Goal: Task Accomplishment & Management: Manage account settings

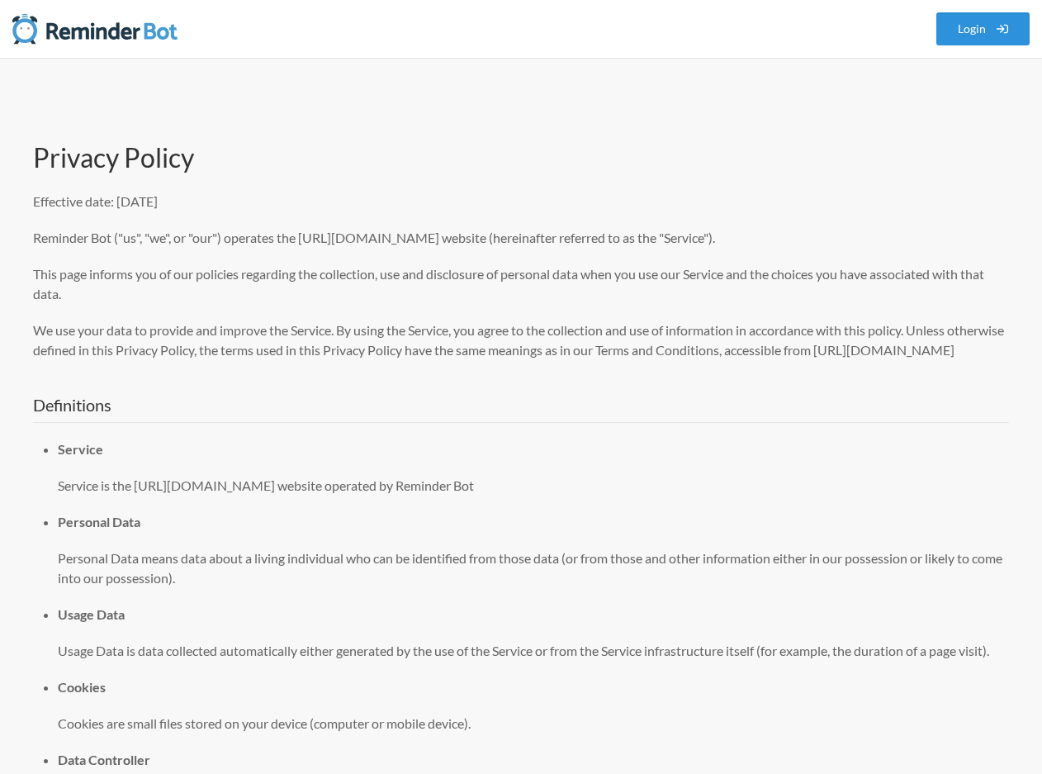
click at [974, 39] on link "Login" at bounding box center [983, 28] width 94 height 33
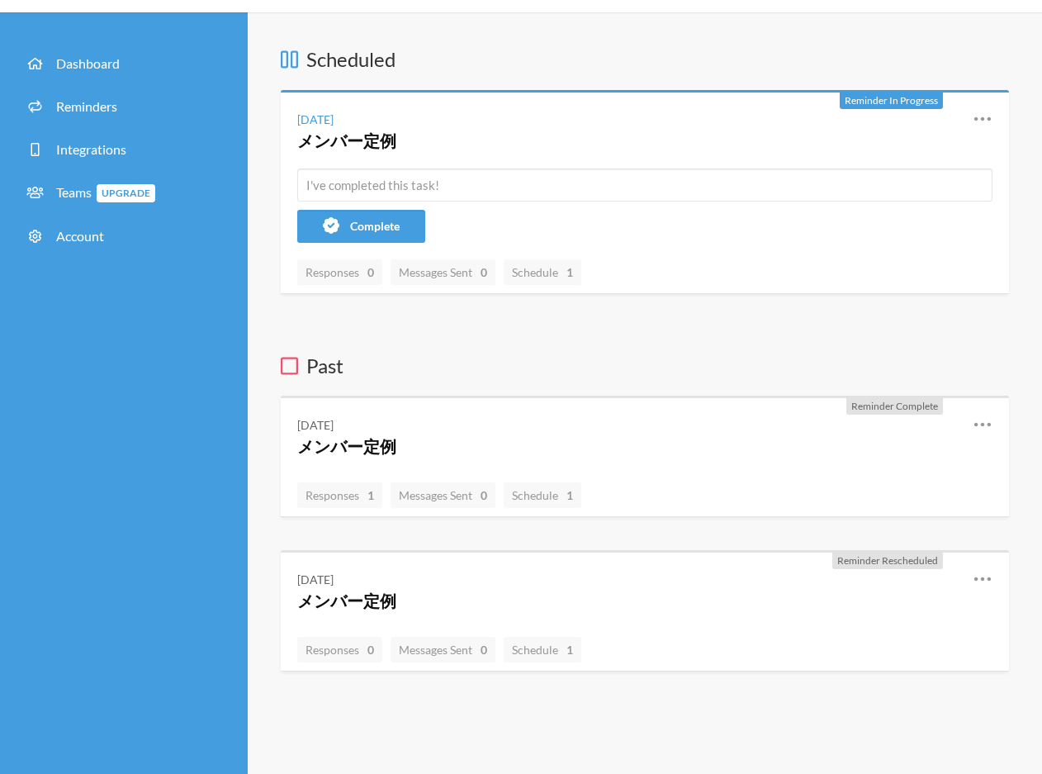
scroll to position [45, 0]
click at [699, 206] on div "Reminder In Progress Wednesday, September 3 メンバー定例 Reschedule View History Edit…" at bounding box center [645, 193] width 728 height 204
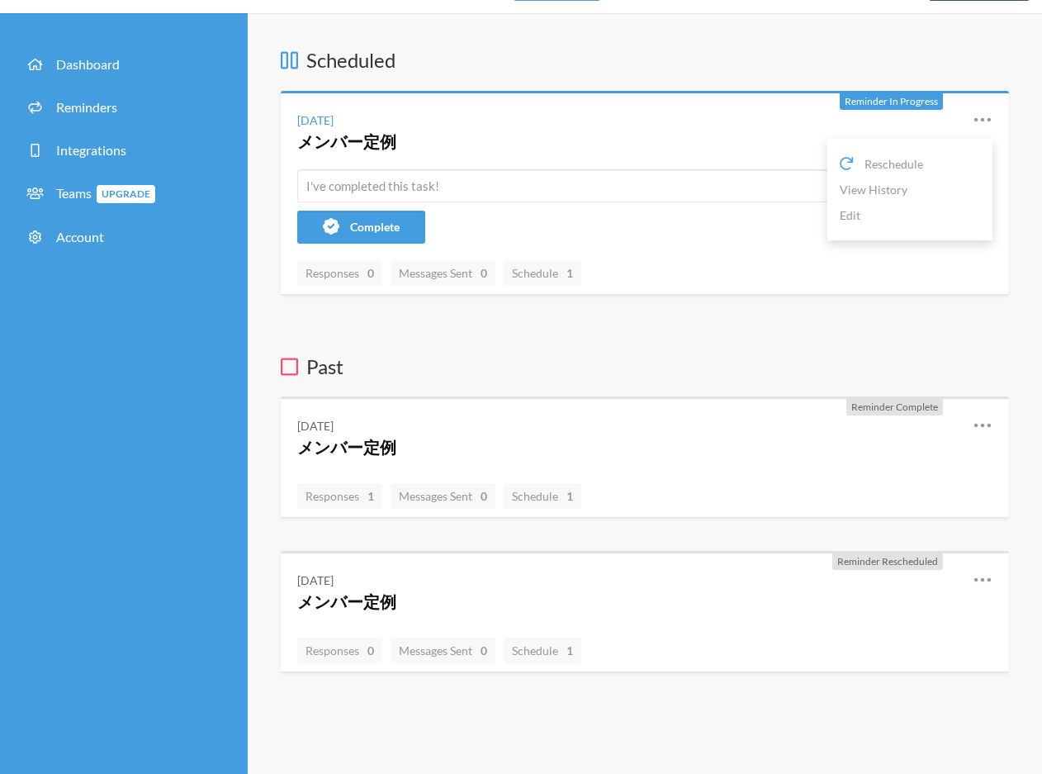
click at [986, 112] on icon at bounding box center [983, 120] width 20 height 20
click at [912, 215] on link "Edit" at bounding box center [910, 215] width 140 height 26
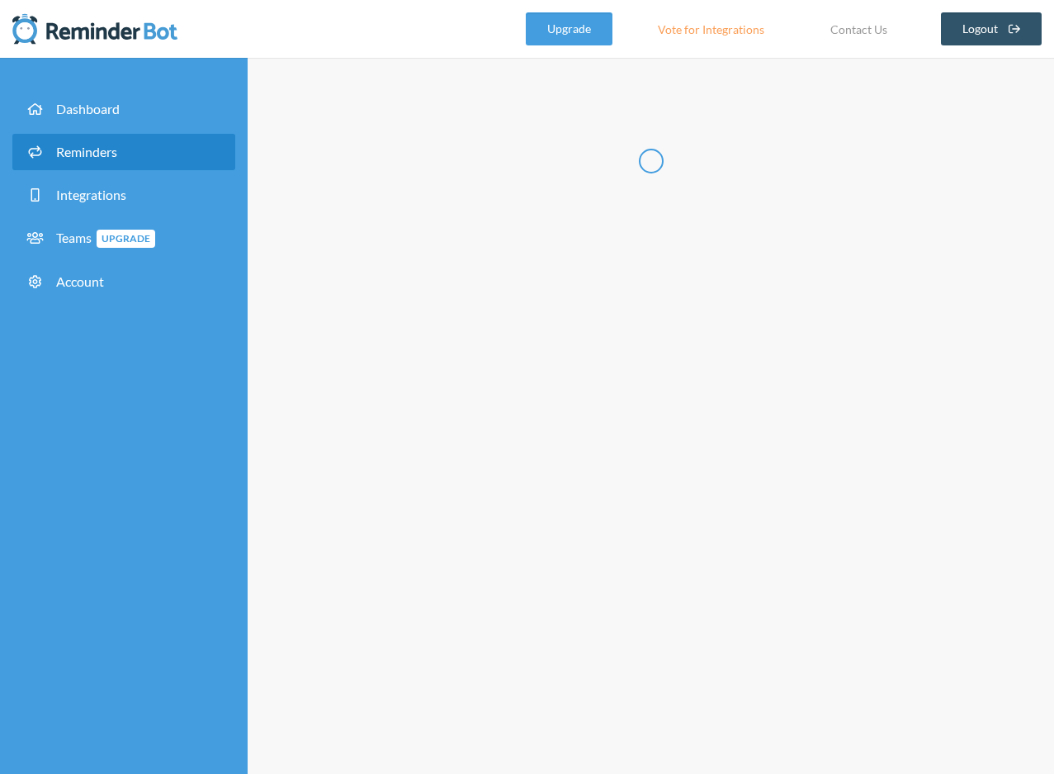
radio input "false"
radio input "true"
type input "メンバー定例"
checkbox input "true"
select select "11:45:00"
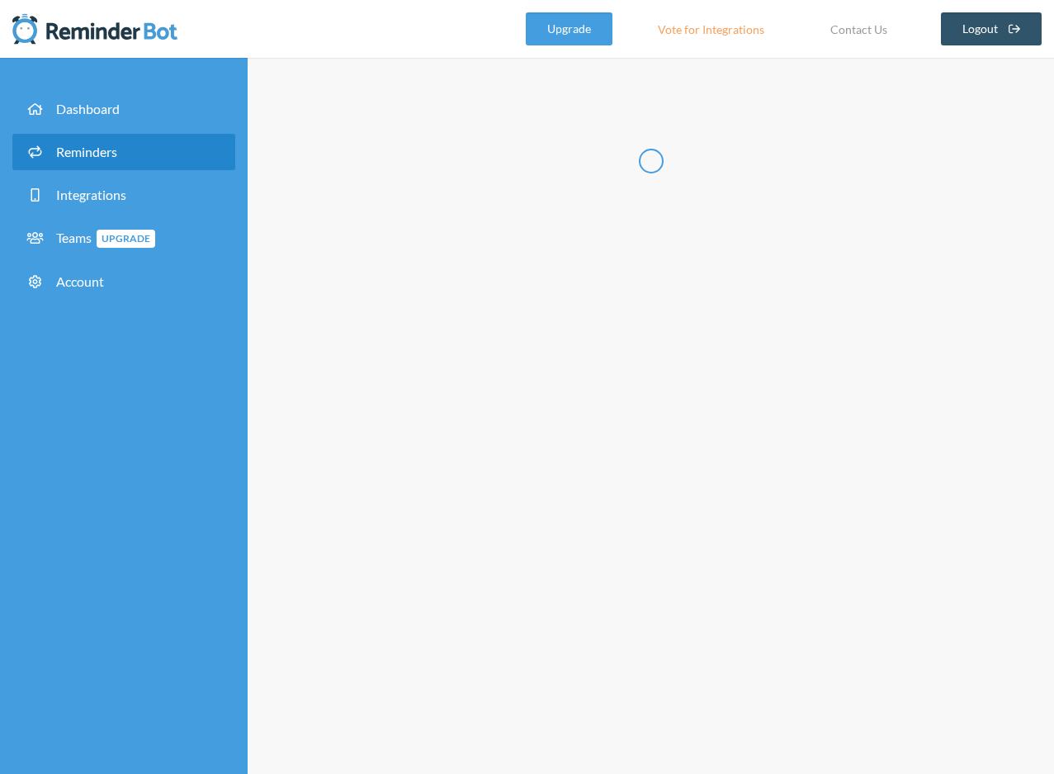
select select "12:45:00"
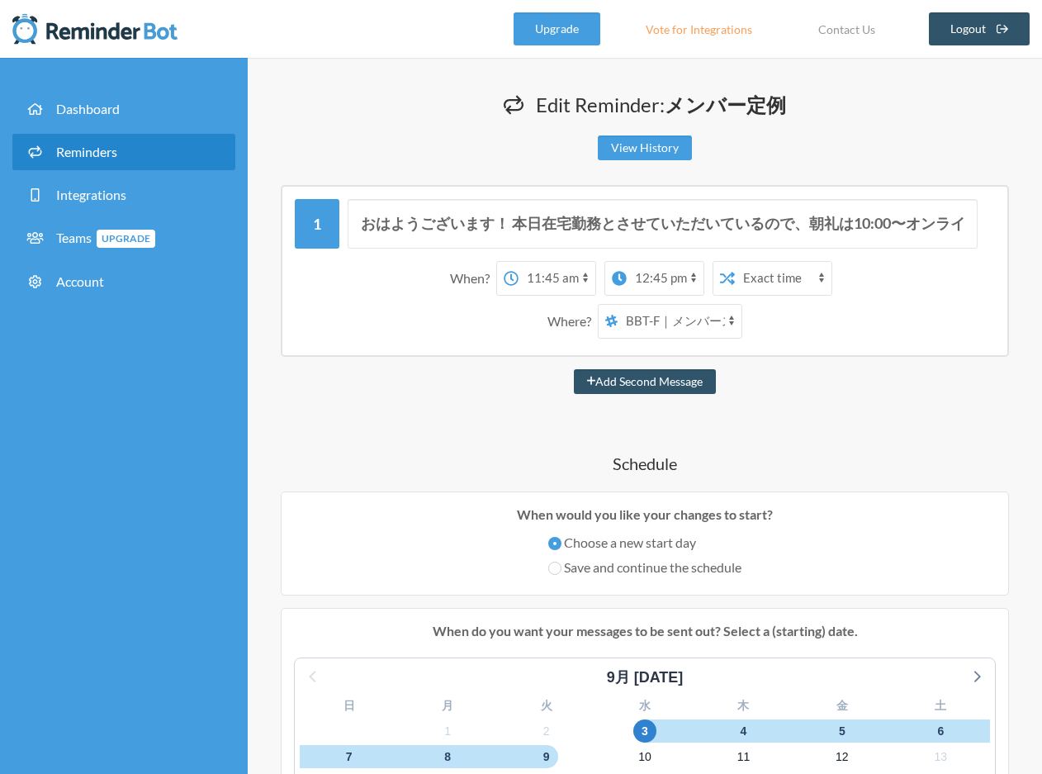
click at [715, 316] on select "[PERSON_NAME] BBT-F｜メンバースペース fujiwara_test" at bounding box center [680, 321] width 124 height 33
click at [618, 305] on select "[PERSON_NAME] BBT-F｜メンバースペース fujiwara_test" at bounding box center [680, 321] width 124 height 33
click at [692, 319] on select "[PERSON_NAME] BBT-F｜メンバースペース fujiwara_test" at bounding box center [680, 321] width 124 height 33
select select "spaces/AAAAc1575N0"
click at [618, 305] on select "[PERSON_NAME] BBT-F｜メンバースペース fujiwara_test" at bounding box center [680, 321] width 124 height 33
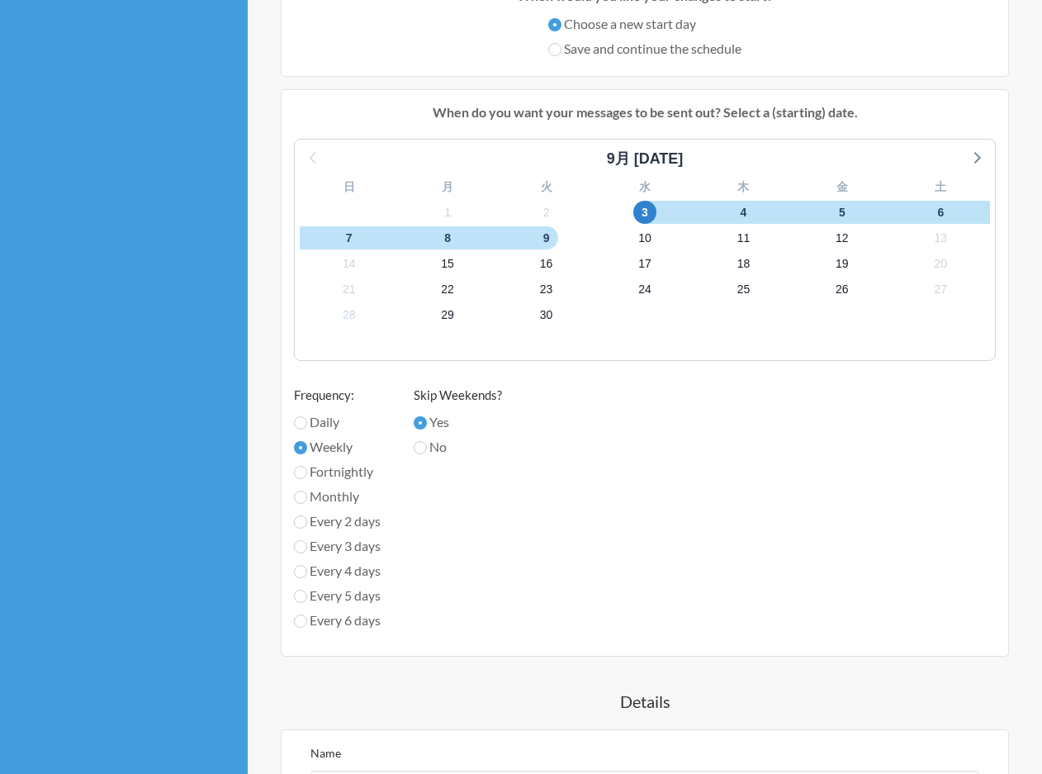
scroll to position [996, 0]
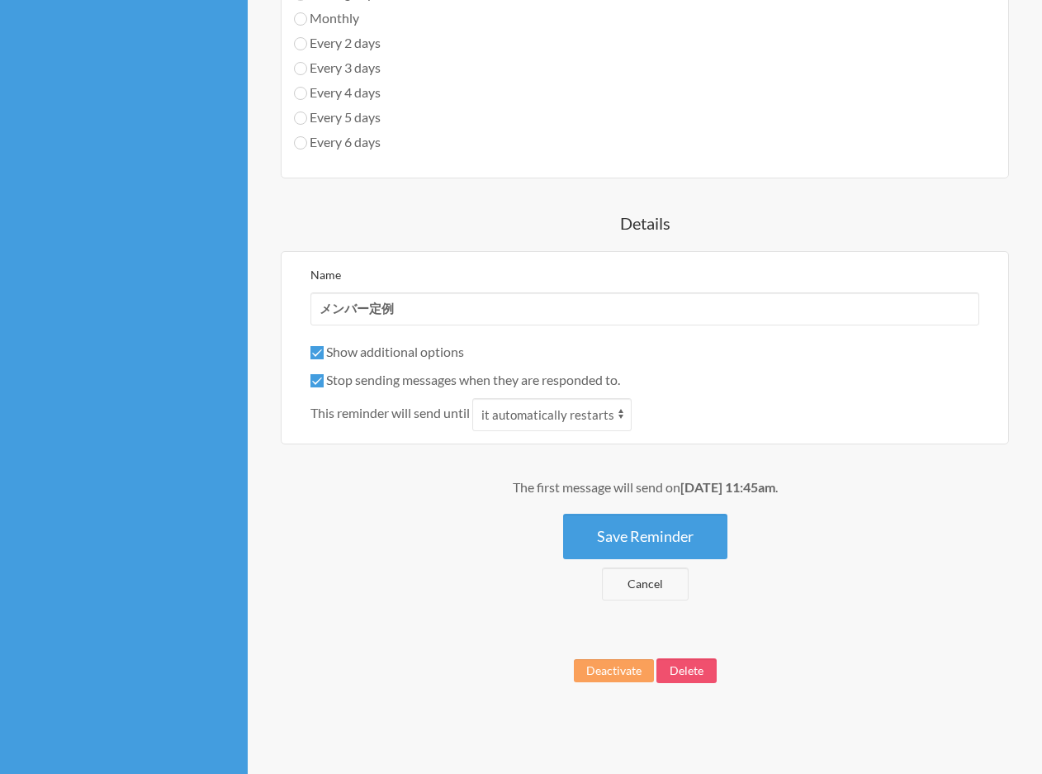
click at [655, 541] on button "Save Reminder" at bounding box center [645, 535] width 164 height 45
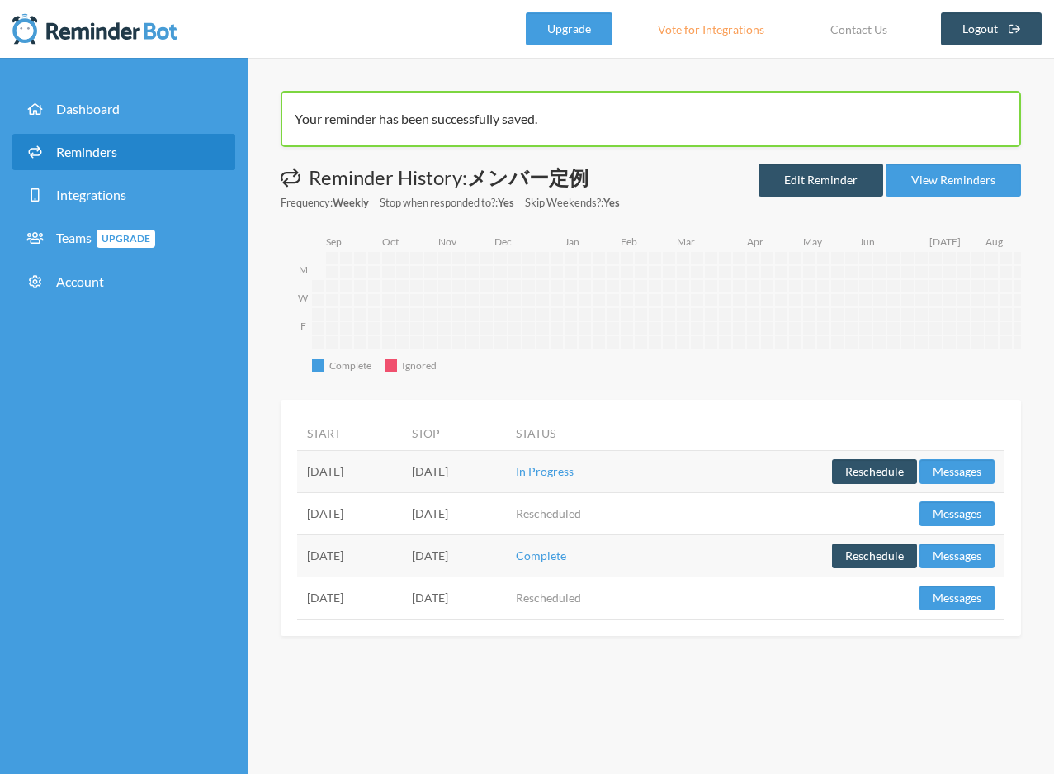
click at [665, 470] on td "In Progress" at bounding box center [585, 471] width 159 height 42
click at [85, 121] on link "Dashboard" at bounding box center [123, 109] width 223 height 36
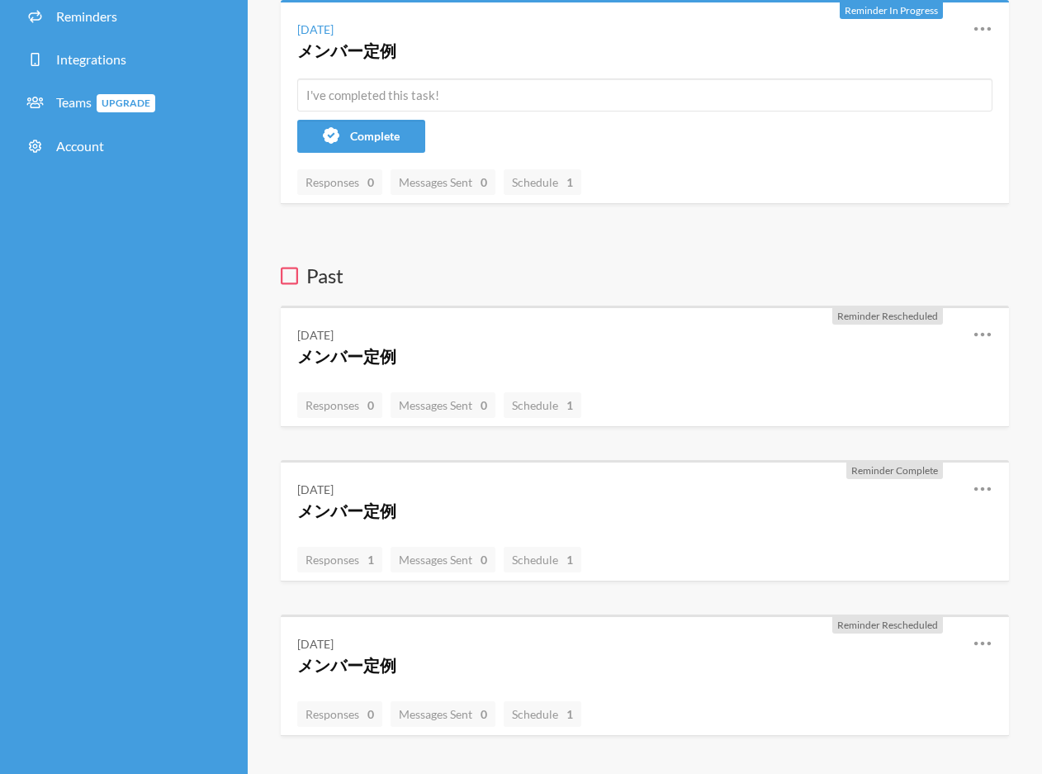
scroll to position [139, 0]
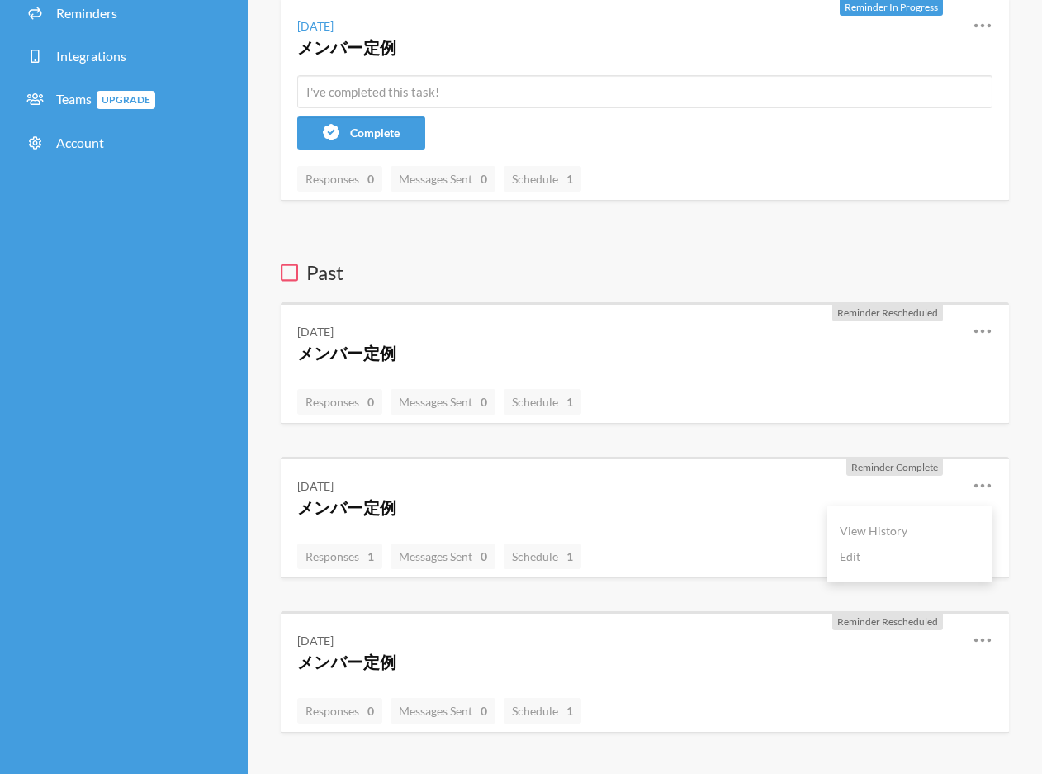
click at [986, 485] on icon at bounding box center [983, 486] width 20 height 20
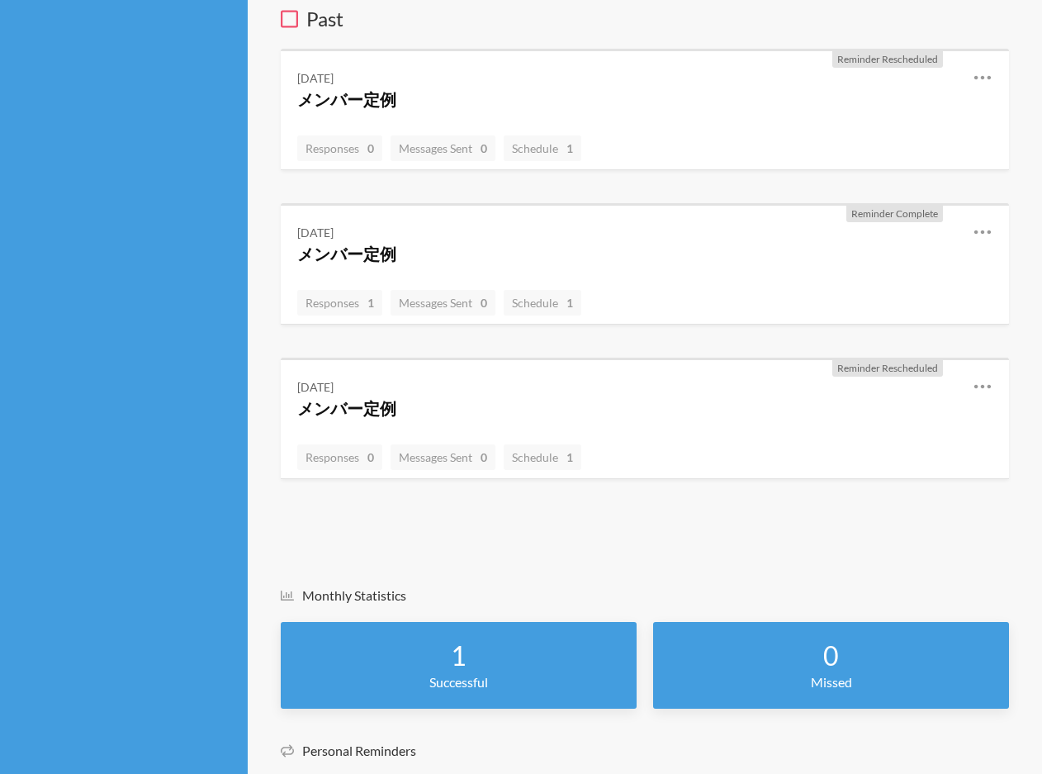
scroll to position [0, 0]
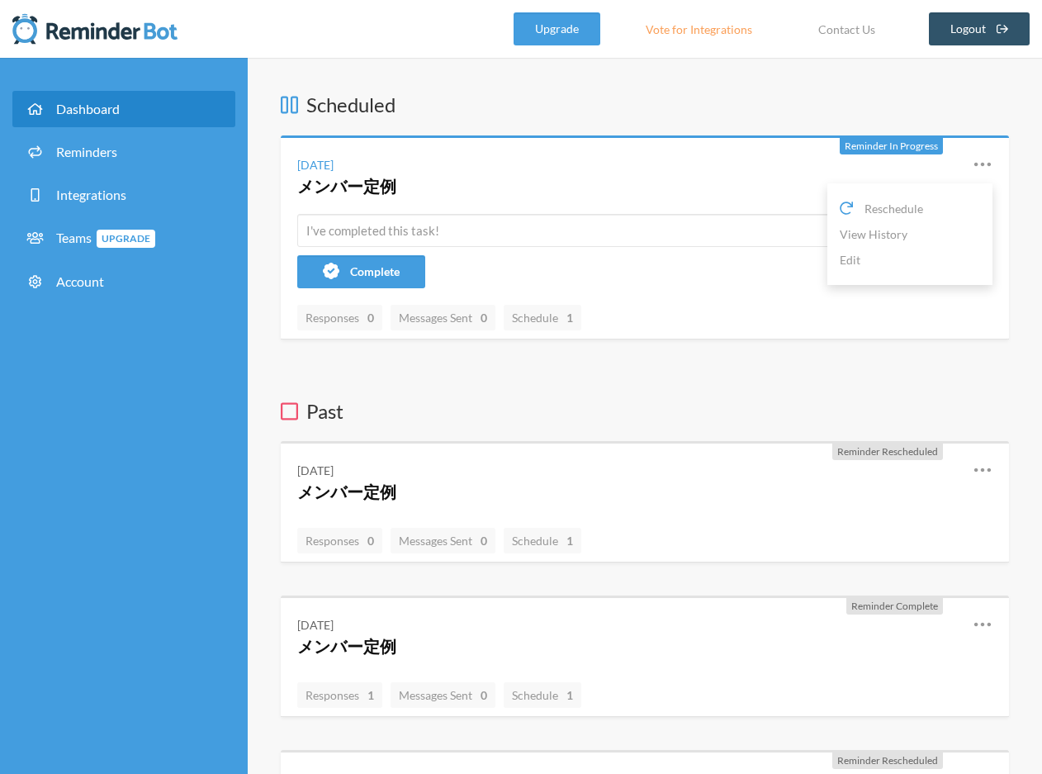
click at [976, 162] on icon at bounding box center [983, 164] width 20 height 20
click at [976, 161] on icon at bounding box center [983, 164] width 20 height 20
click at [898, 260] on link "Edit" at bounding box center [910, 260] width 140 height 26
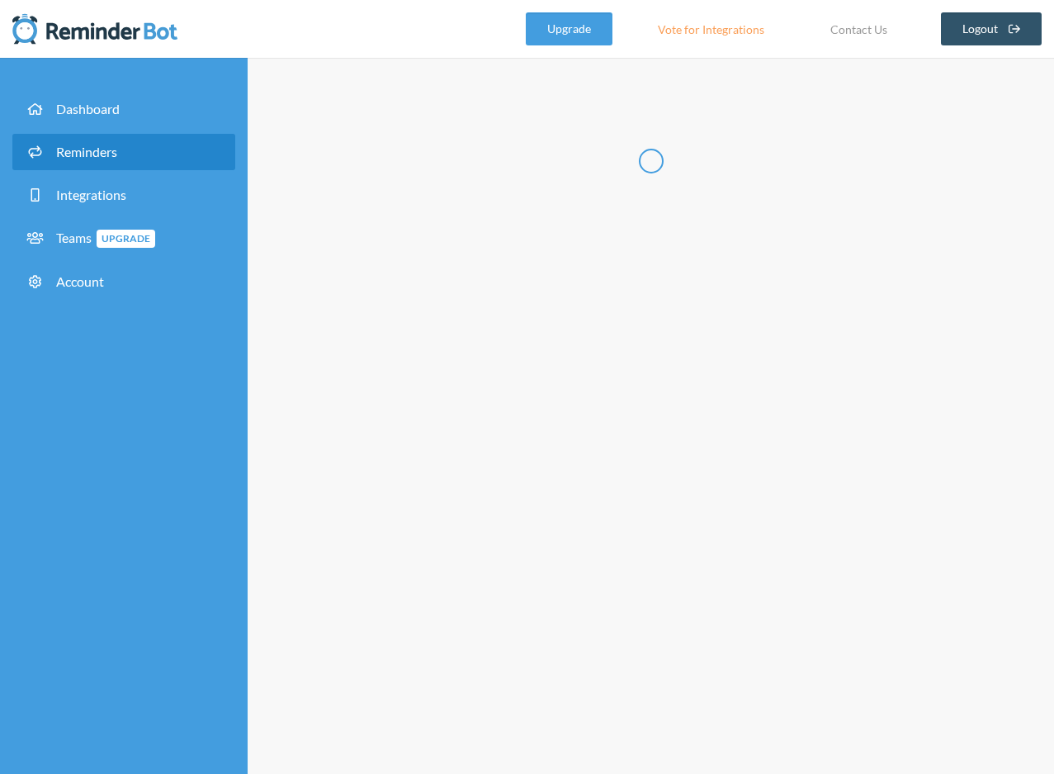
radio input "false"
radio input "true"
type input "メンバー定例"
checkbox input "true"
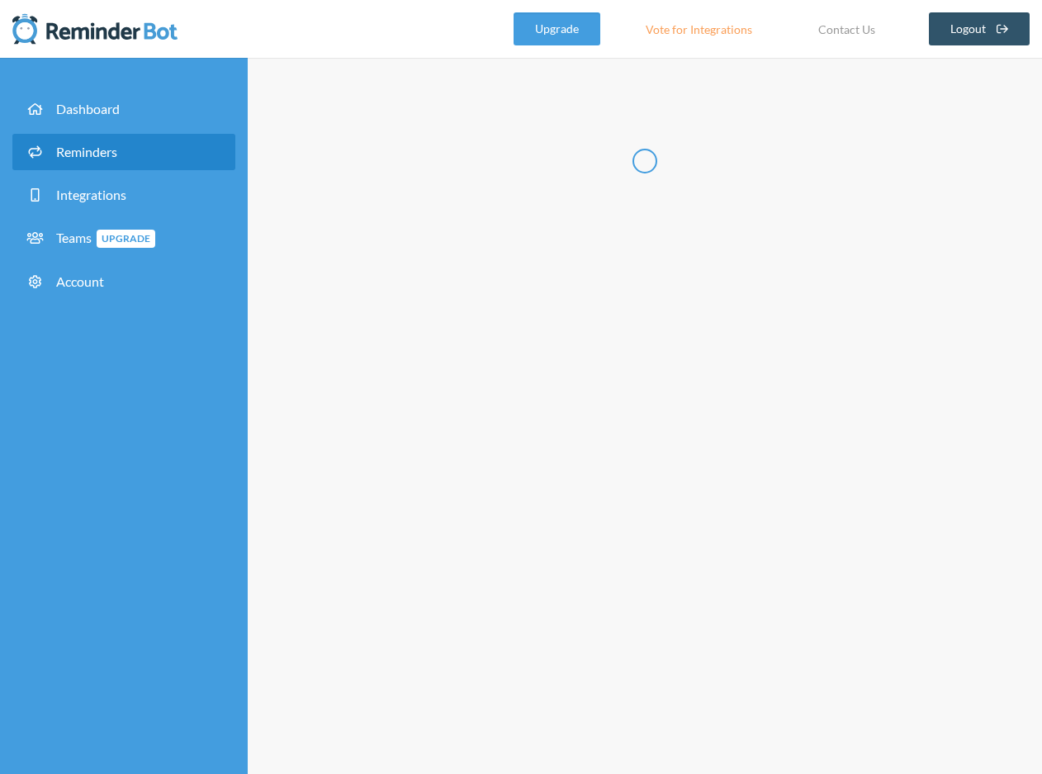
select select "11:45:00"
select select "12:45:00"
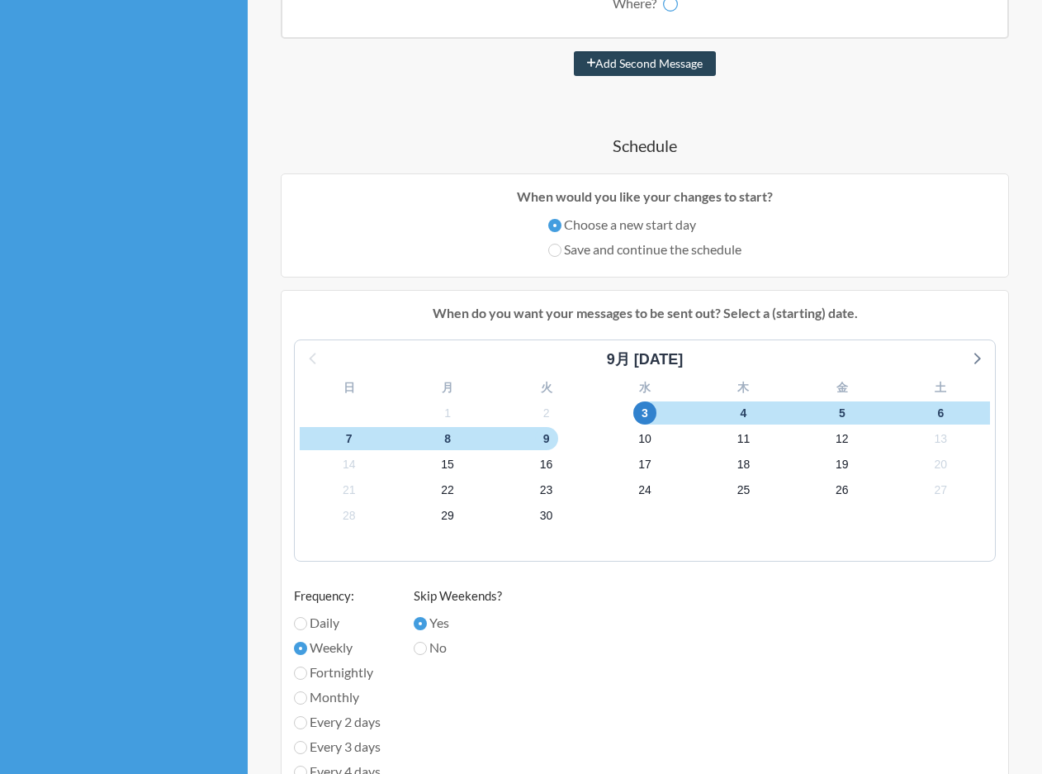
select select "spaces/AAAAc1575N0"
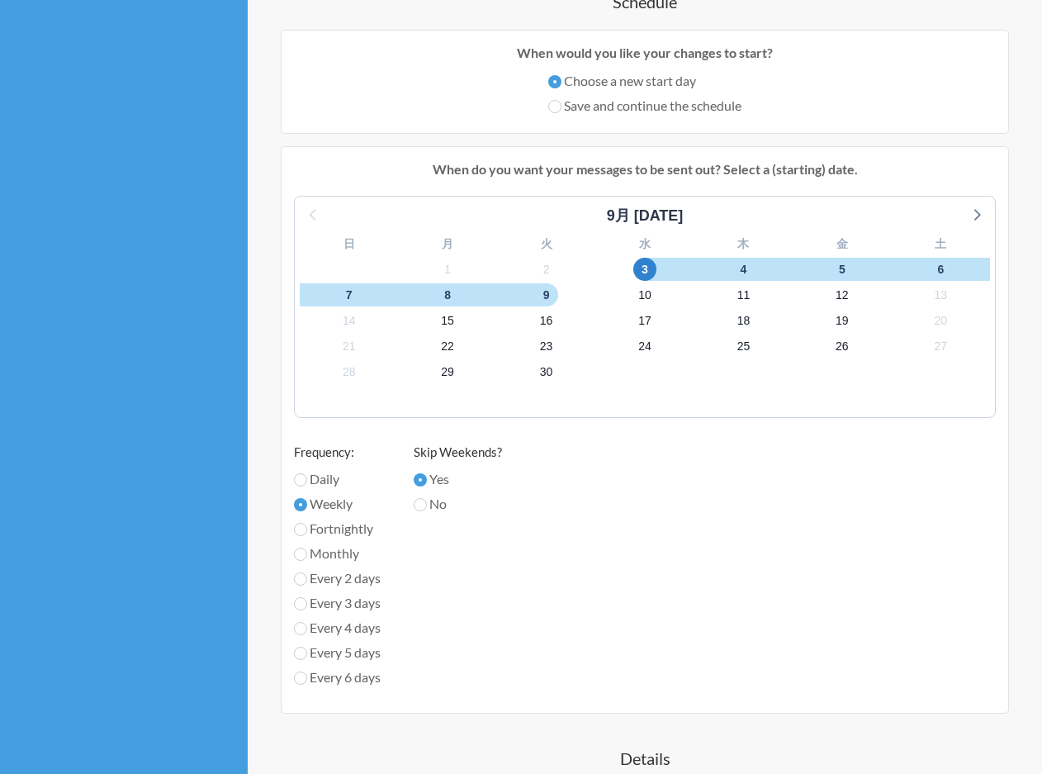
scroll to position [470, 0]
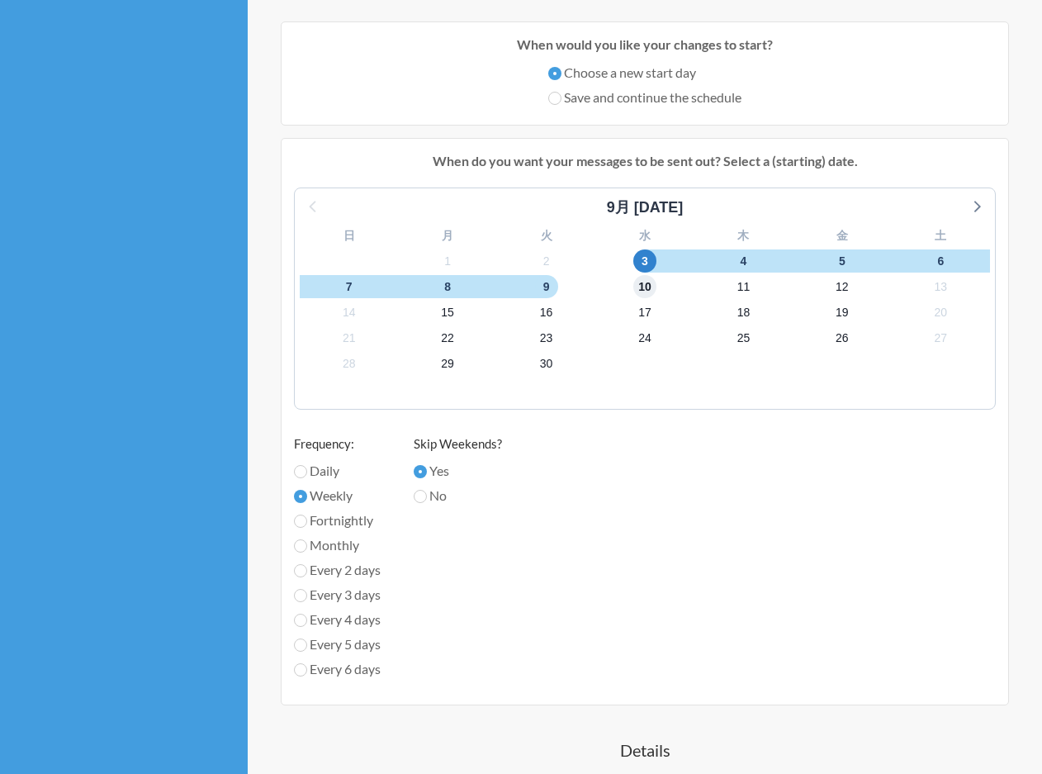
click at [645, 288] on span "10" at bounding box center [644, 286] width 23 height 23
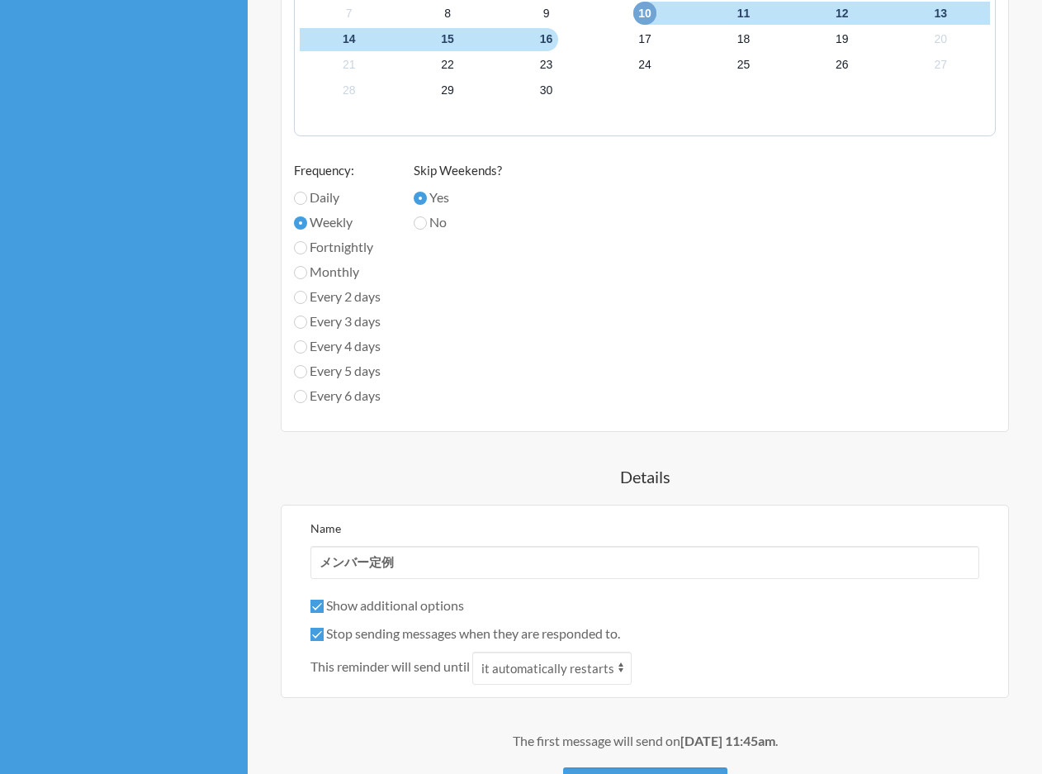
scroll to position [852, 0]
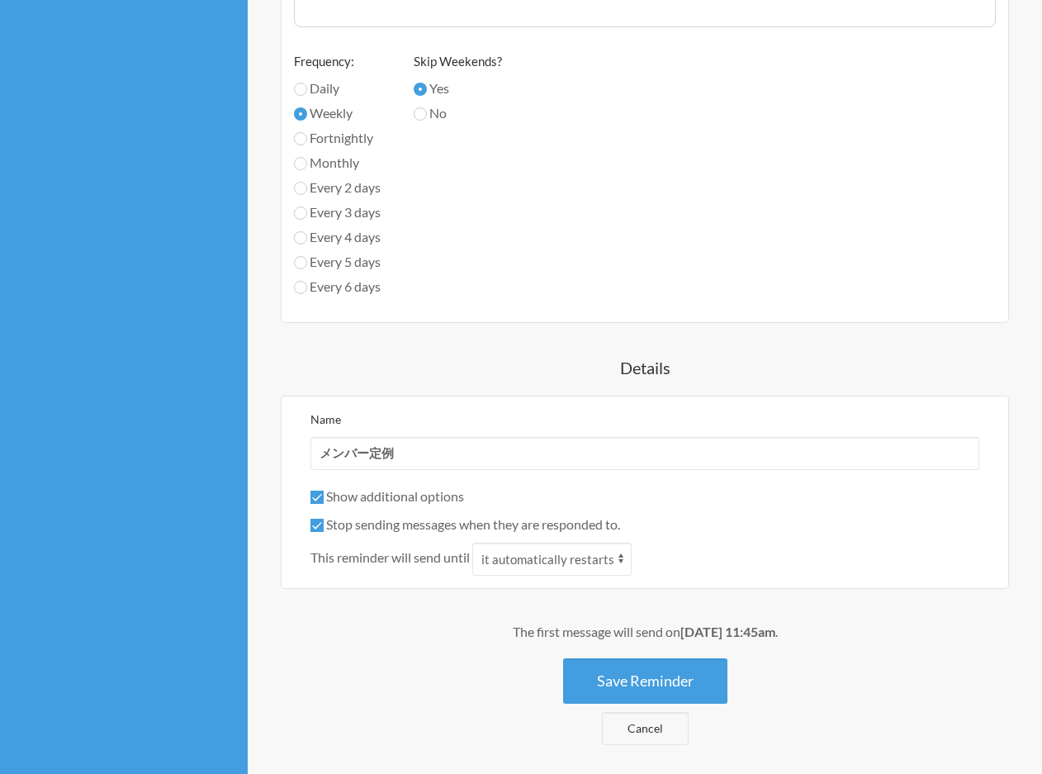
click at [569, 526] on label "Stop sending messages when they are responded to." at bounding box center [465, 524] width 310 height 16
click at [324, 526] on input "Stop sending messages when they are responded to." at bounding box center [316, 524] width 13 height 13
checkbox input "false"
click at [539, 567] on select "it automatically restarts it is replied to" at bounding box center [551, 558] width 159 height 33
click at [475, 542] on select "it automatically restarts it is replied to" at bounding box center [551, 558] width 159 height 33
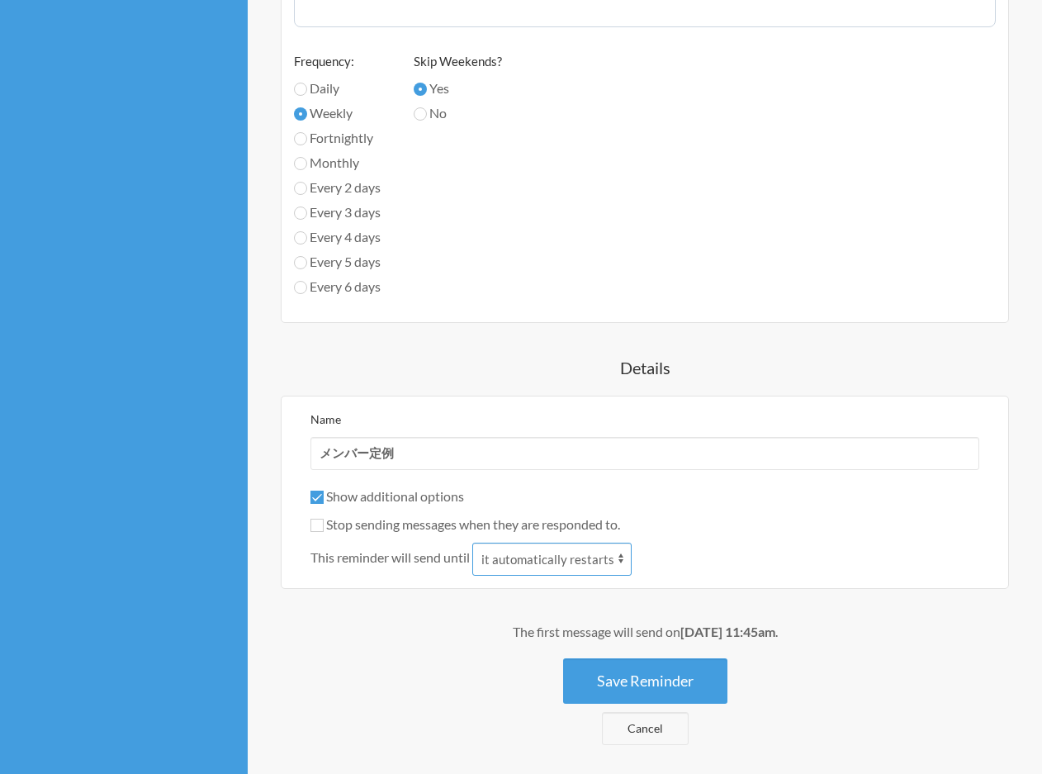
click at [539, 567] on select "it automatically restarts it is replied to" at bounding box center [551, 558] width 159 height 33
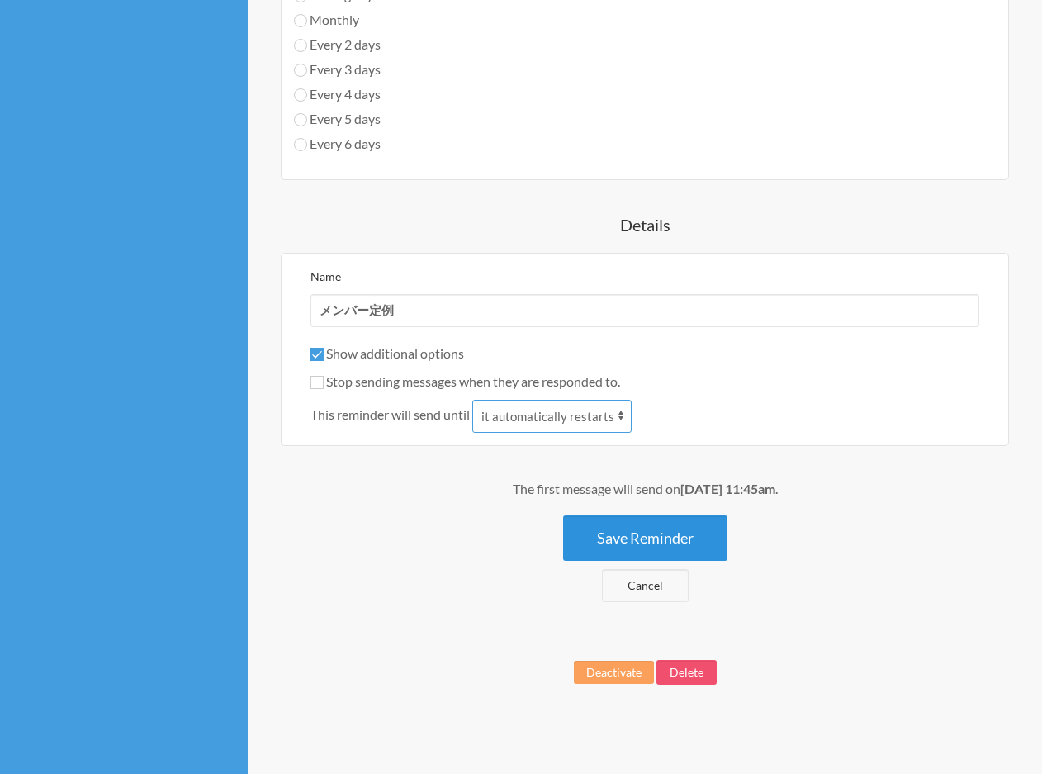
scroll to position [996, 0]
click at [676, 542] on button "Save Reminder" at bounding box center [645, 536] width 164 height 45
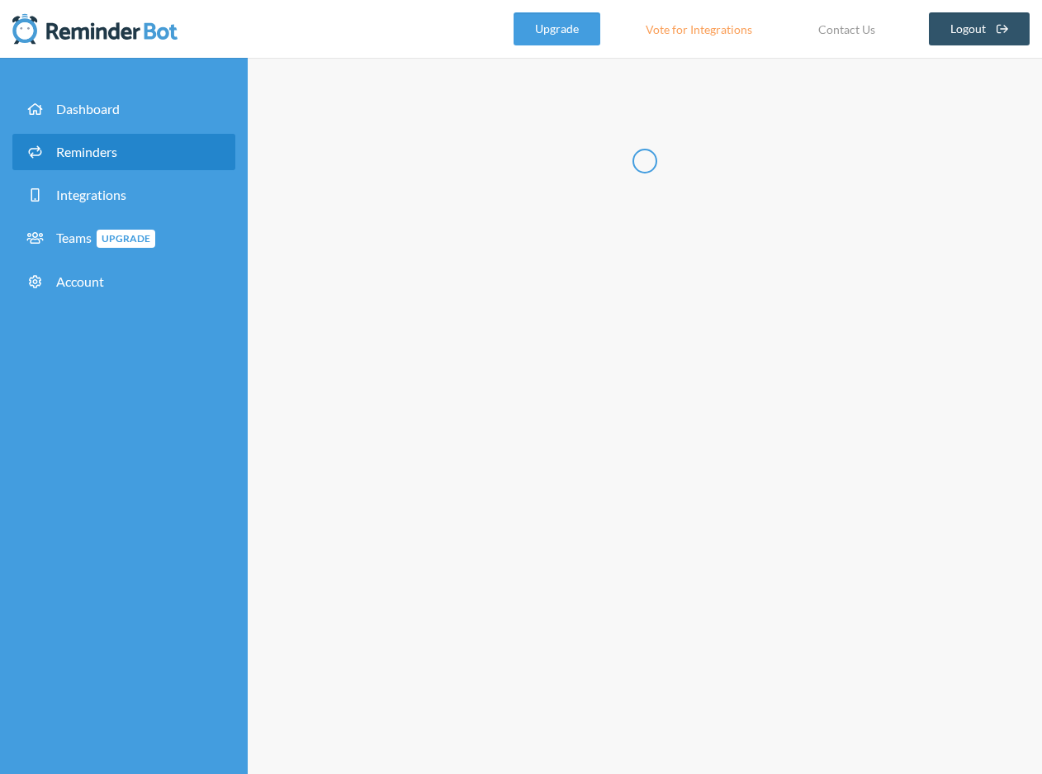
scroll to position [0, 0]
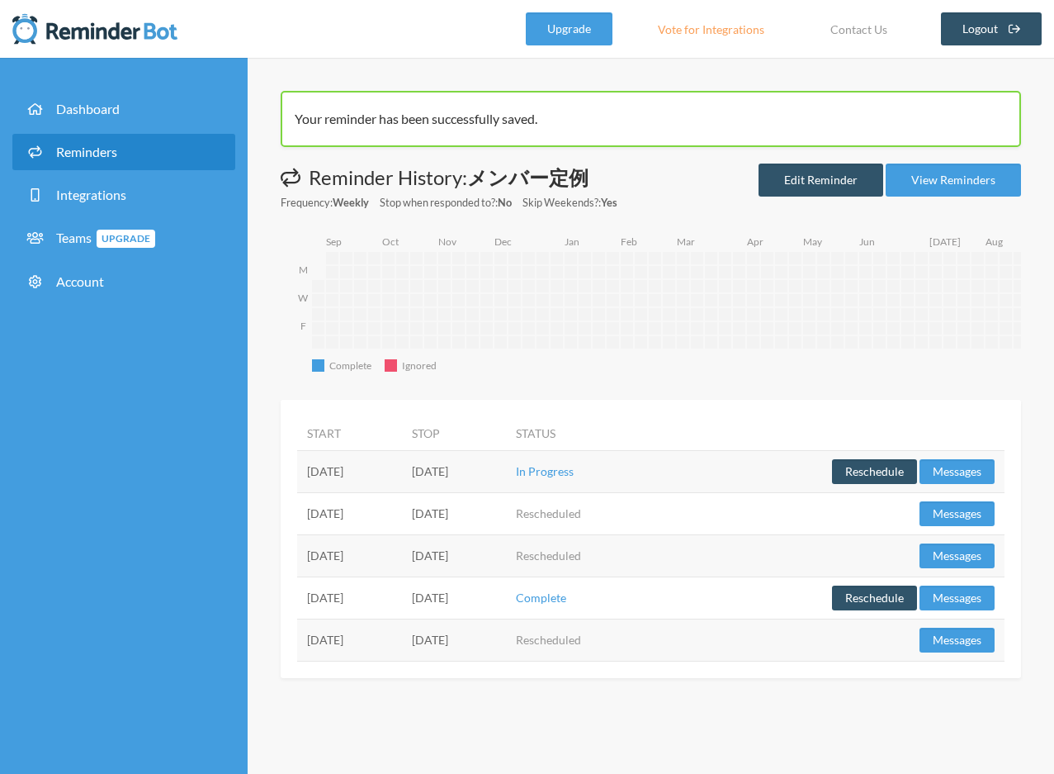
click at [155, 134] on link "Reminders" at bounding box center [123, 152] width 223 height 36
click at [150, 117] on link "Dashboard" at bounding box center [123, 109] width 223 height 36
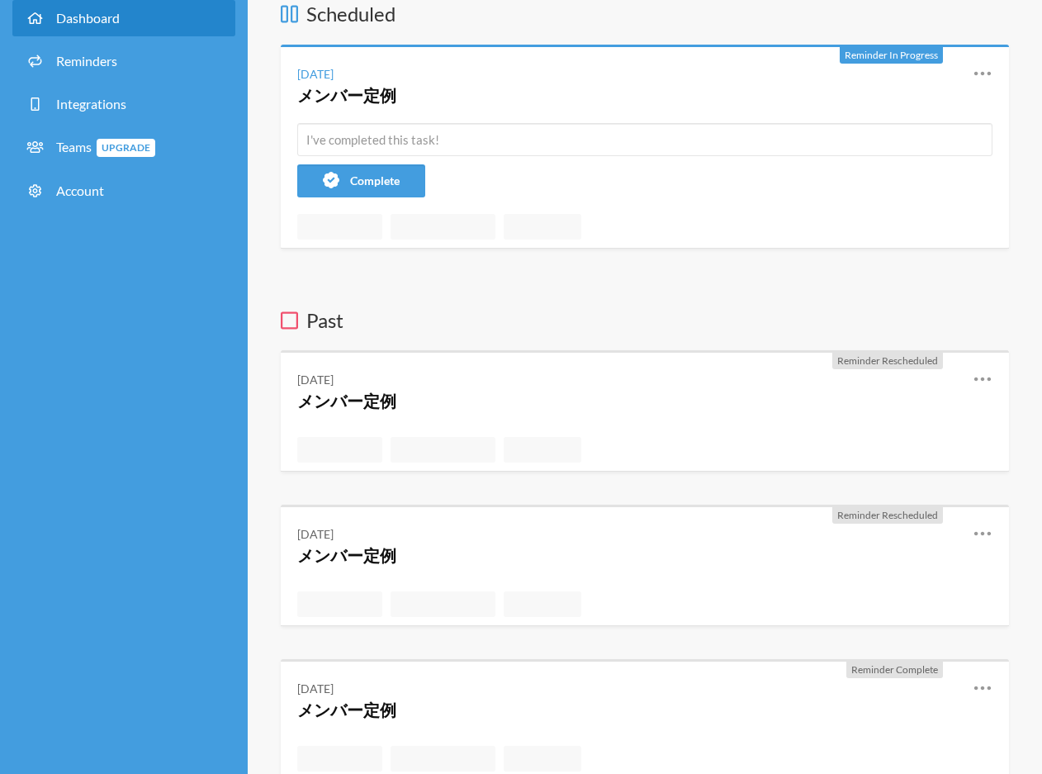
scroll to position [92, 0]
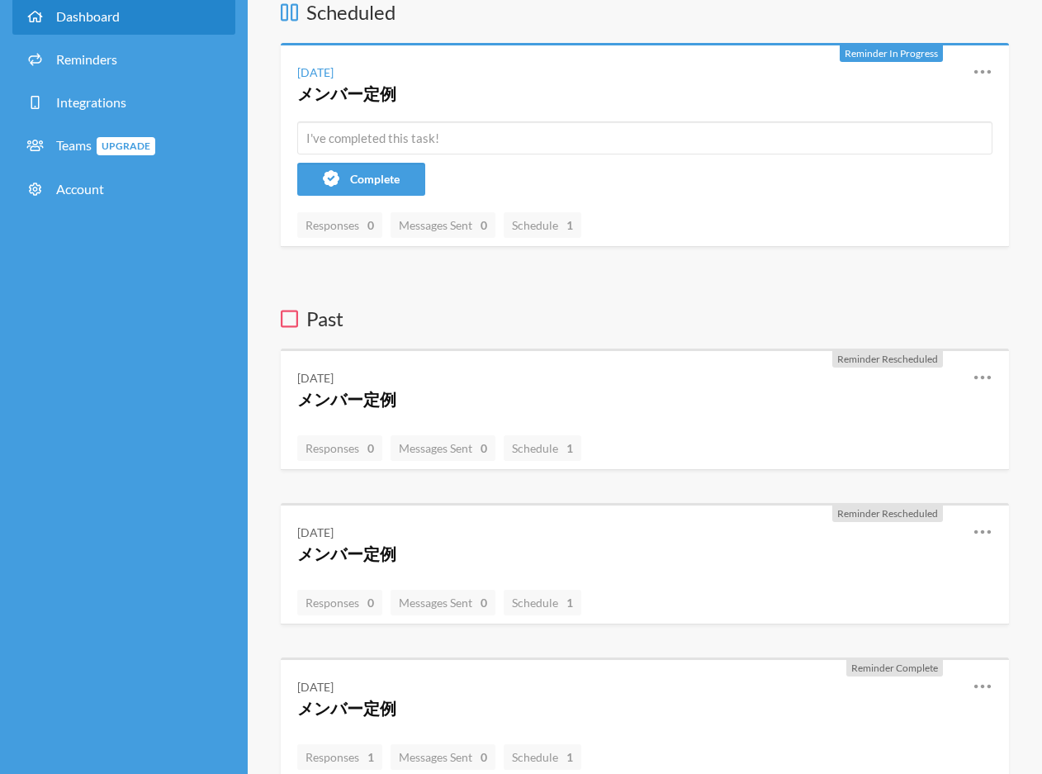
click at [287, 324] on icon at bounding box center [289, 319] width 17 height 20
click at [778, 450] on div "Responses 0 Messages Sent 0 Schedule 1" at bounding box center [645, 448] width 728 height 43
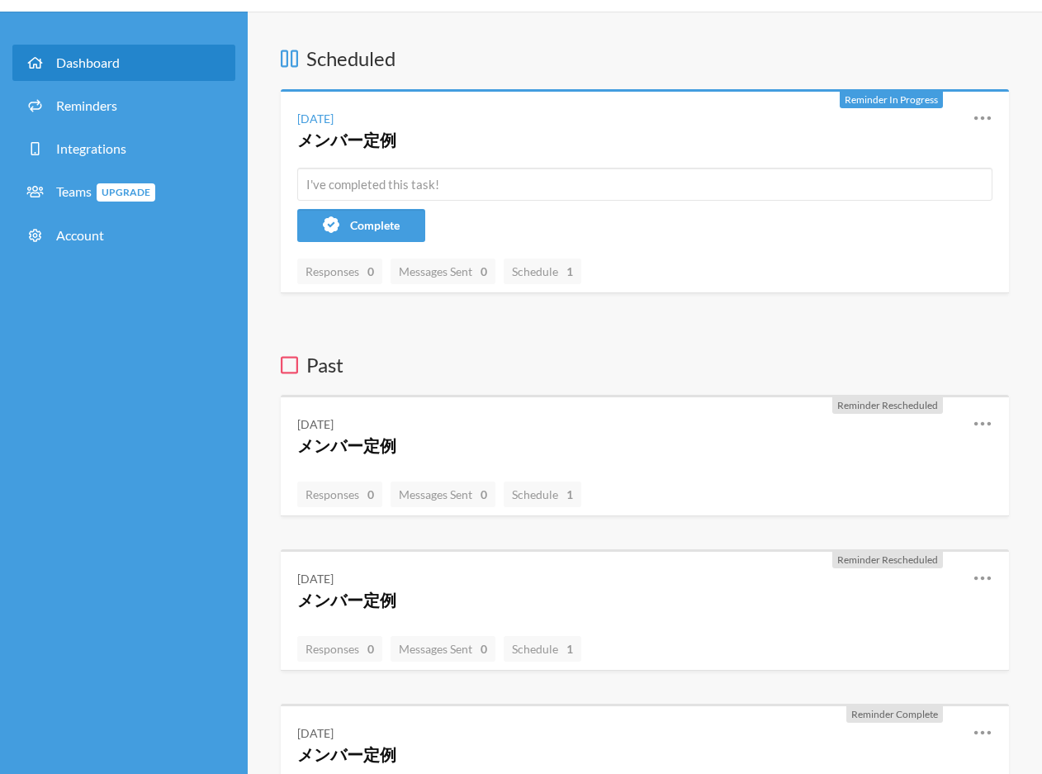
scroll to position [35, 0]
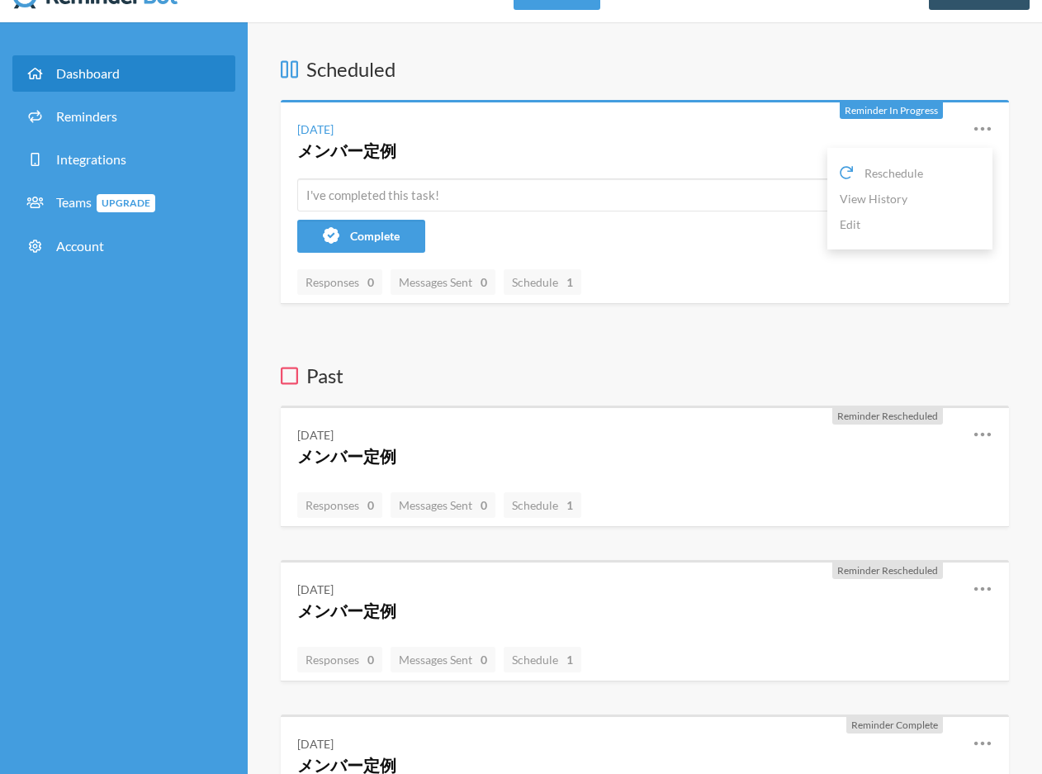
click at [983, 127] on icon at bounding box center [982, 128] width 17 height 4
click at [980, 125] on icon at bounding box center [983, 129] width 20 height 20
click at [899, 222] on link "Edit" at bounding box center [910, 224] width 140 height 26
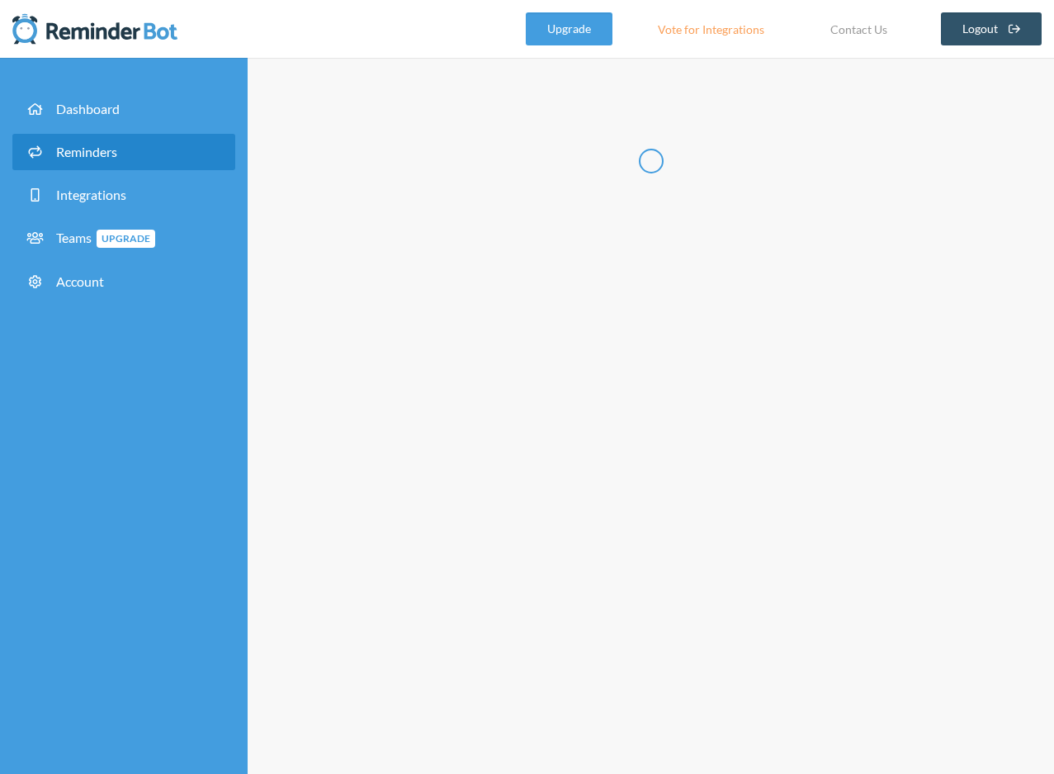
radio input "false"
radio input "true"
type input "メンバー定例"
checkbox input "true"
checkbox input "false"
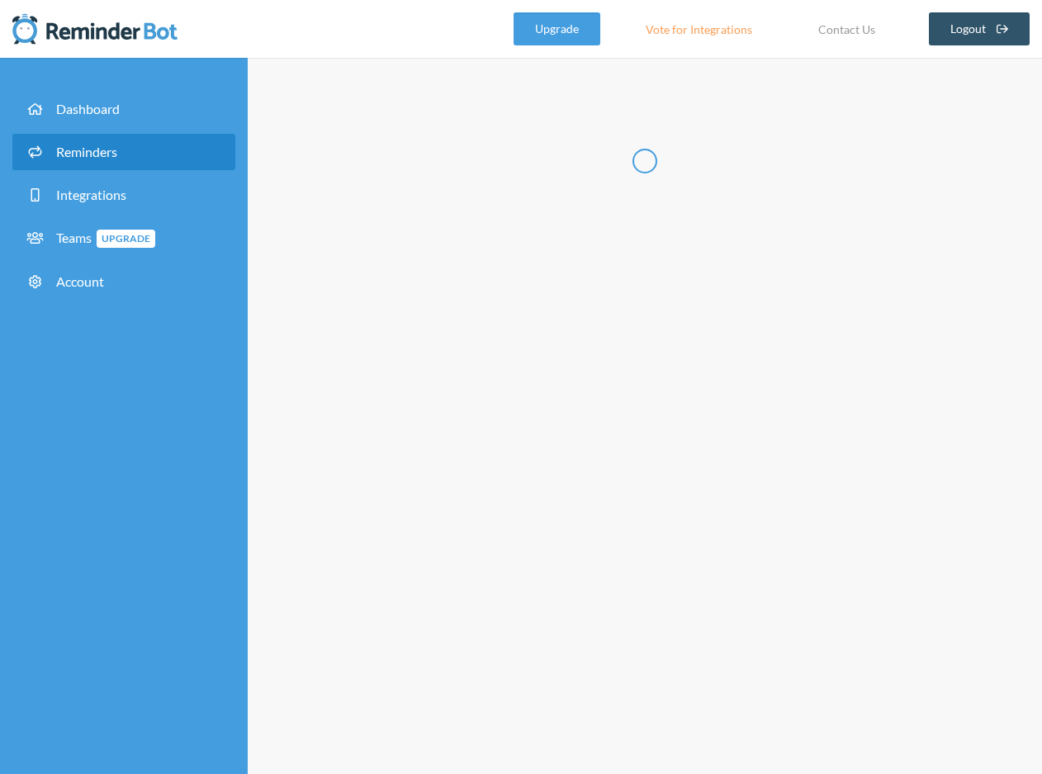
select select "11:45:00"
select select "12:45:00"
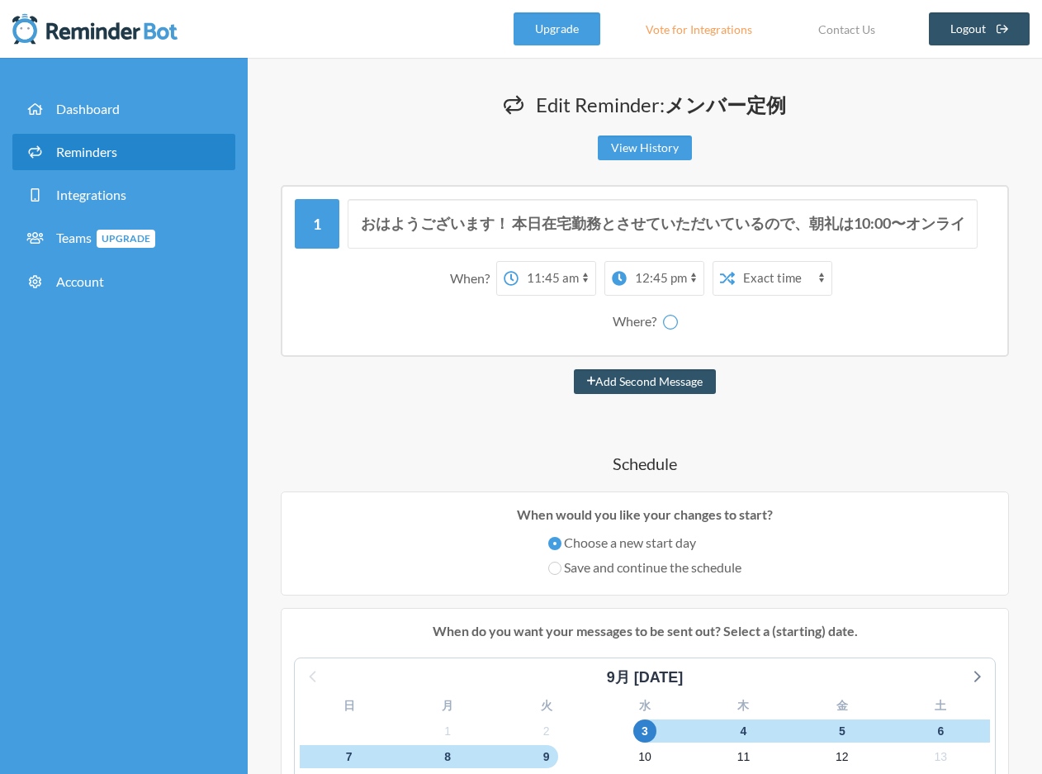
select select "spaces/AAAAc1575N0"
click at [584, 277] on select "12:00 am 12:15 am 12:30 am 12:45 am 1:00 am 1:15 am 1:30 am 1:45 am 2:00 am 2:1…" at bounding box center [556, 278] width 77 height 33
select select "09:45:00"
click at [518, 262] on select "12:00 am 12:15 am 12:30 am 12:45 am 1:00 am 1:15 am 1:30 am 1:45 am 2:00 am 2:1…" at bounding box center [556, 278] width 77 height 33
click at [663, 280] on select "12:00 am 12:15 am 12:30 am 12:45 am 1:00 am 1:15 am 1:30 am 1:45 am 2:00 am 2:1…" at bounding box center [665, 278] width 77 height 33
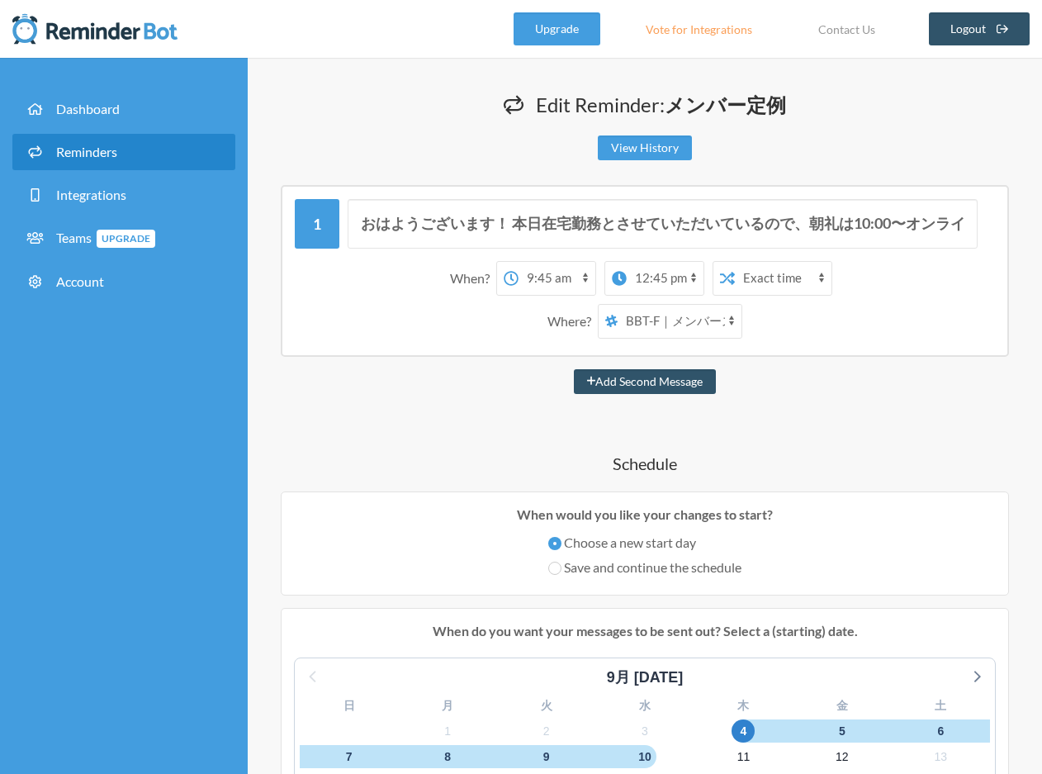
select select "10:00:00"
click at [627, 262] on select "12:00 am 12:15 am 12:30 am 12:45 am 1:00 am 1:15 am 1:30 am 1:45 am 2:00 am 2:1…" at bounding box center [665, 278] width 77 height 33
click at [732, 322] on select "[PERSON_NAME] BBT-F｜メンバースペース fujiwara_test" at bounding box center [680, 321] width 124 height 33
click at [618, 305] on select "[PERSON_NAME] BBT-F｜メンバースペース fujiwara_test" at bounding box center [680, 321] width 124 height 33
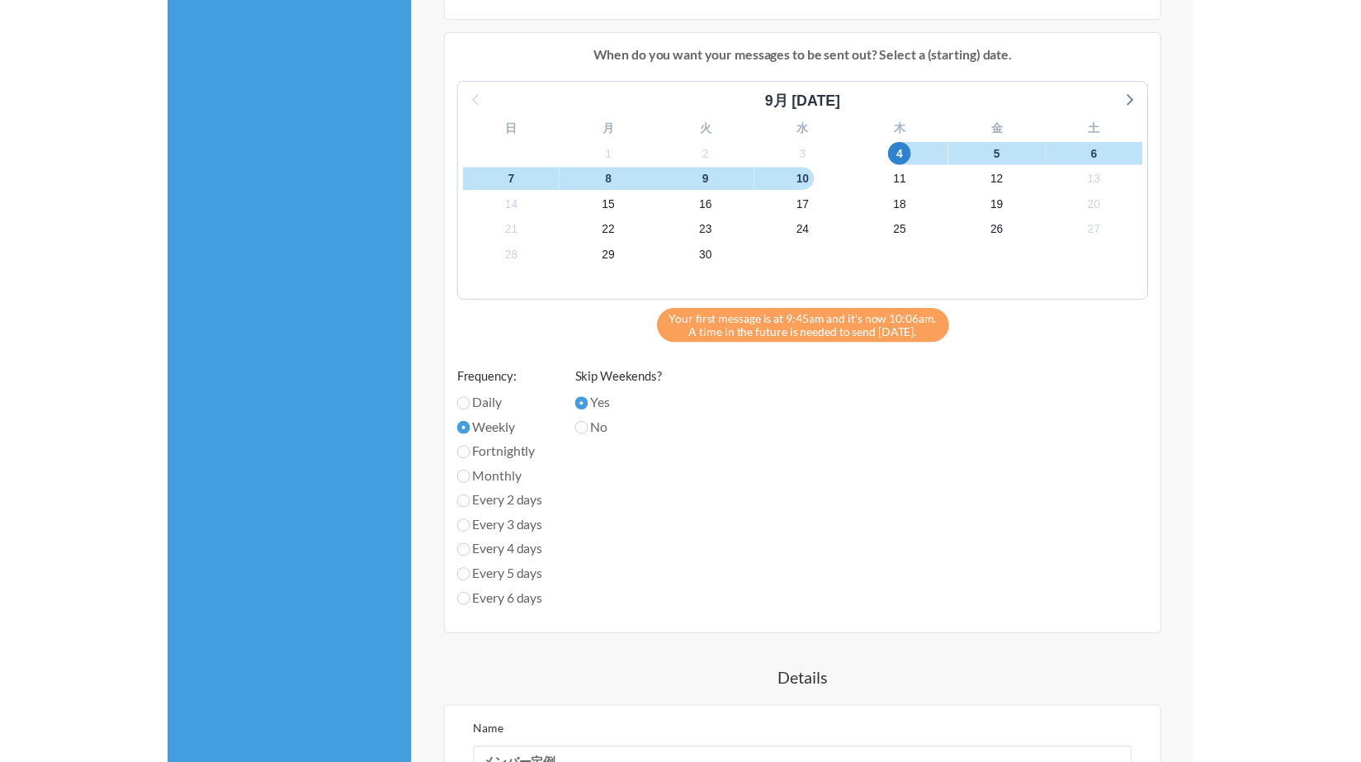
scroll to position [573, 0]
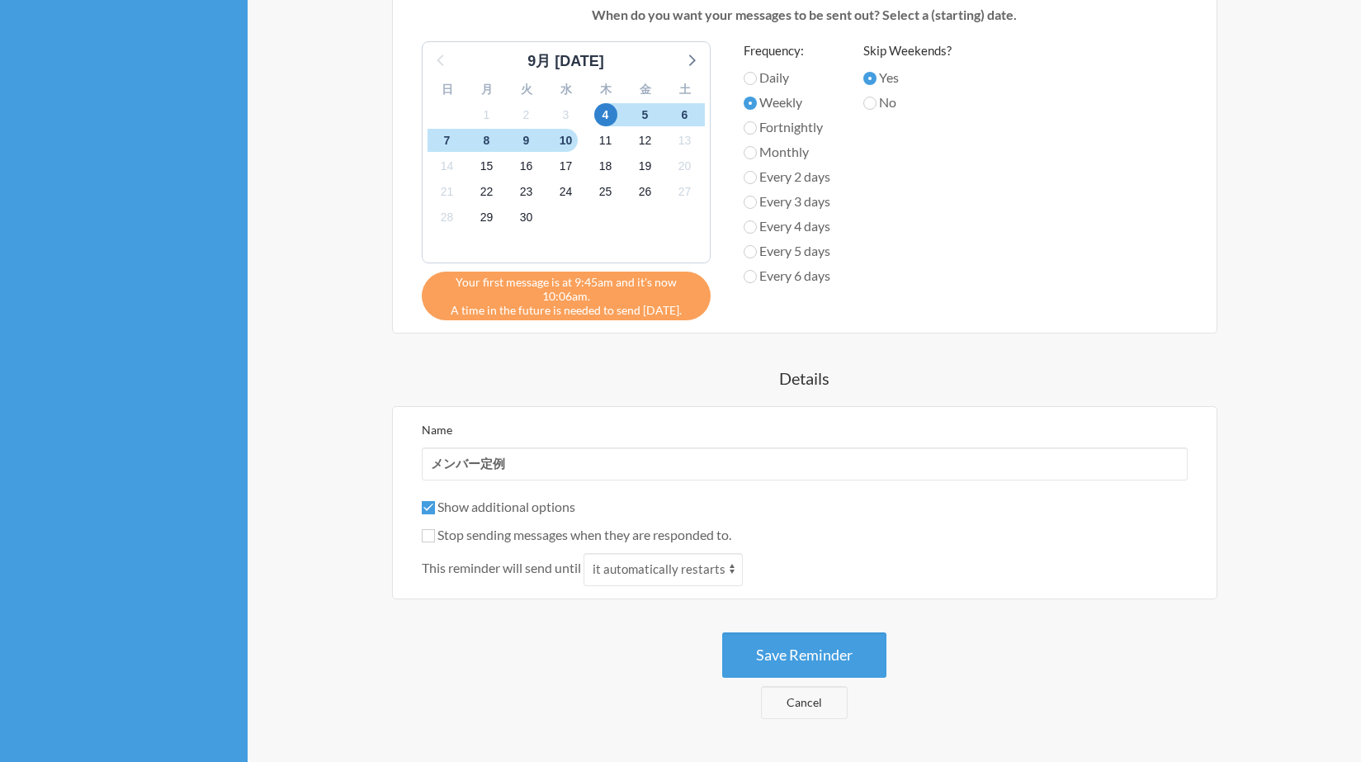
click at [804, 655] on button "Save Reminder" at bounding box center [804, 654] width 164 height 45
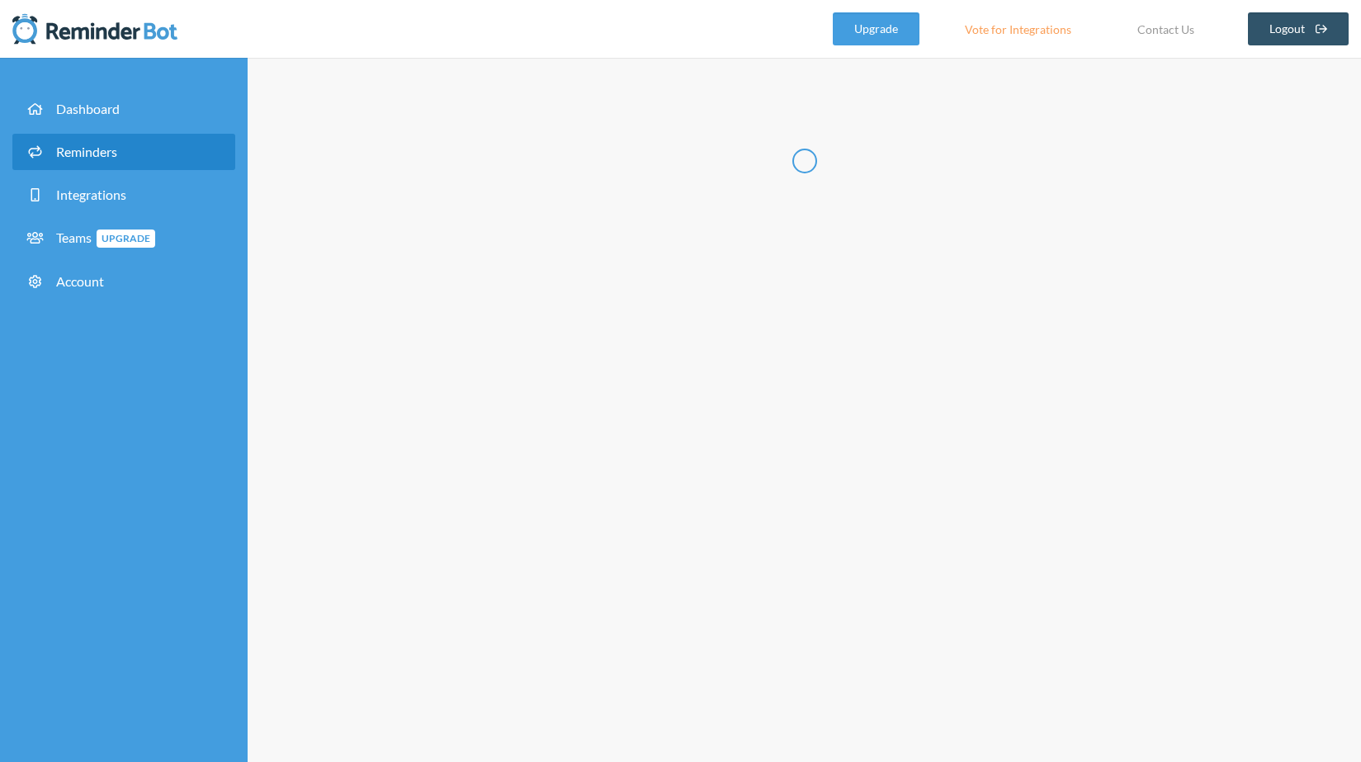
scroll to position [0, 0]
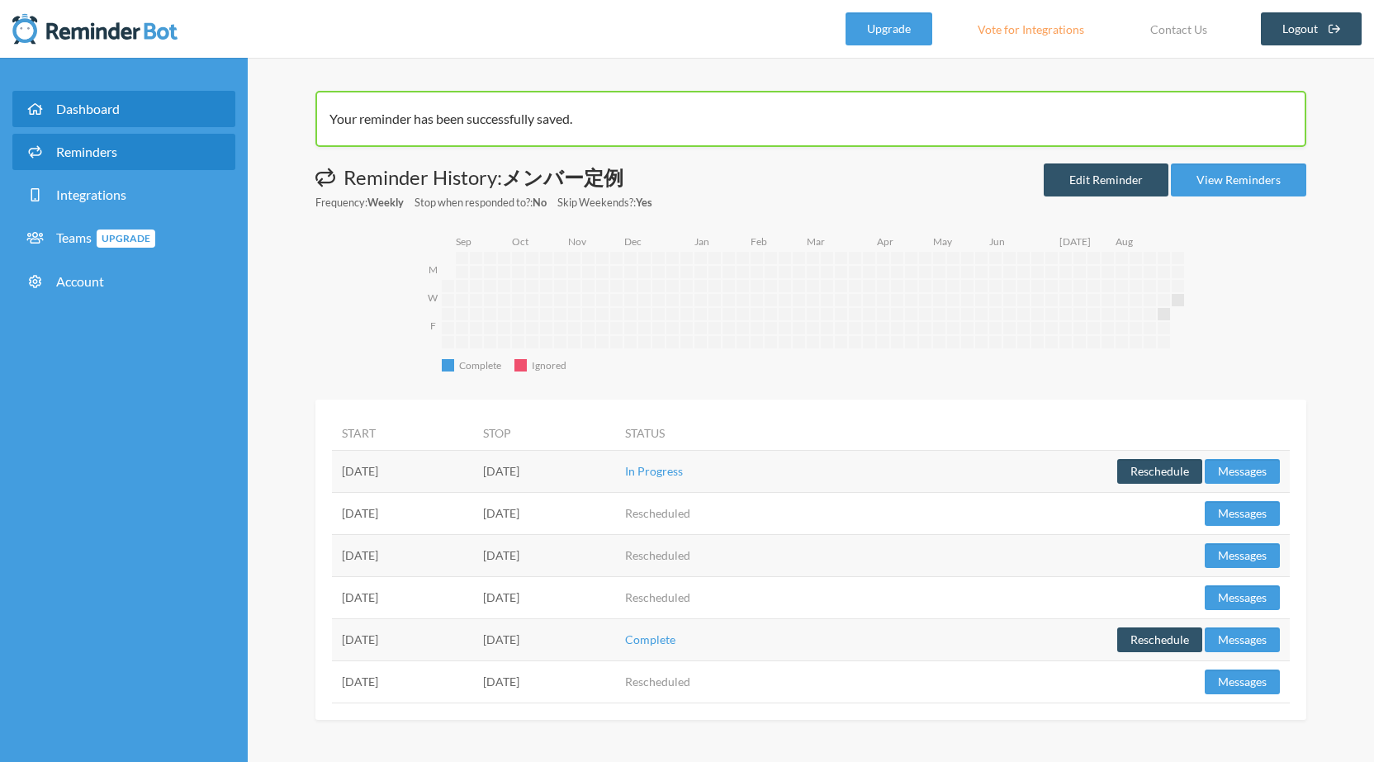
click at [133, 121] on link "Dashboard" at bounding box center [123, 109] width 223 height 36
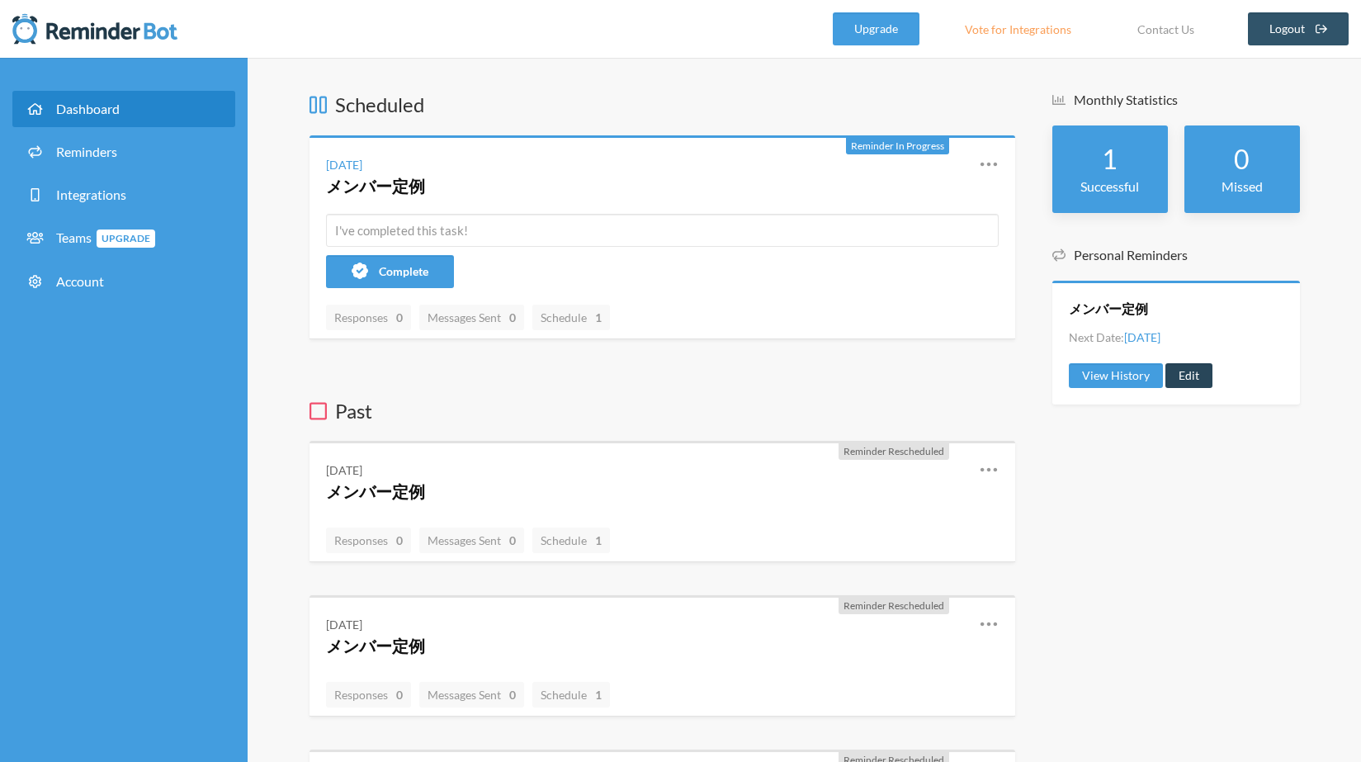
click at [1053, 376] on link "Edit" at bounding box center [1189, 375] width 47 height 25
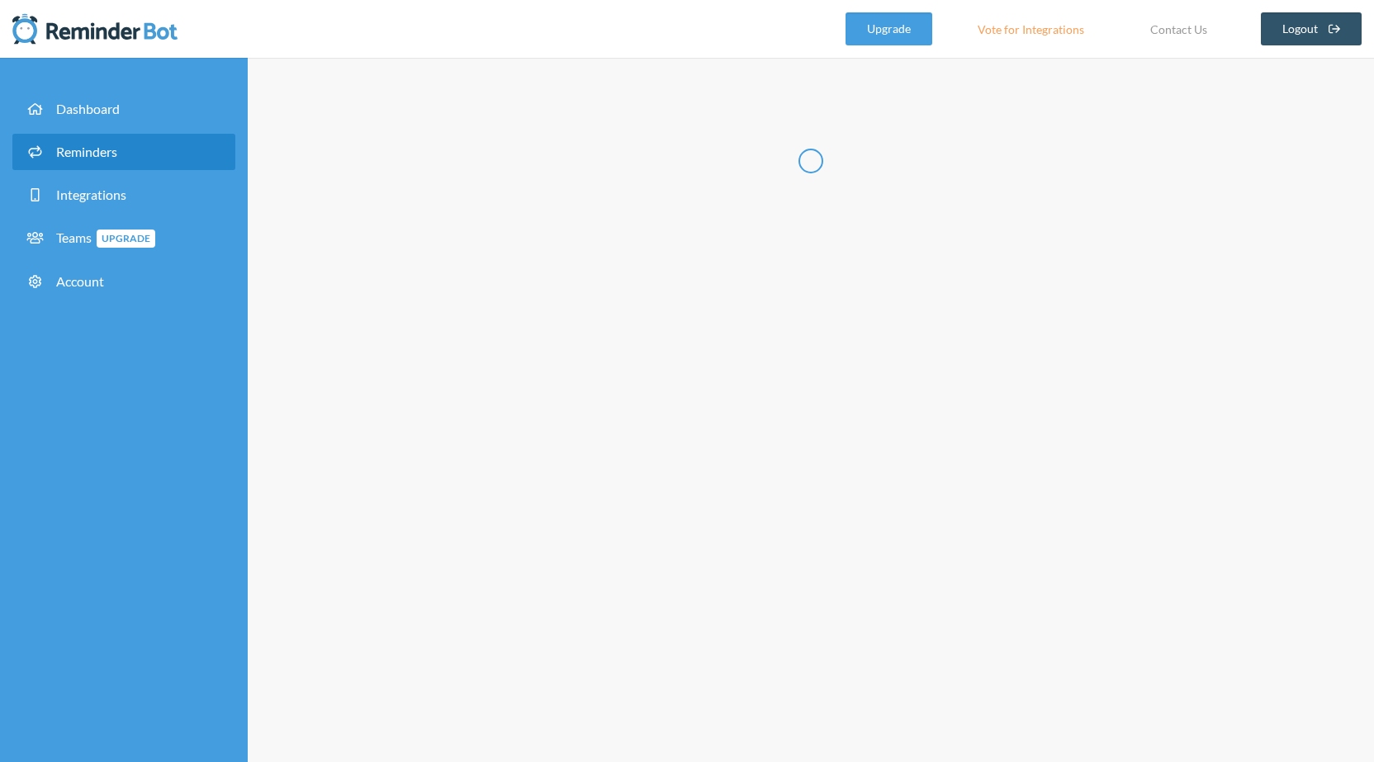
radio input "false"
radio input "true"
type input "メンバー定例"
checkbox input "true"
checkbox input "false"
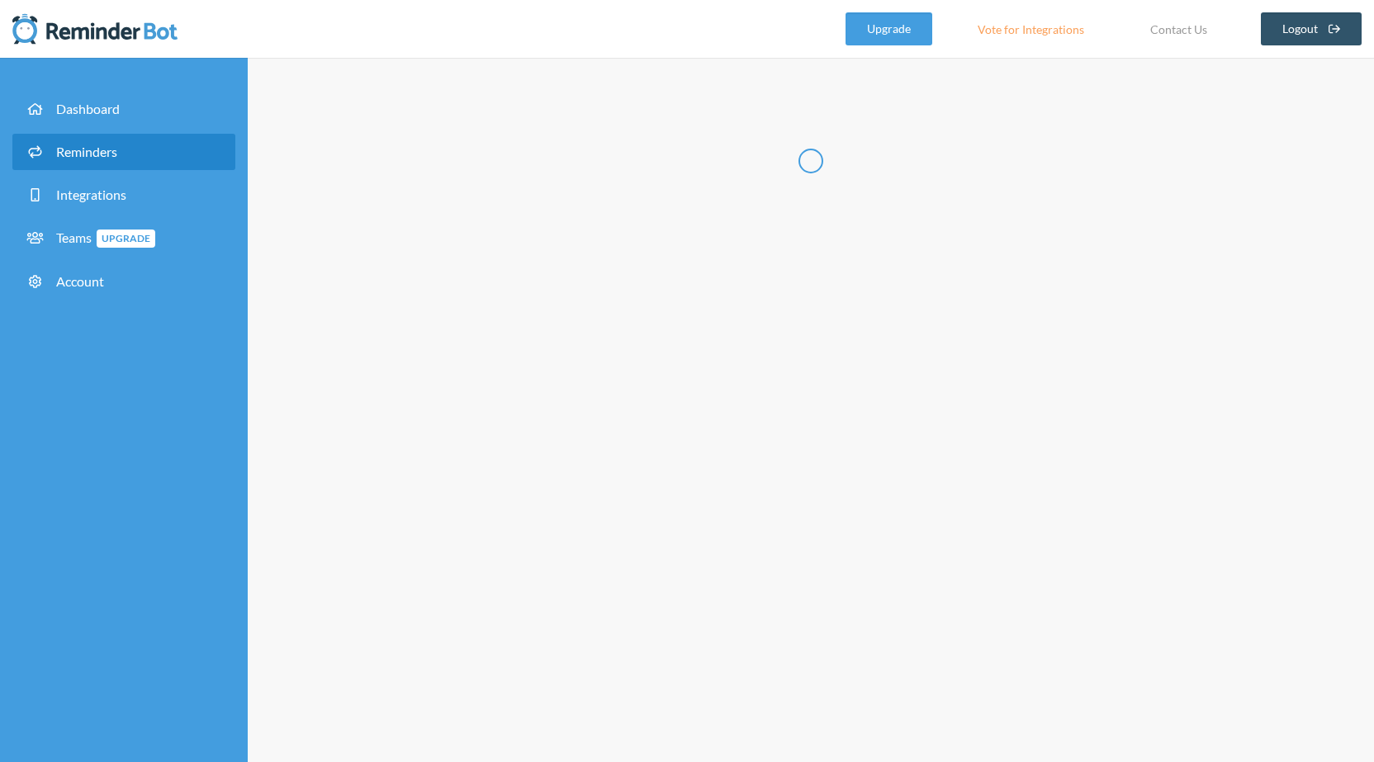
select select "09:45:00"
select select "10:00:00"
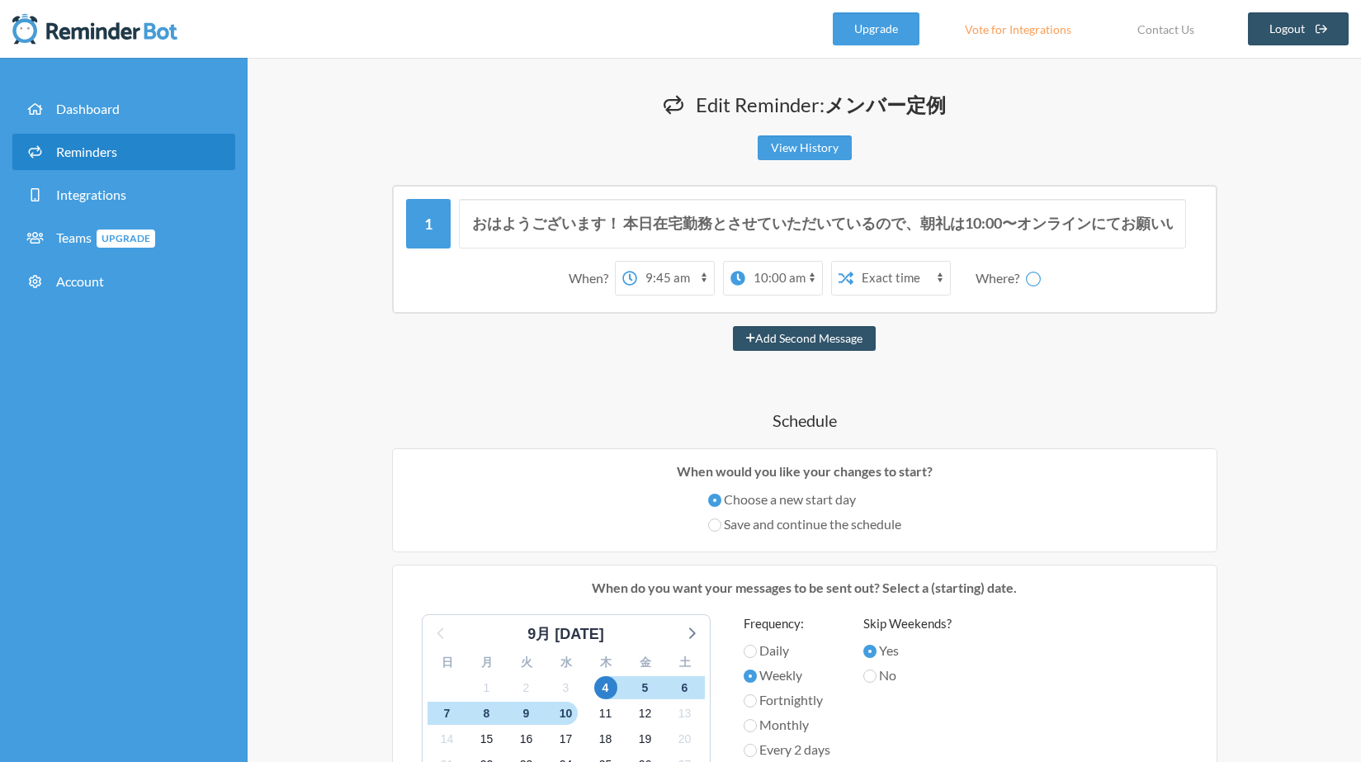
select select "spaces/AAAAc1575N0"
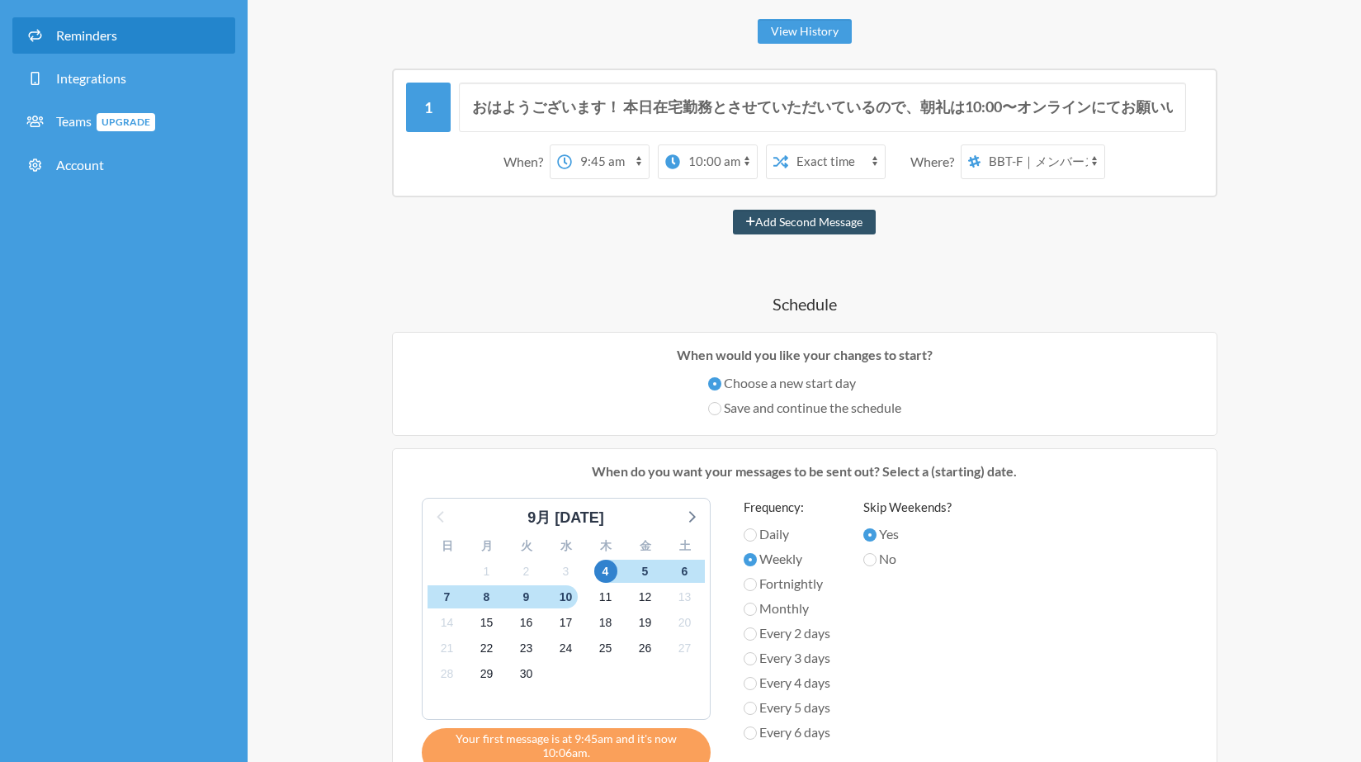
scroll to position [103, 0]
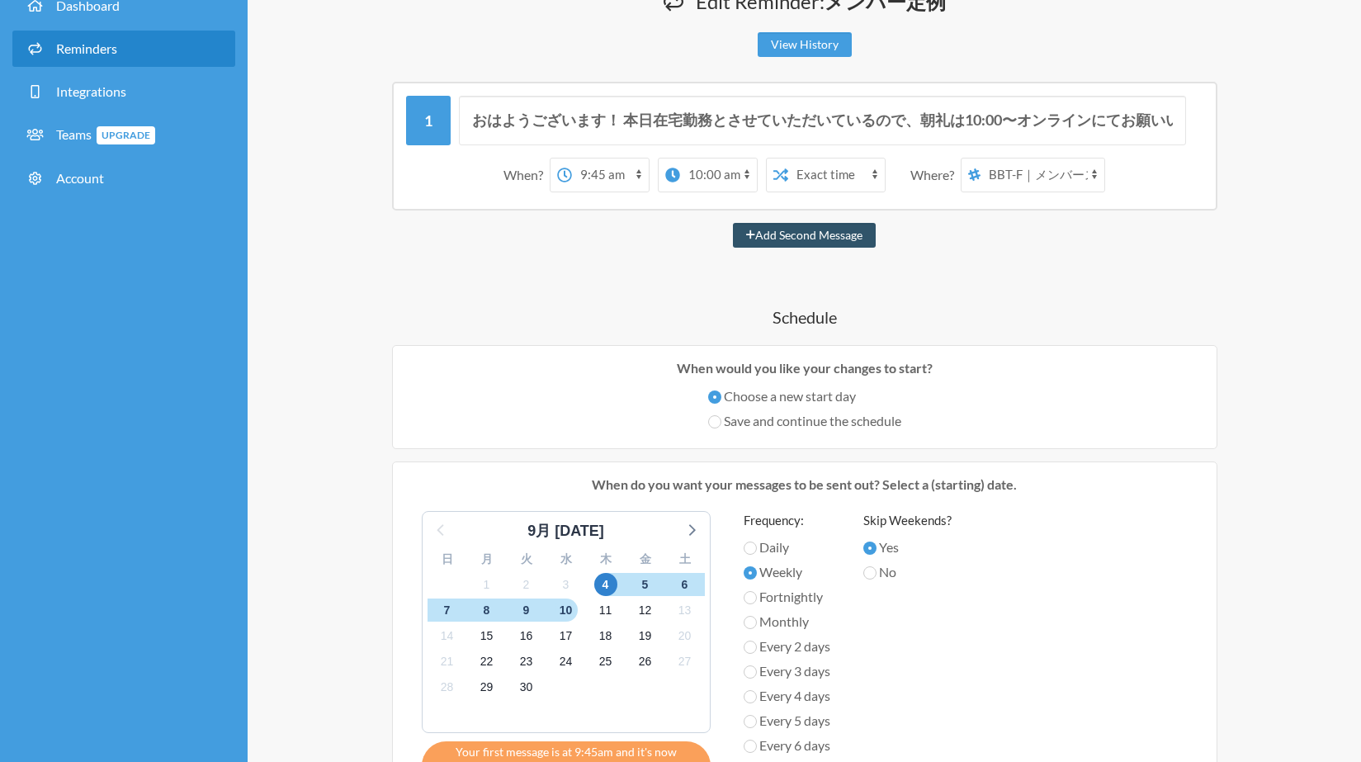
click at [632, 175] on select "12:00 am 12:15 am 12:30 am 12:45 am 1:00 am 1:15 am 1:30 am 1:45 am 2:00 am 2:1…" at bounding box center [610, 175] width 77 height 33
select select "10:15:00"
click at [572, 159] on select "12:00 am 12:15 am 12:30 am 12:45 am 1:00 am 1:15 am 1:30 am 1:45 am 2:00 am 2:1…" at bounding box center [610, 175] width 77 height 33
click at [708, 168] on select "12:00 am 12:15 am 12:30 am 12:45 am 1:00 am 1:15 am 1:30 am 1:45 am 2:00 am 2:1…" at bounding box center [692, 175] width 77 height 33
select select "10:30:00"
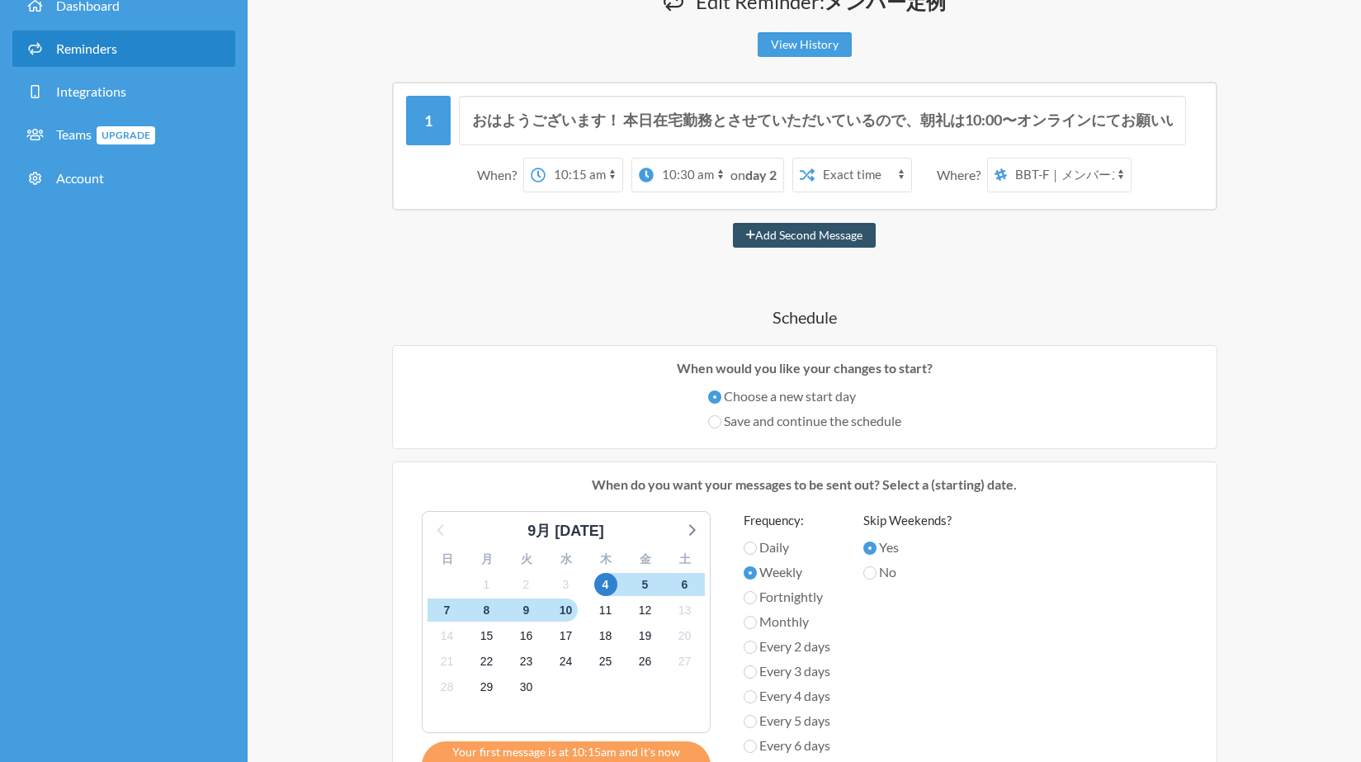
click at [679, 159] on select "12:00 am 12:15 am 12:30 am 12:45 am 1:00 am 1:15 am 1:30 am 1:45 am 2:00 am 2:1…" at bounding box center [692, 175] width 77 height 33
click at [1034, 175] on select "[PERSON_NAME] BBT-F｜メンバースペース fujiwara_test" at bounding box center [1043, 175] width 124 height 33
select select "spaces/AAQA8x1A04Q"
click at [982, 159] on select "[PERSON_NAME] BBT-F｜メンバースペース fujiwara_test" at bounding box center [1043, 175] width 124 height 33
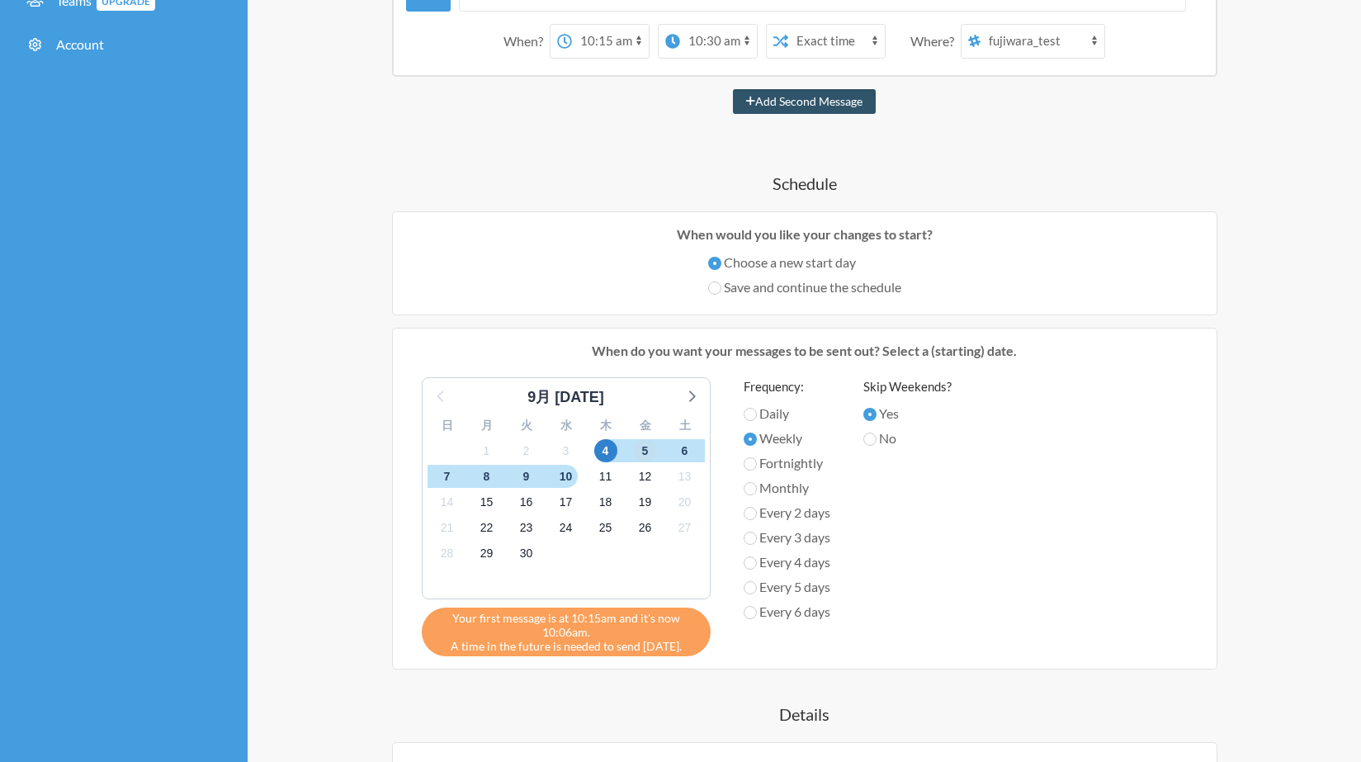
scroll to position [244, 0]
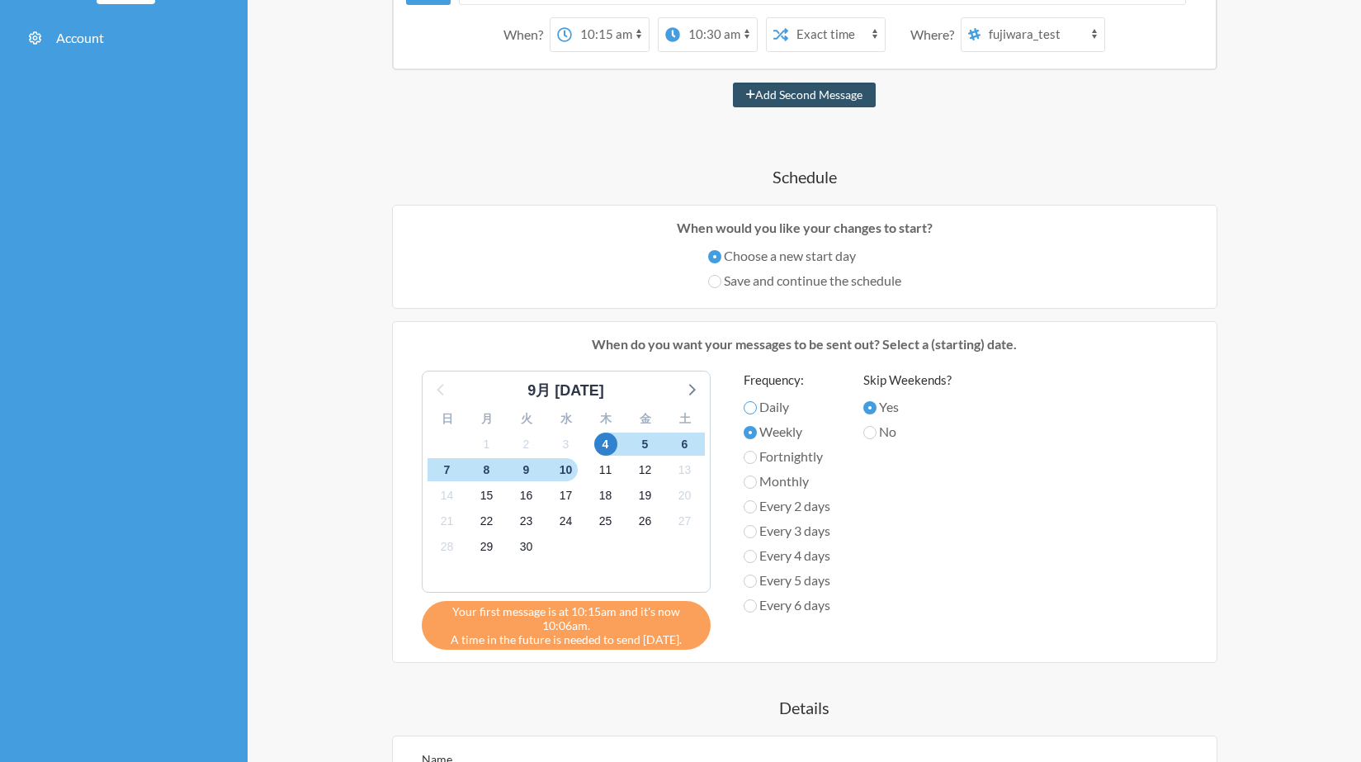
click at [746, 410] on input "Daily" at bounding box center [750, 407] width 13 height 13
radio input "true"
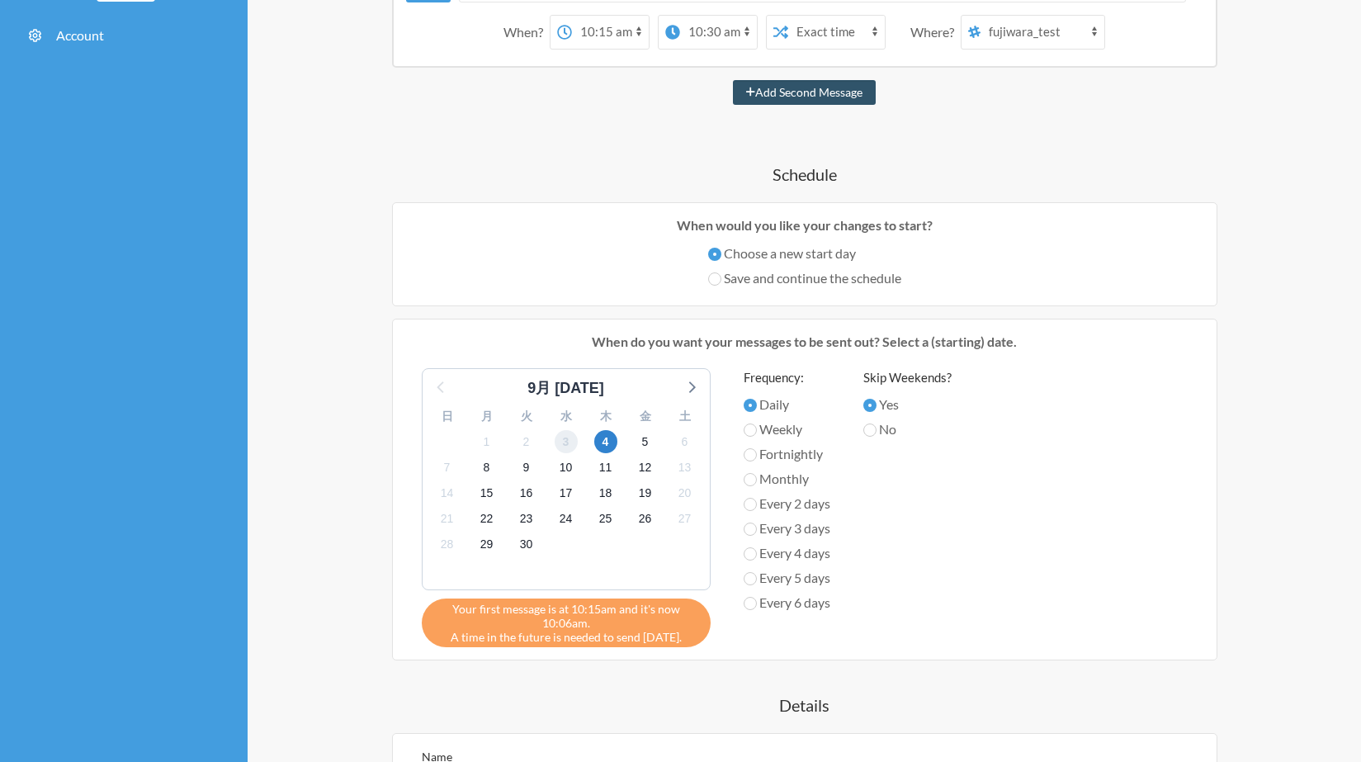
click at [566, 439] on span "3" at bounding box center [566, 441] width 23 height 23
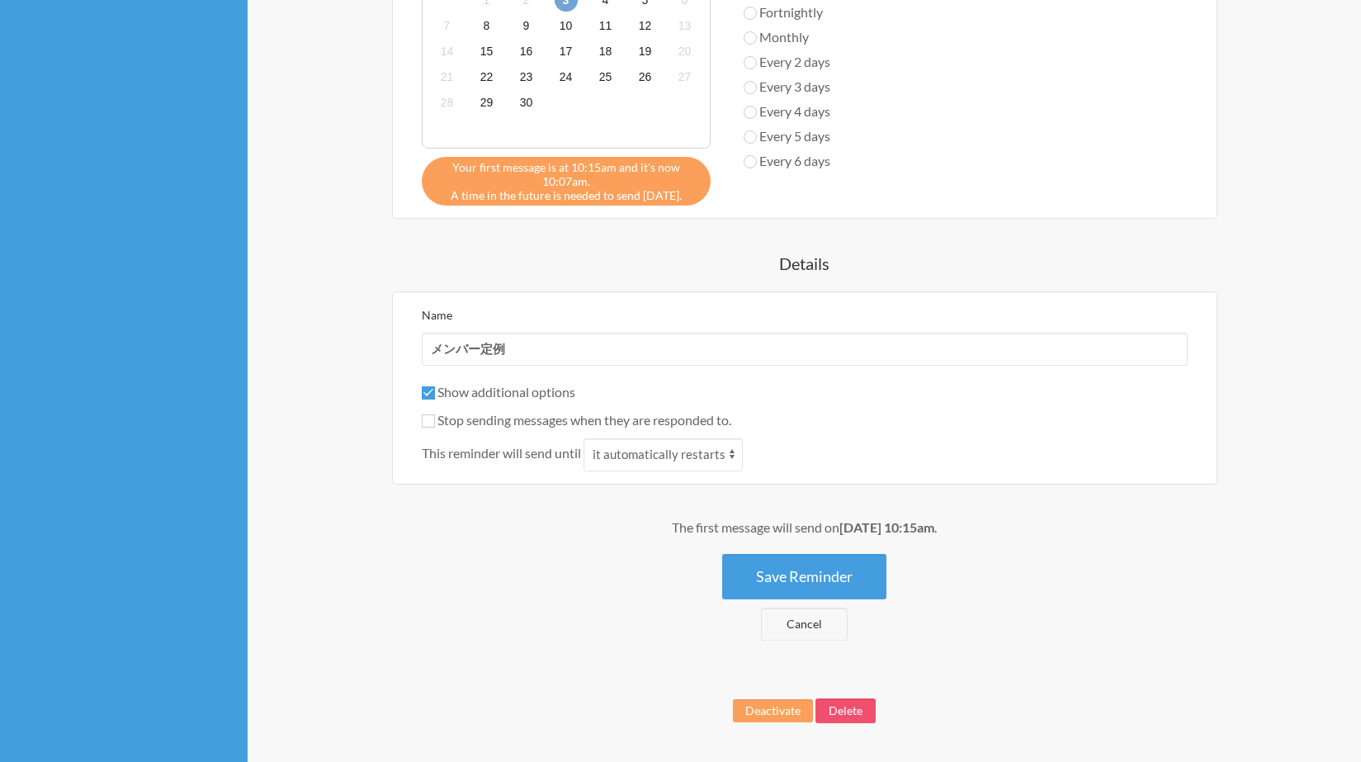
scroll to position [708, 0]
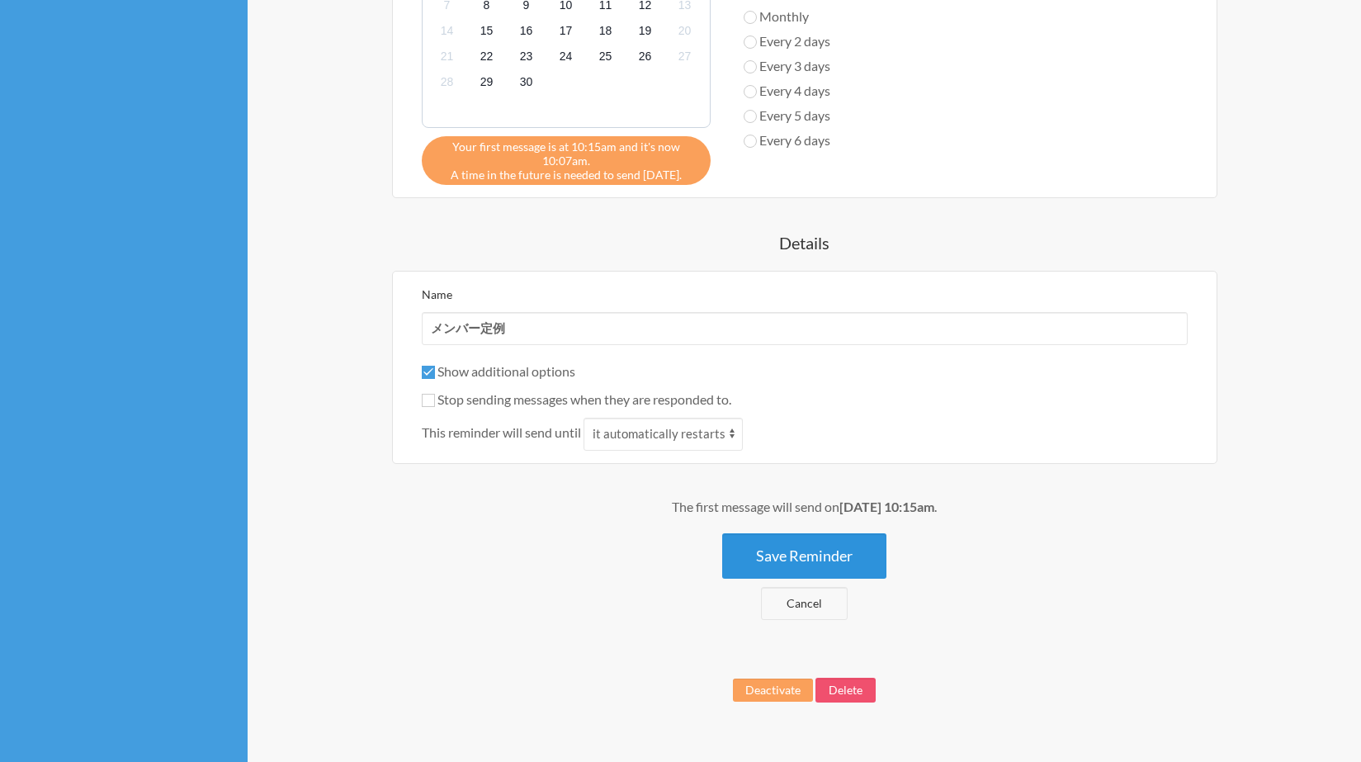
click at [839, 539] on button "Save Reminder" at bounding box center [804, 555] width 164 height 45
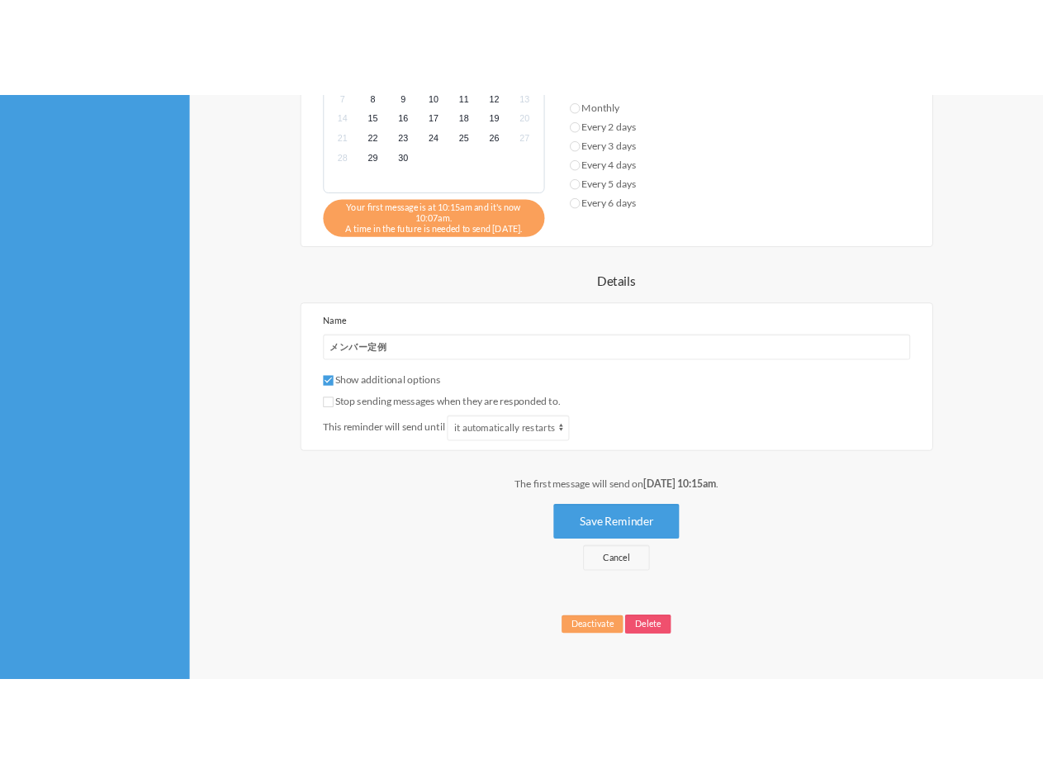
scroll to position [0, 0]
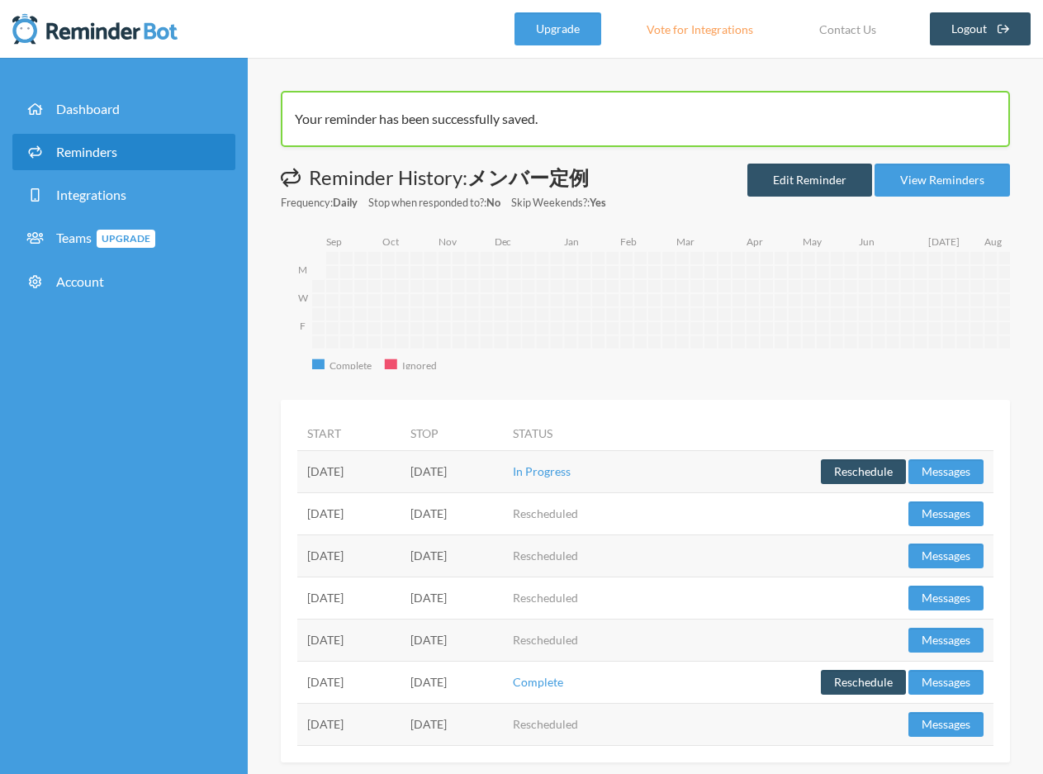
scroll to position [21, 0]
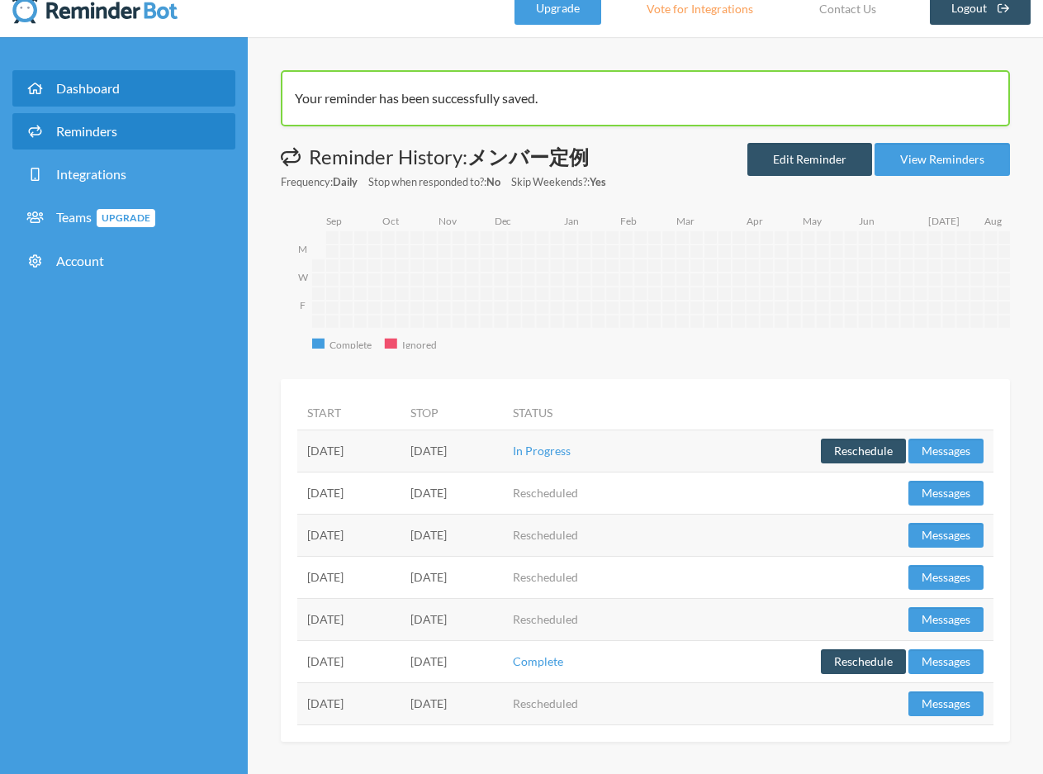
click at [151, 98] on link "Dashboard" at bounding box center [123, 88] width 223 height 36
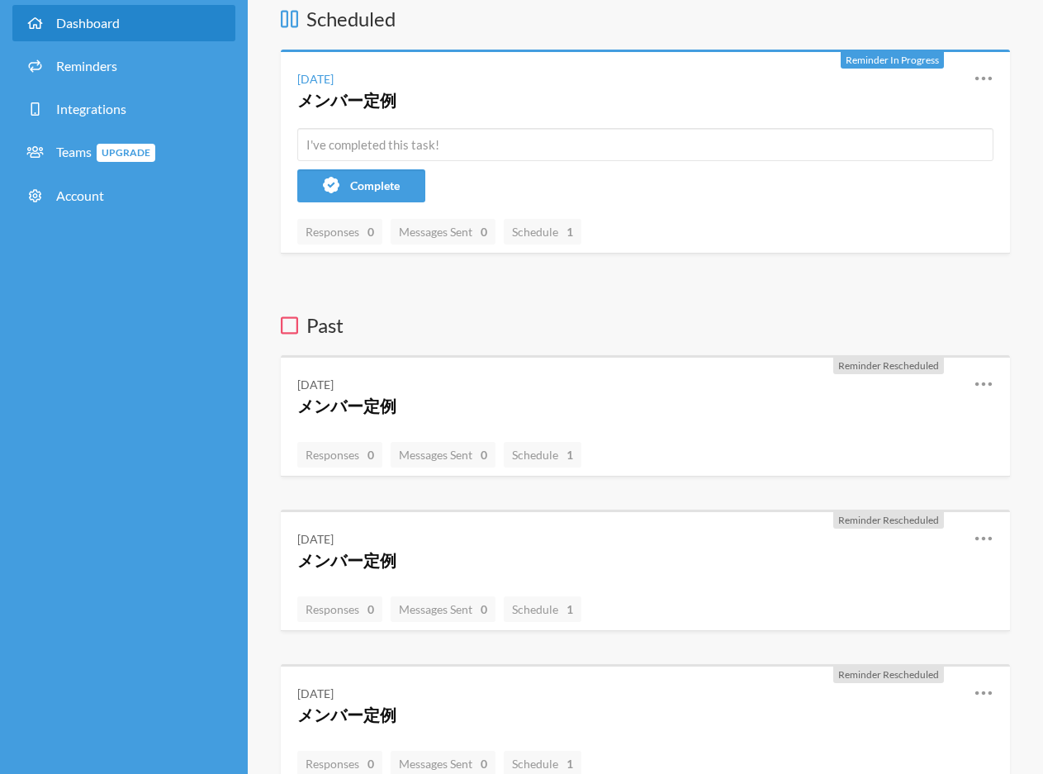
scroll to position [102, 0]
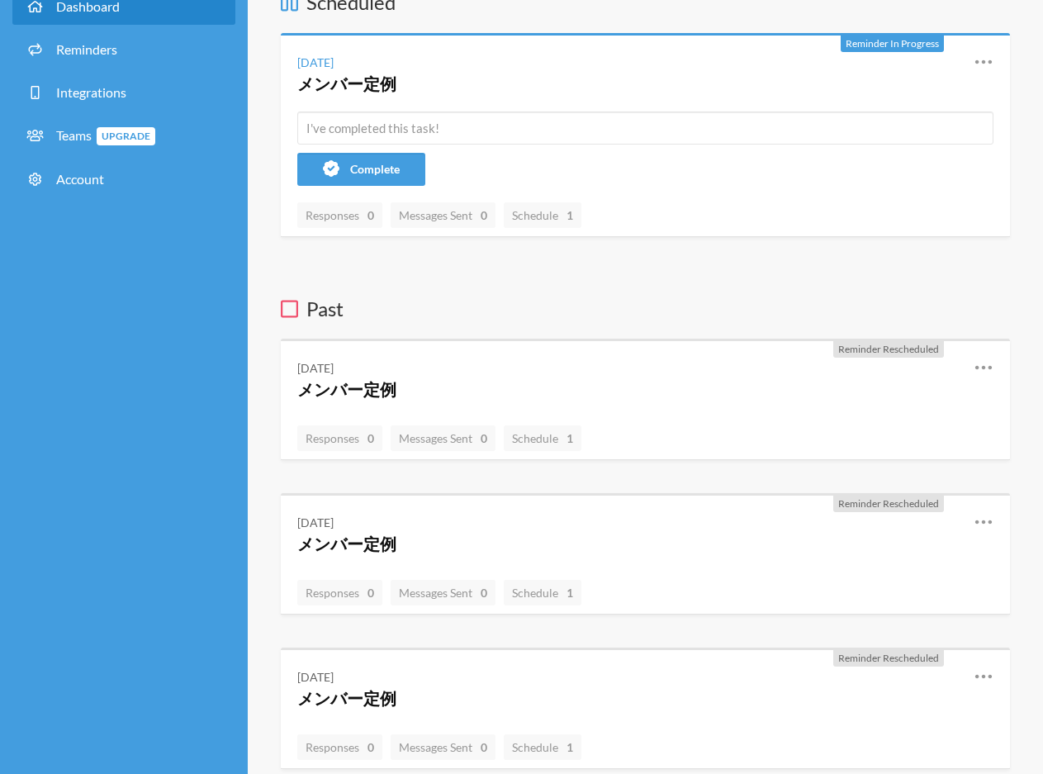
click at [993, 62] on div "Thursday, September 4 メンバー定例 Reschedule View History Edit" at bounding box center [645, 73] width 729 height 76
click at [980, 59] on icon at bounding box center [983, 62] width 20 height 20
click at [892, 161] on link "Edit" at bounding box center [910, 157] width 140 height 26
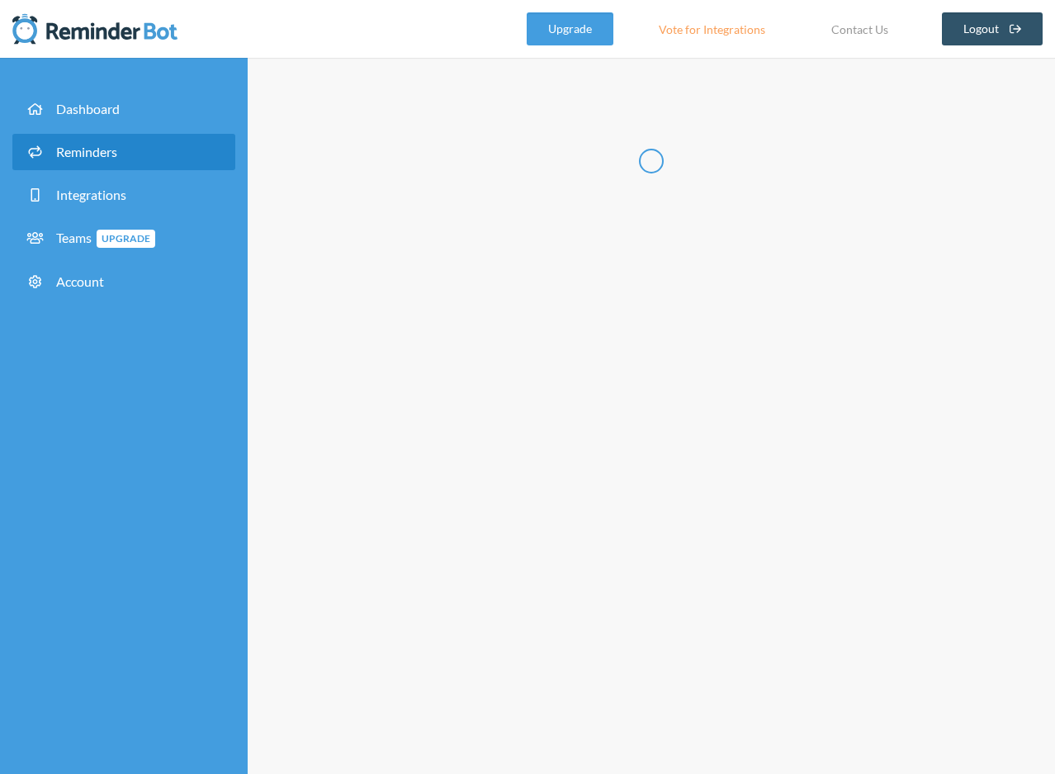
type input "メンバー定例"
checkbox input "true"
checkbox input "false"
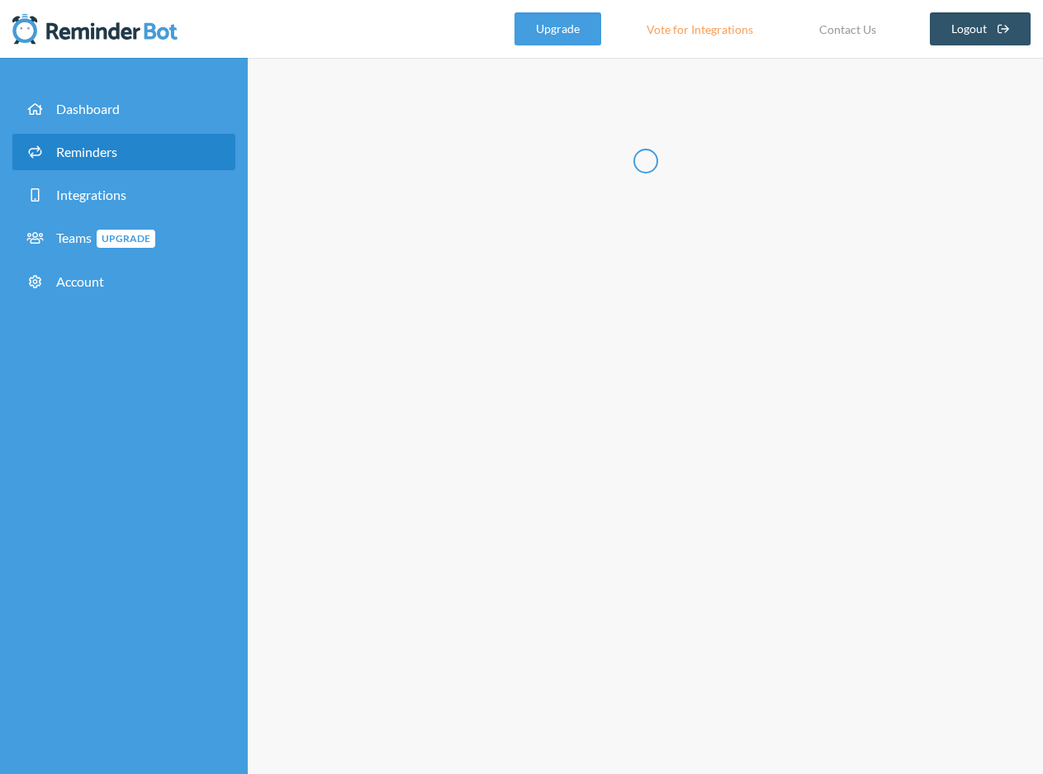
select select "10:15:00"
select select "10:30:00"
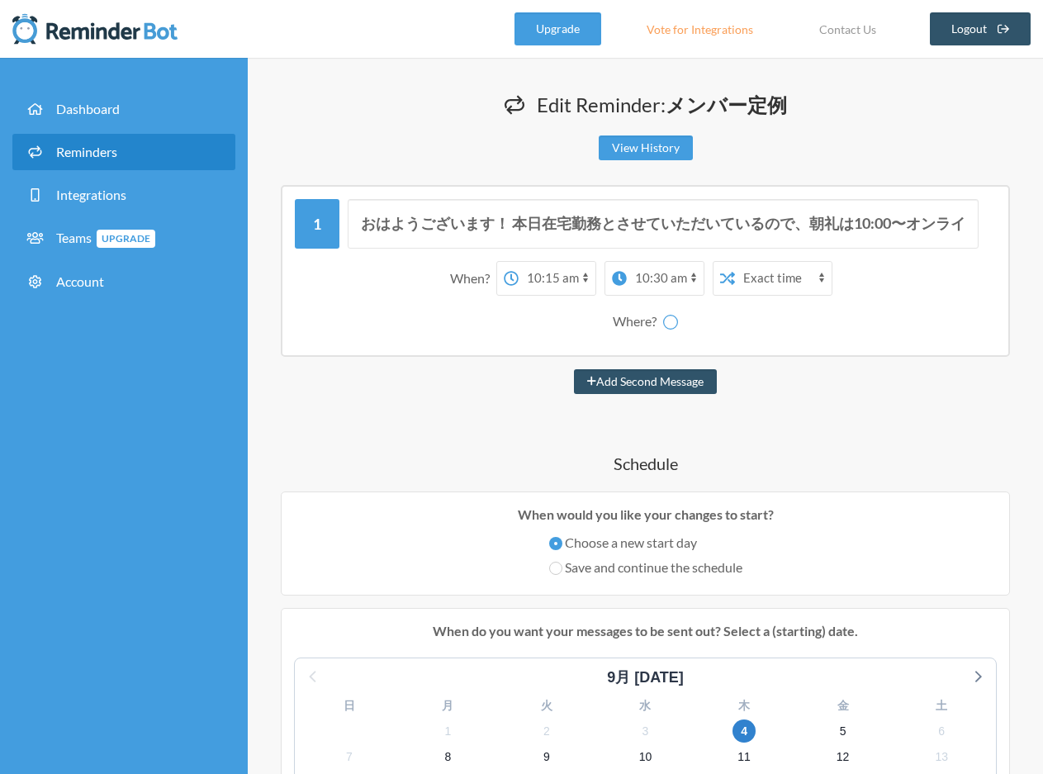
select select "spaces/AAAAc1575N0"
click at [564, 273] on select "12:00 am 12:15 am 12:30 am 12:45 am 1:00 am 1:15 am 1:30 am 1:45 am 2:00 am 2:1…" at bounding box center [556, 278] width 77 height 33
select select "11:00:00"
click at [518, 262] on select "12:00 am 12:15 am 12:30 am 12:45 am 1:00 am 1:15 am 1:30 am 1:45 am 2:00 am 2:1…" at bounding box center [556, 278] width 77 height 33
click at [660, 275] on select "12:00 am 12:15 am 12:30 am 12:45 am 1:00 am 1:15 am 1:30 am 1:45 am 2:00 am 2:1…" at bounding box center [638, 278] width 77 height 33
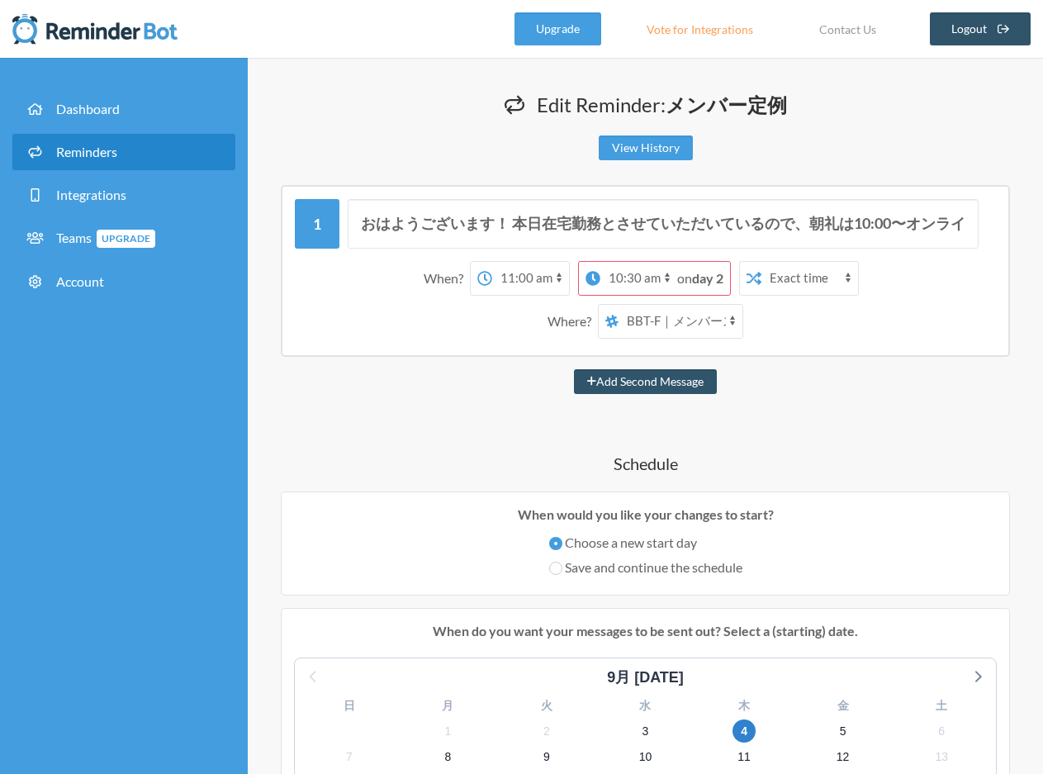
select select "11:15:00"
click at [627, 262] on select "12:00 am 12:15 am 12:30 am 12:45 am 1:00 am 1:15 am 1:30 am 1:45 am 2:00 am 2:1…" at bounding box center [638, 278] width 77 height 33
click at [693, 321] on select "[PERSON_NAME] BBT-F｜メンバースペース fujiwara_test" at bounding box center [680, 321] width 124 height 33
select select "spaces/AAQA8x1A04Q"
click at [618, 305] on select "[PERSON_NAME] BBT-F｜メンバースペース fujiwara_test" at bounding box center [680, 321] width 124 height 33
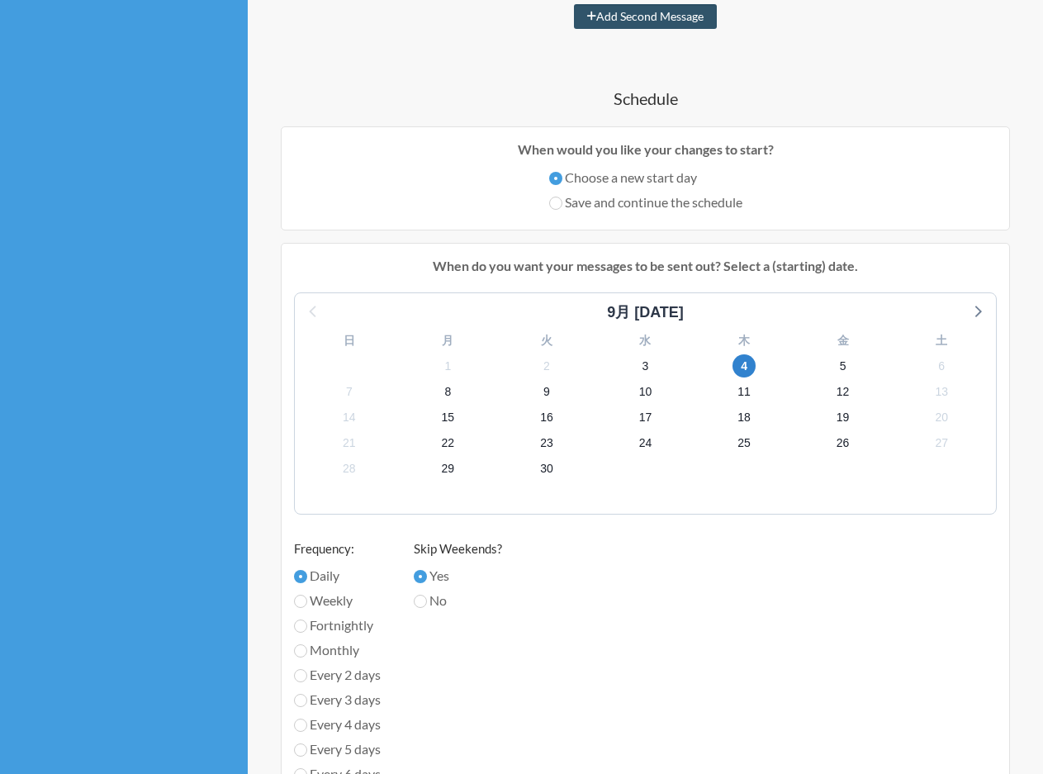
scroll to position [383, 0]
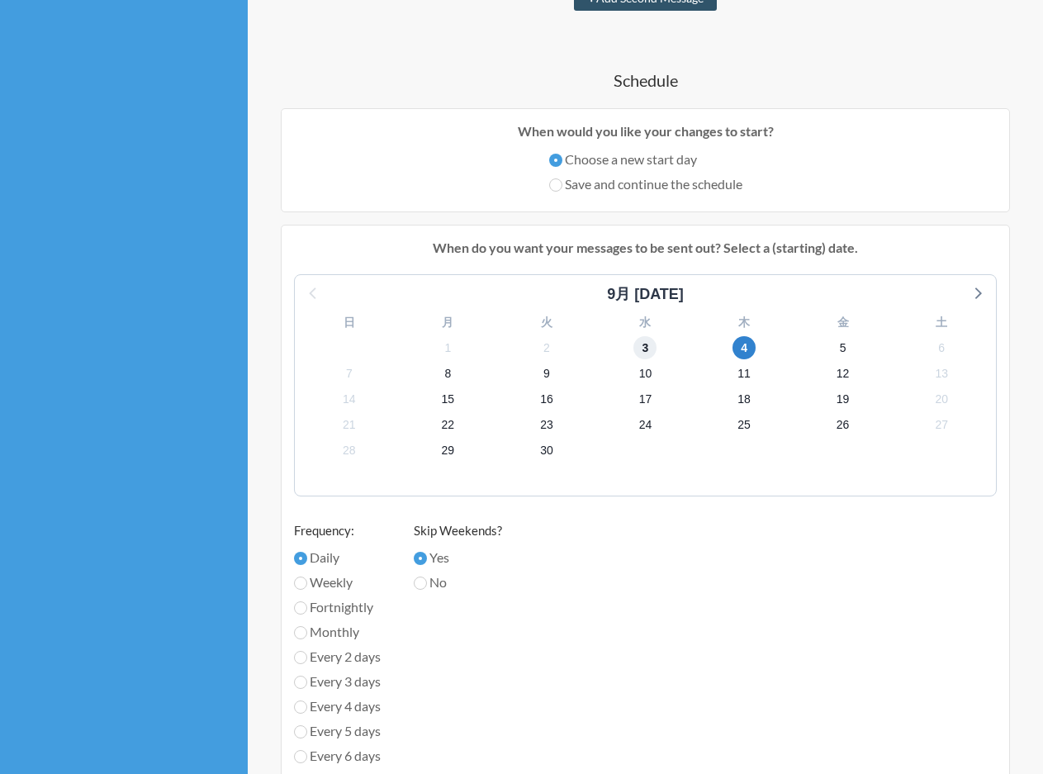
click at [649, 348] on span "3" at bounding box center [644, 347] width 23 height 23
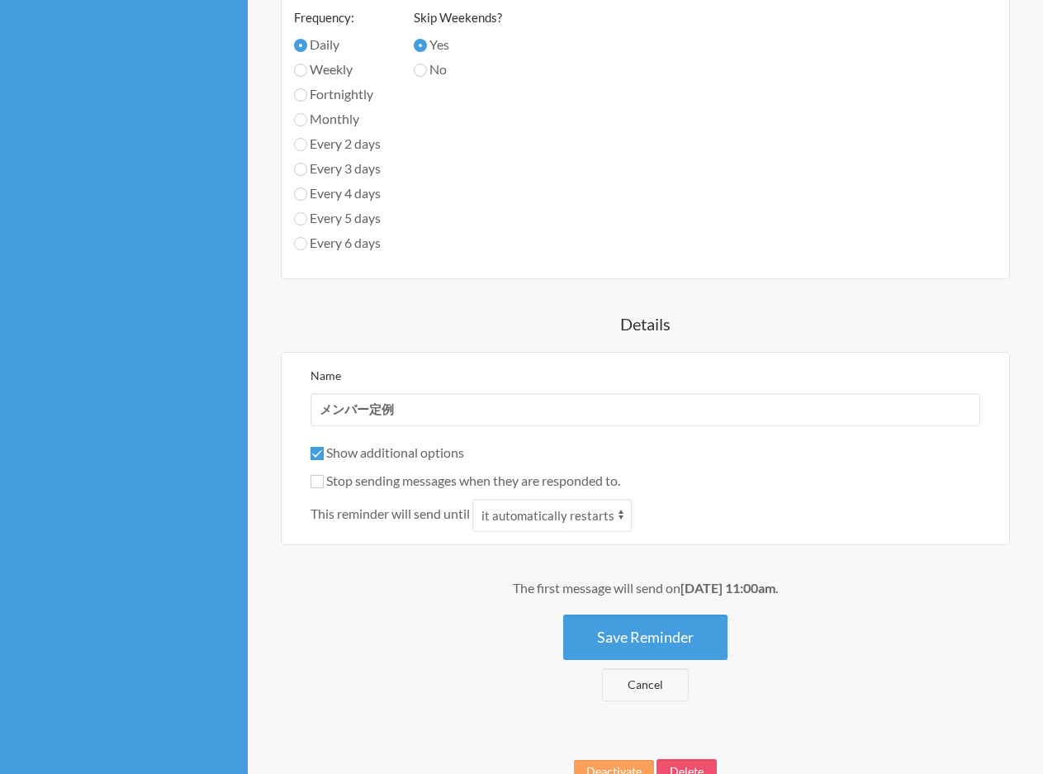
scroll to position [925, 0]
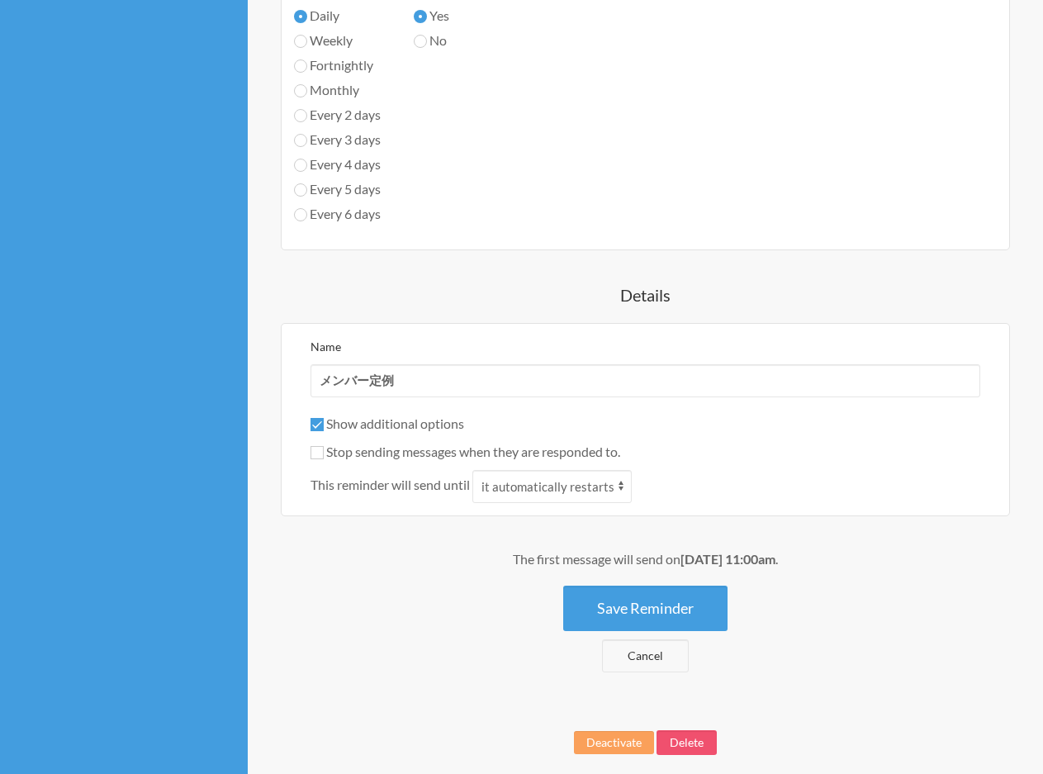
click at [478, 451] on label "Stop sending messages when they are responded to." at bounding box center [465, 451] width 310 height 16
click at [324, 451] on input "Stop sending messages when they are responded to." at bounding box center [316, 452] width 13 height 13
checkbox input "true"
click at [514, 490] on select "it automatically restarts it is replied to" at bounding box center [551, 486] width 159 height 33
click at [475, 470] on select "it automatically restarts it is replied to" at bounding box center [551, 486] width 159 height 33
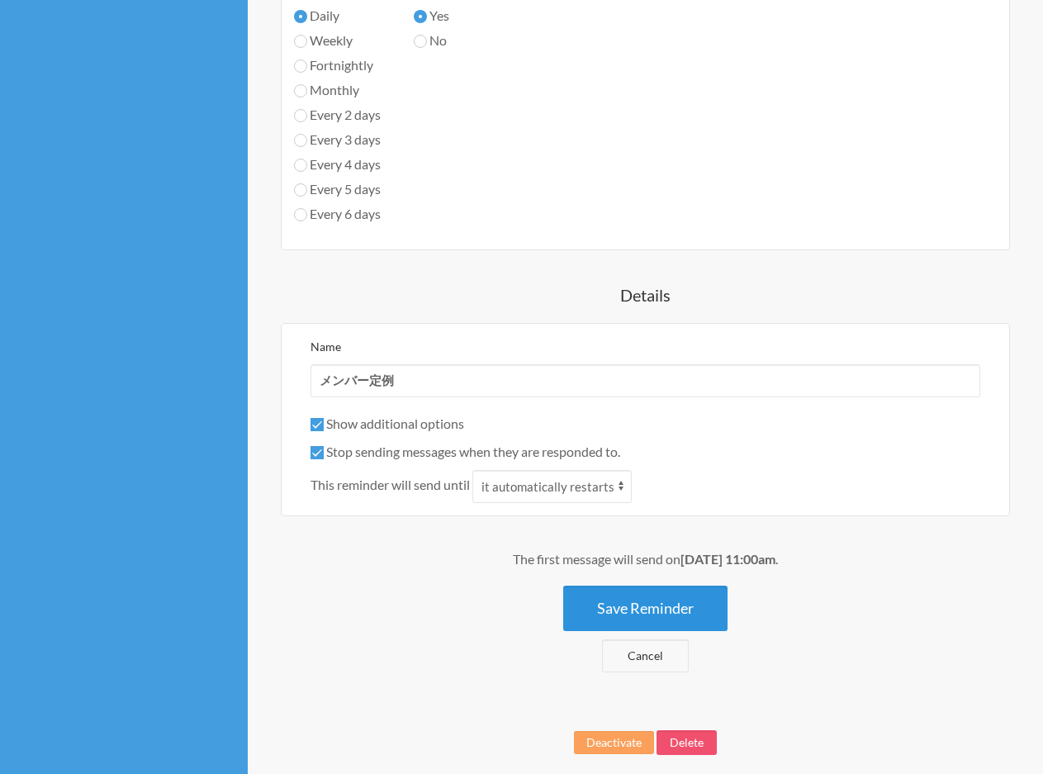
click at [628, 623] on button "Save Reminder" at bounding box center [645, 607] width 164 height 45
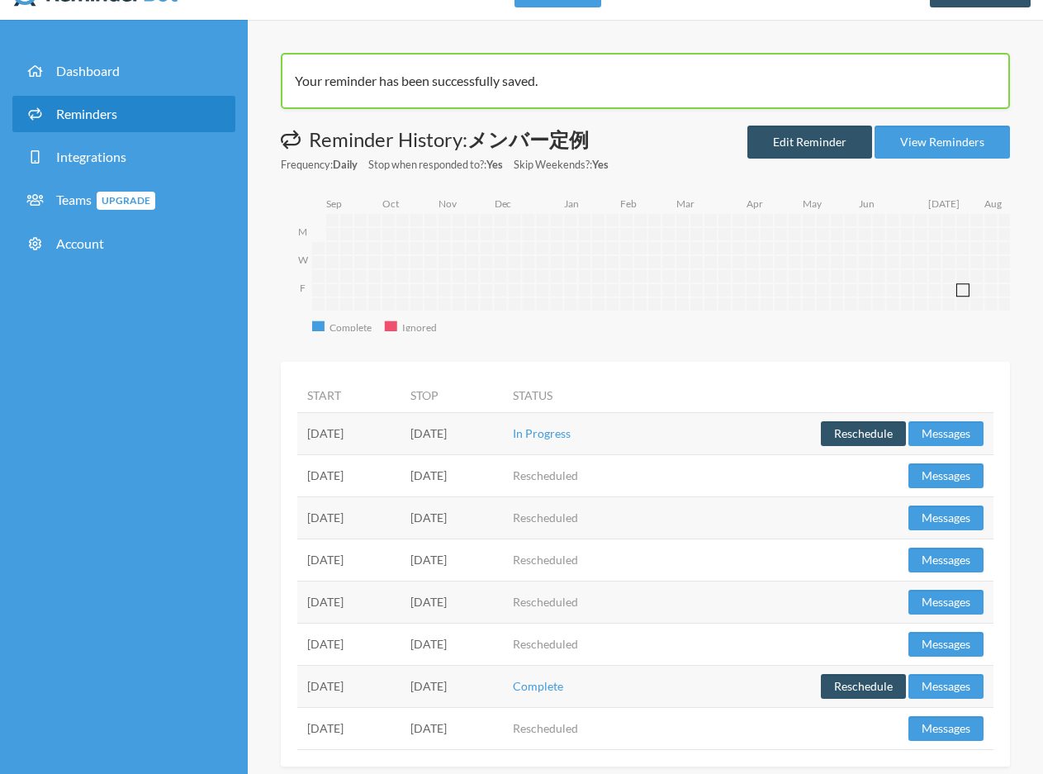
scroll to position [45, 0]
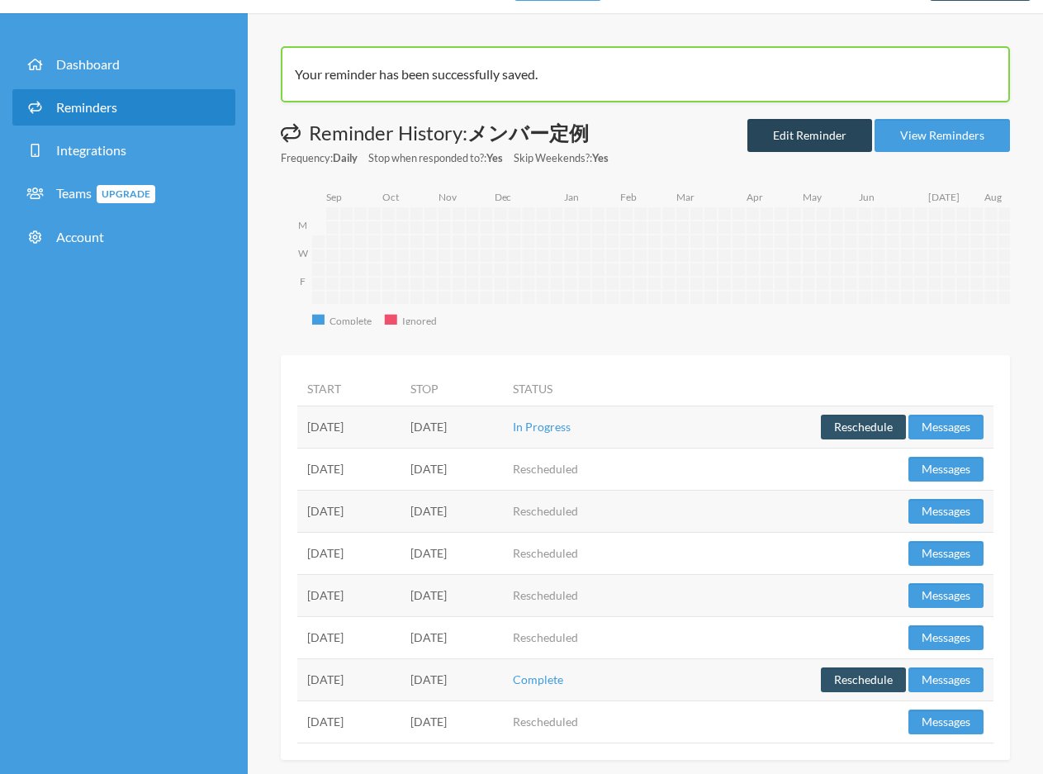
click at [848, 132] on link "Edit Reminder" at bounding box center [809, 135] width 125 height 33
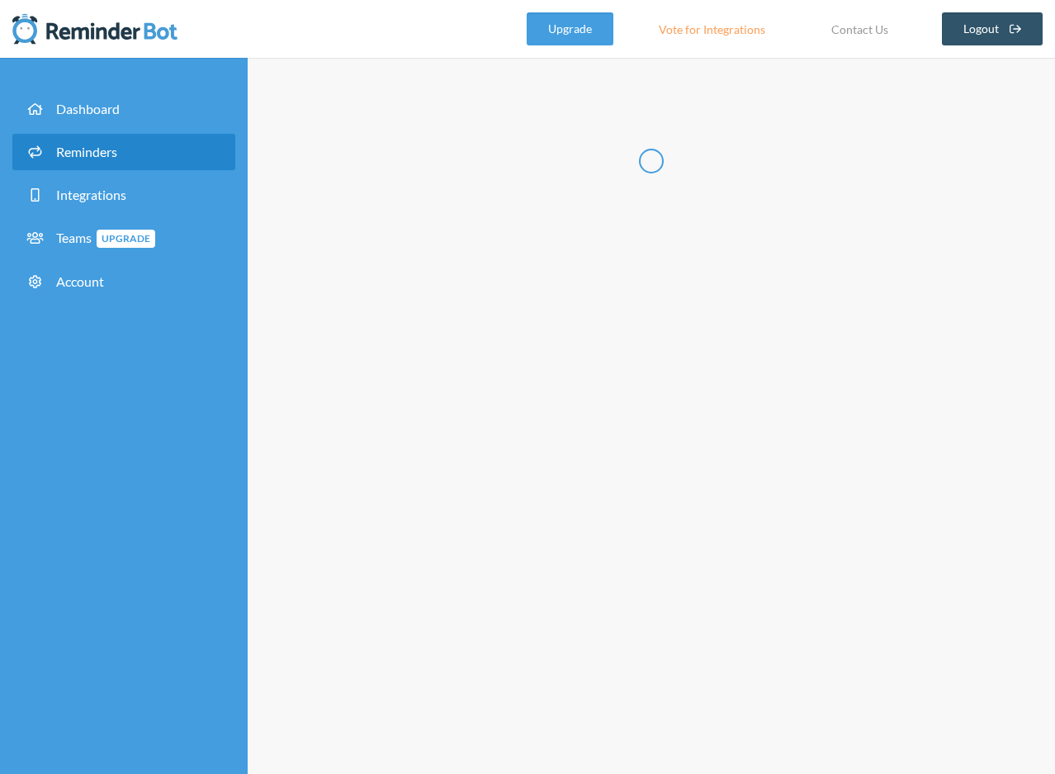
type input "メンバー定例"
checkbox input "true"
select select "11:00:00"
select select "11:15:00"
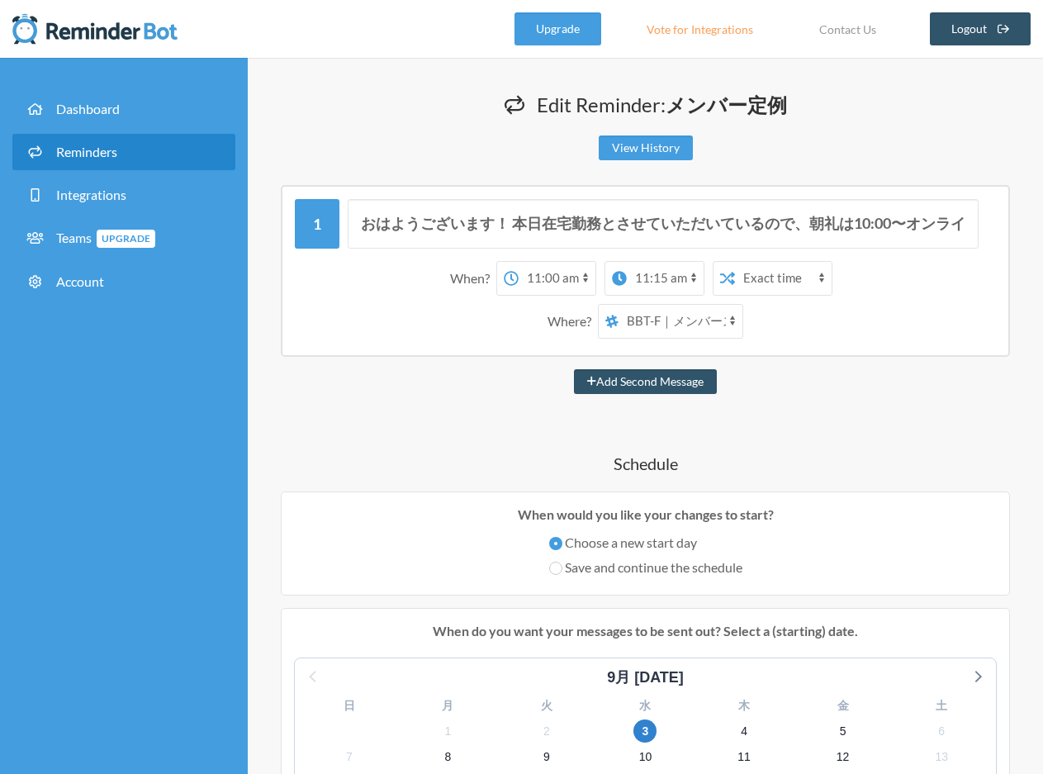
click at [701, 320] on select "[PERSON_NAME] BBT-F｜メンバースペース fujiwara_test" at bounding box center [680, 321] width 124 height 33
select select "spaces/AAQA8x1A04Q"
click at [618, 305] on select "[PERSON_NAME] BBT-F｜メンバースペース fujiwara_test" at bounding box center [680, 321] width 124 height 33
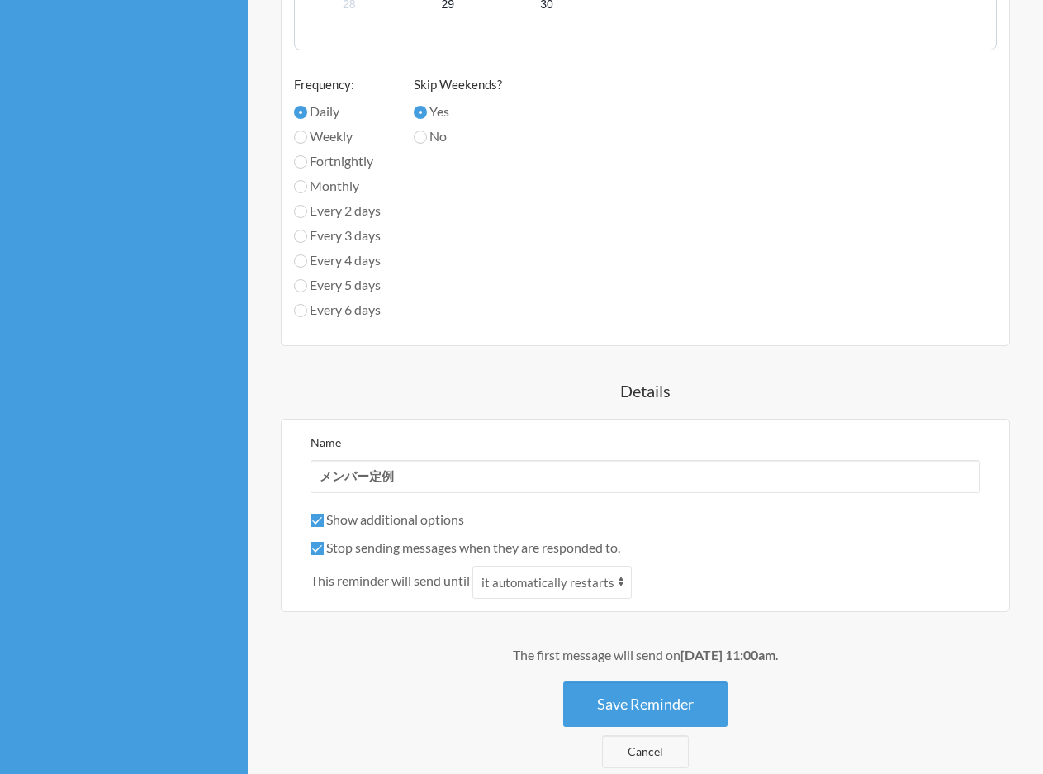
scroll to position [996, 0]
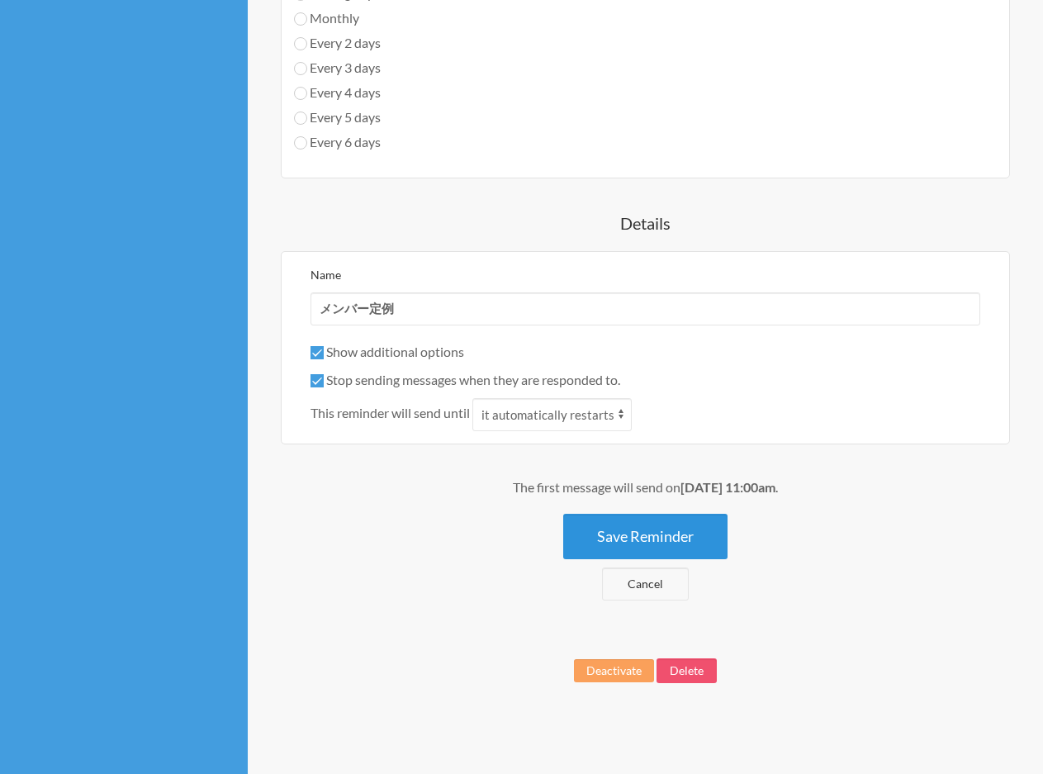
click at [667, 524] on button "Save Reminder" at bounding box center [645, 535] width 164 height 45
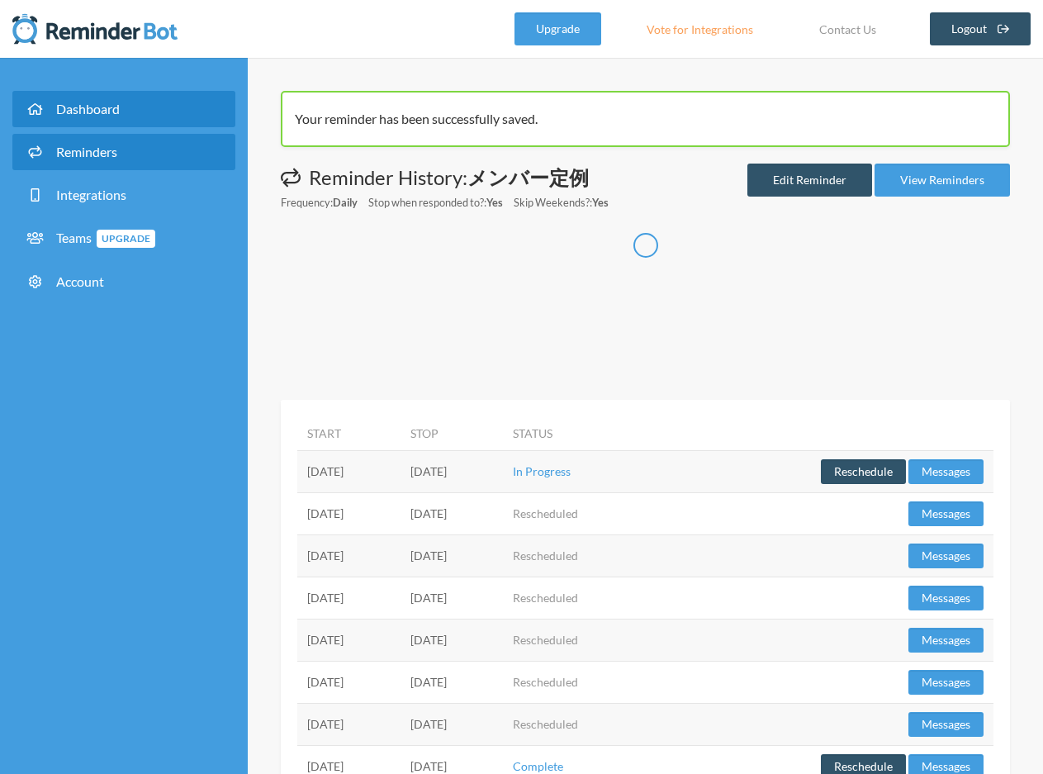
click at [122, 124] on link "Dashboard" at bounding box center [123, 109] width 223 height 36
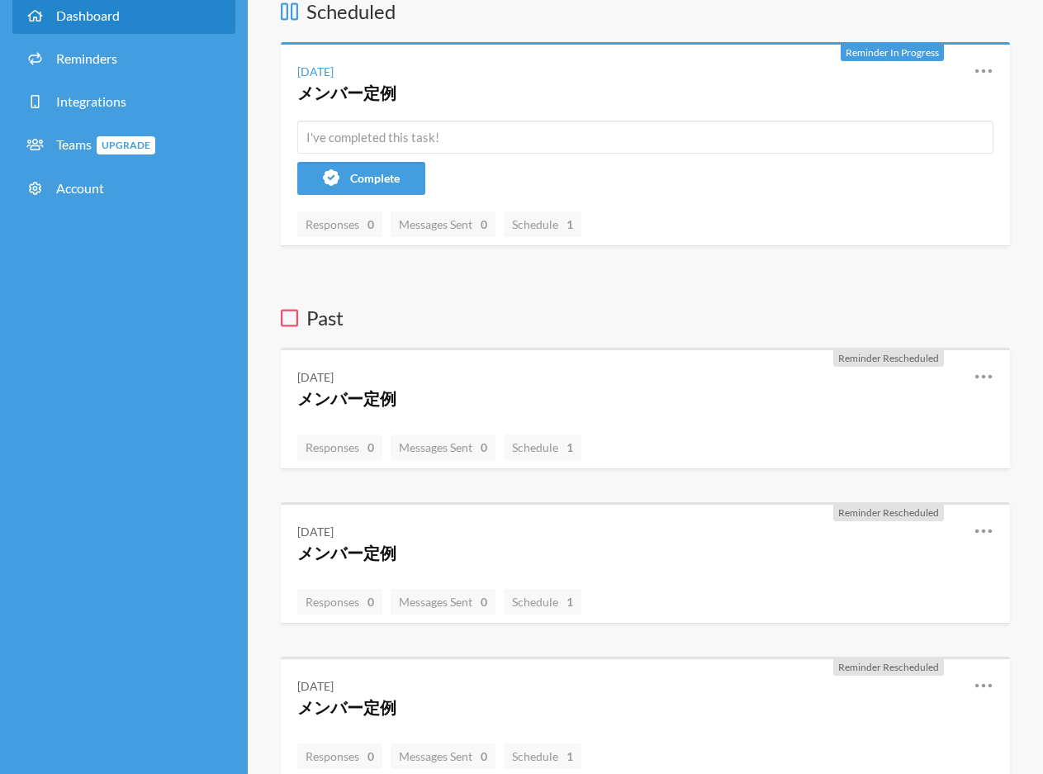
scroll to position [92, 0]
click at [979, 532] on icon at bounding box center [983, 532] width 20 height 20
click at [717, 580] on div "Thursday, September 4 メンバー定例 Reschedule View History Edit" at bounding box center [645, 543] width 729 height 76
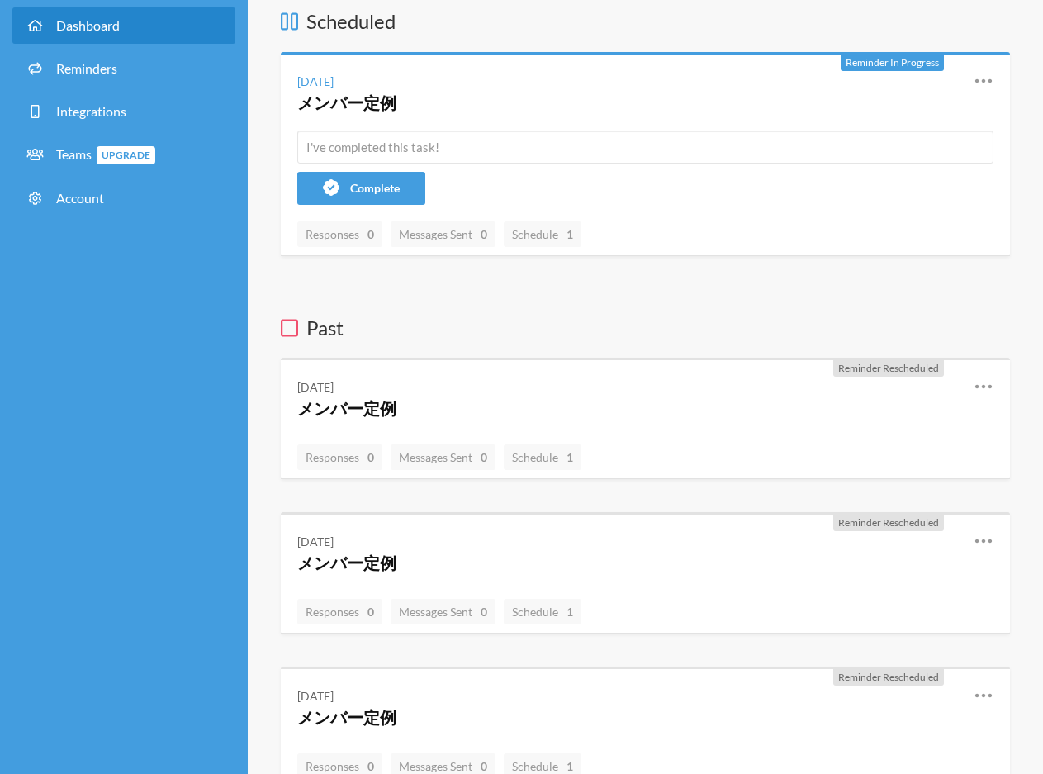
scroll to position [0, 0]
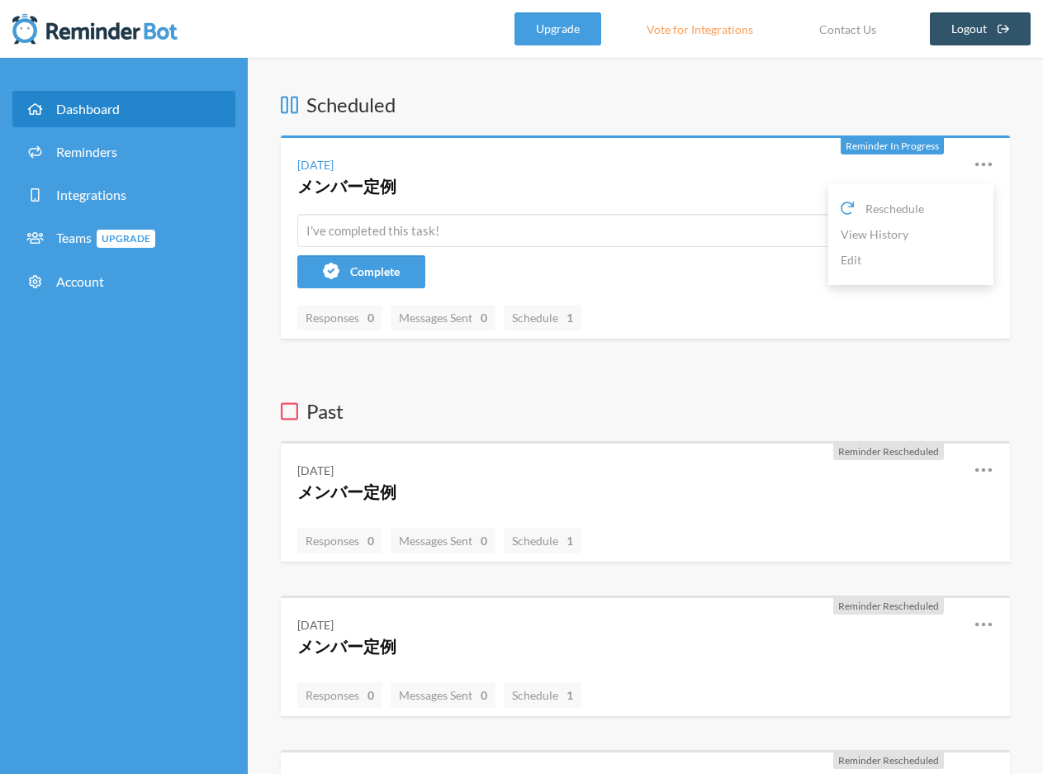
click at [984, 164] on icon at bounding box center [983, 164] width 17 height 4
click at [972, 168] on div "Reschedule View History Edit" at bounding box center [971, 175] width 45 height 43
click at [981, 159] on icon at bounding box center [983, 164] width 20 height 20
click at [930, 263] on link "Edit" at bounding box center [910, 260] width 140 height 26
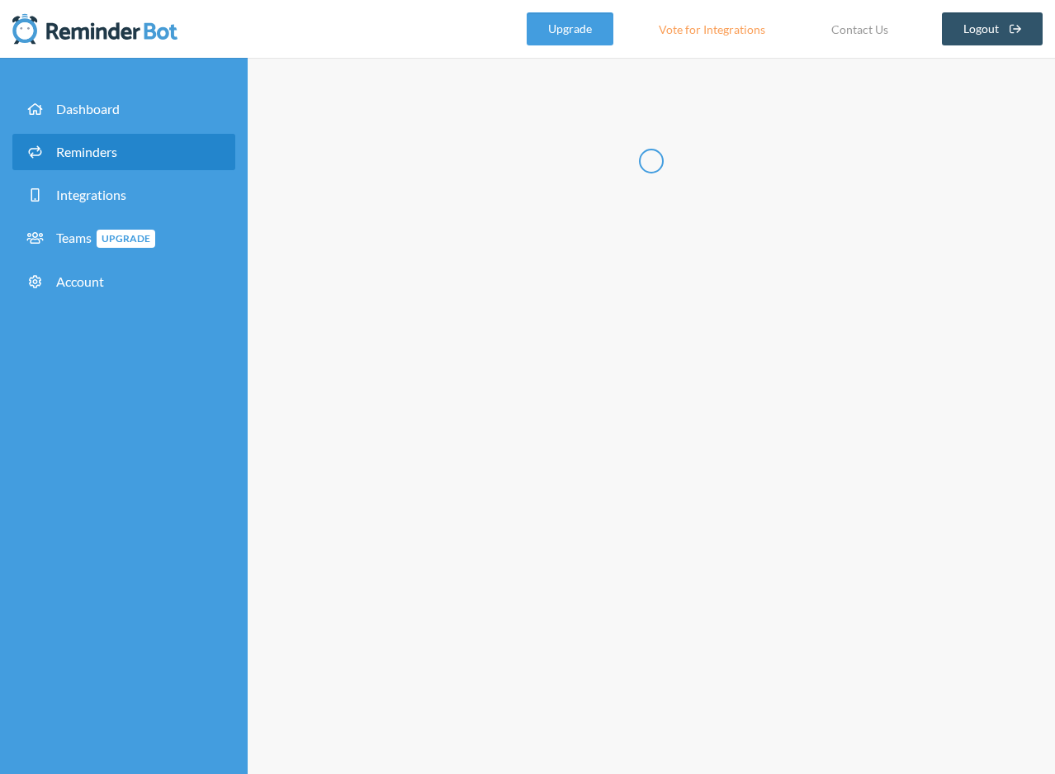
type input "メンバー定例"
checkbox input "true"
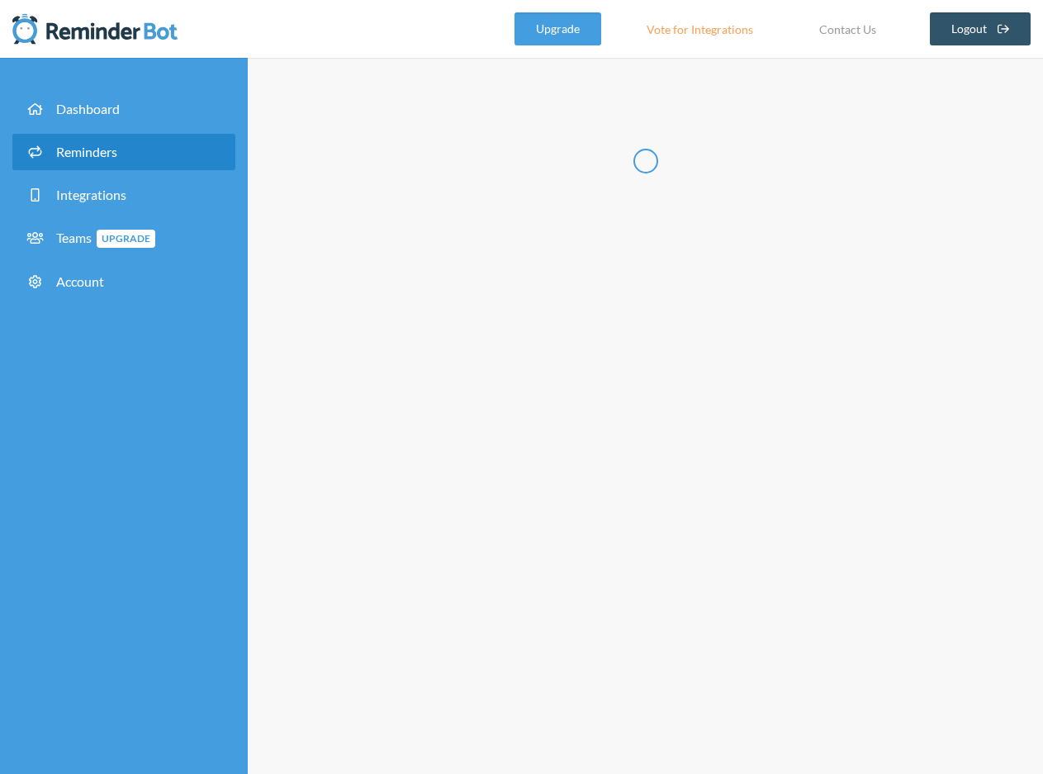
select select "11:00:00"
select select "11:15:00"
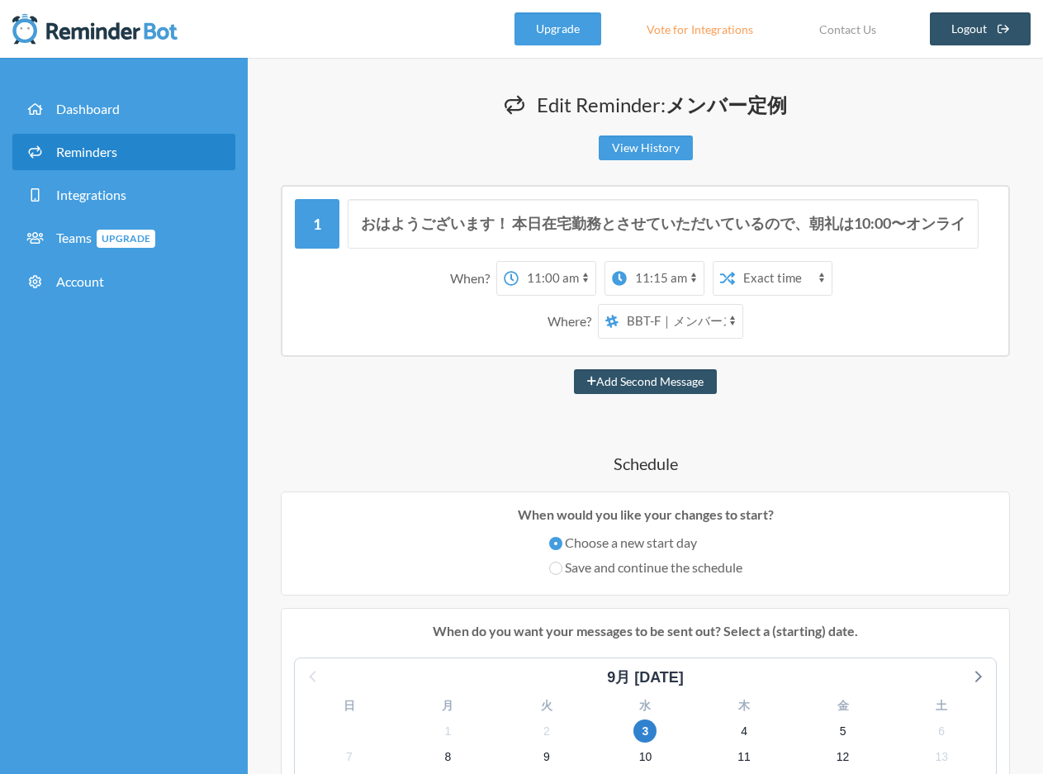
click at [685, 321] on select "[PERSON_NAME] BBT-F｜メンバースペース fujiwara_test" at bounding box center [680, 321] width 124 height 33
click at [618, 305] on select "[PERSON_NAME] BBT-F｜メンバースペース fujiwara_test" at bounding box center [680, 321] width 124 height 33
click at [686, 319] on select "[PERSON_NAME] BBT-F｜メンバースペース fujiwara_test" at bounding box center [680, 321] width 124 height 33
click at [618, 305] on select "[PERSON_NAME] BBT-F｜メンバースペース fujiwara_test" at bounding box center [680, 321] width 124 height 33
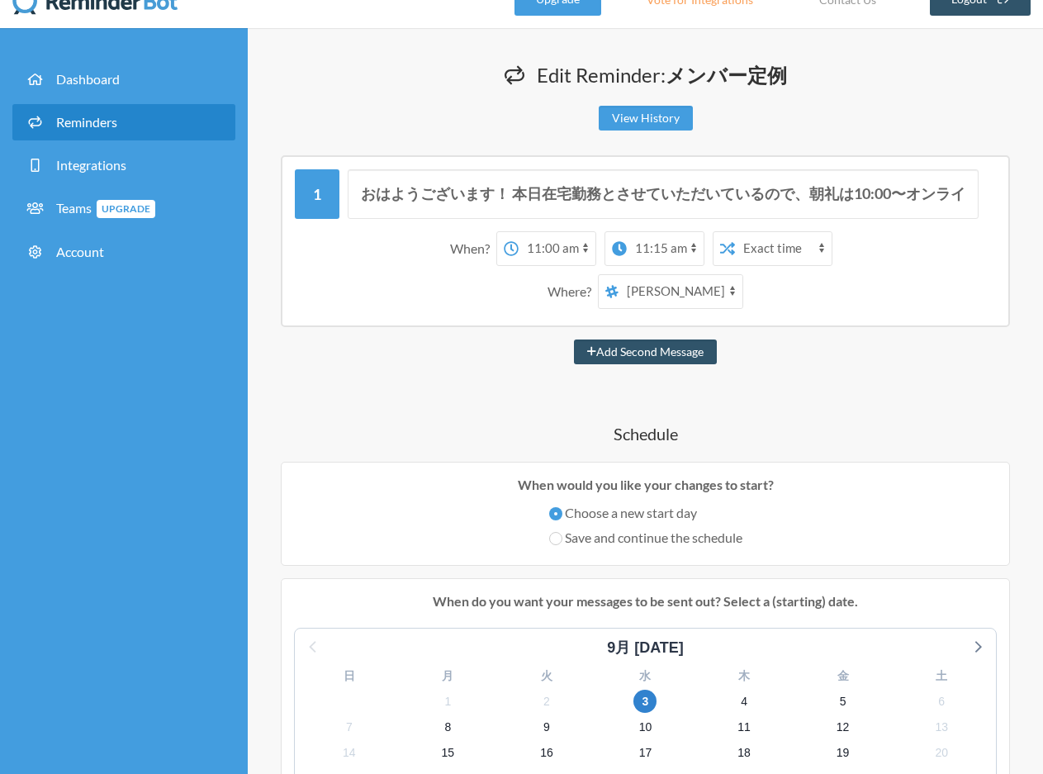
scroll to position [32, 0]
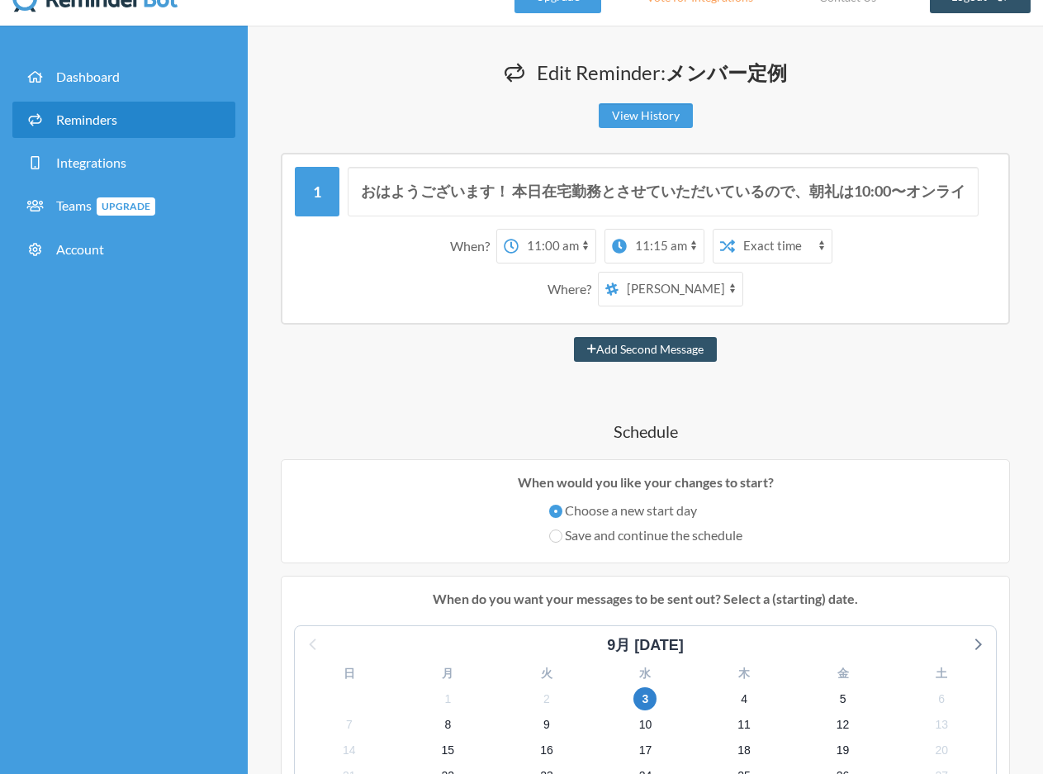
click at [682, 291] on select "[PERSON_NAME] BBT-F｜メンバースペース fujiwara_test" at bounding box center [680, 288] width 124 height 33
click at [618, 272] on select "[PERSON_NAME] BBT-F｜メンバースペース fujiwara_test" at bounding box center [680, 288] width 124 height 33
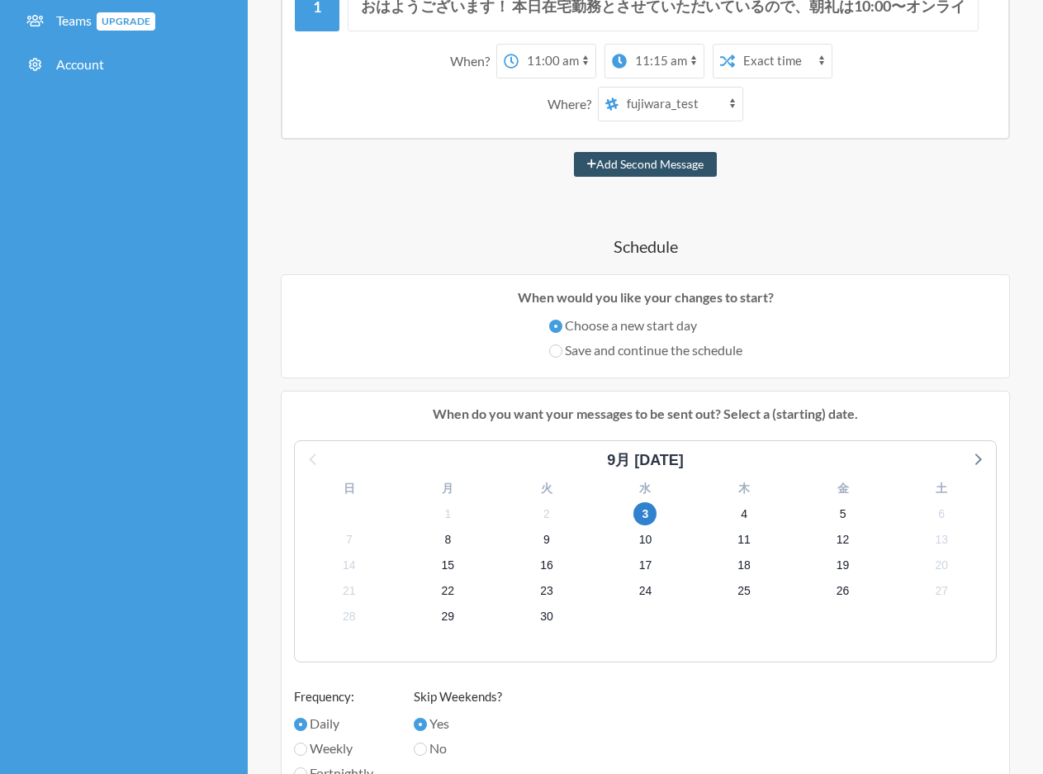
scroll to position [108, 0]
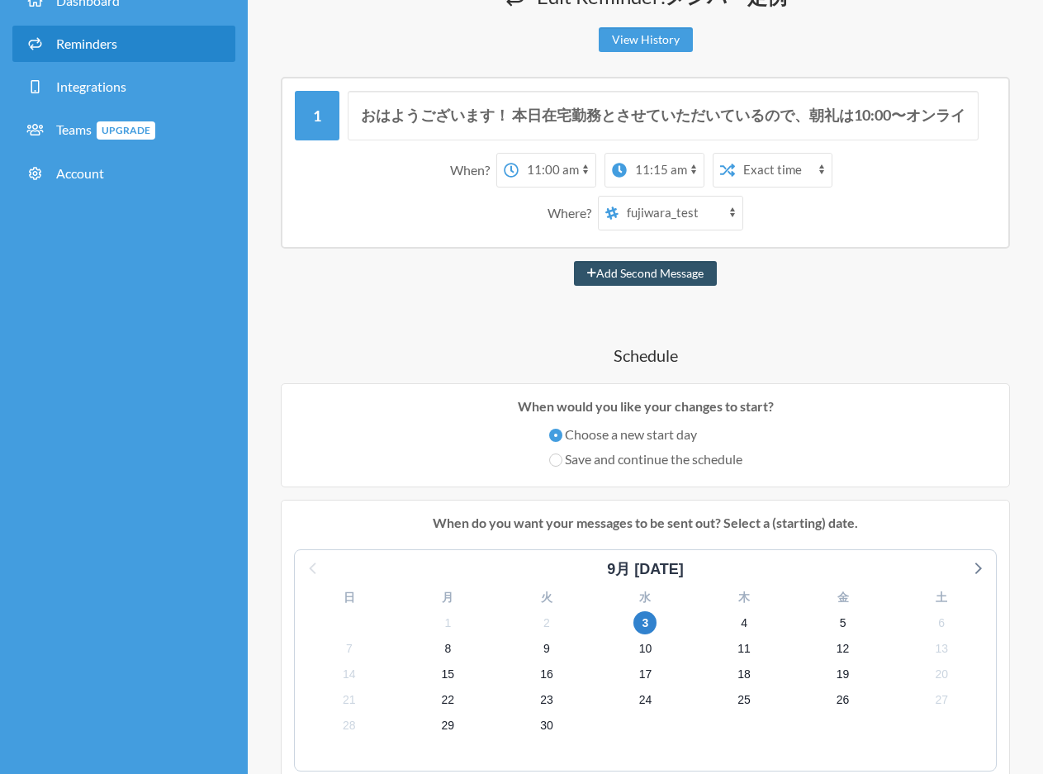
click at [672, 216] on select "[PERSON_NAME] BBT-F｜メンバースペース fujiwara_test" at bounding box center [680, 212] width 124 height 33
click at [618, 196] on select "[PERSON_NAME] BBT-F｜メンバースペース fujiwara_test" at bounding box center [680, 212] width 124 height 33
click at [663, 216] on select "[PERSON_NAME] BBT-F｜メンバースペース fujiwara_test" at bounding box center [680, 212] width 124 height 33
select select "spaces/AAQA8x1A04Q"
click at [618, 196] on select "[PERSON_NAME] BBT-F｜メンバースペース fujiwara_test" at bounding box center [680, 212] width 124 height 33
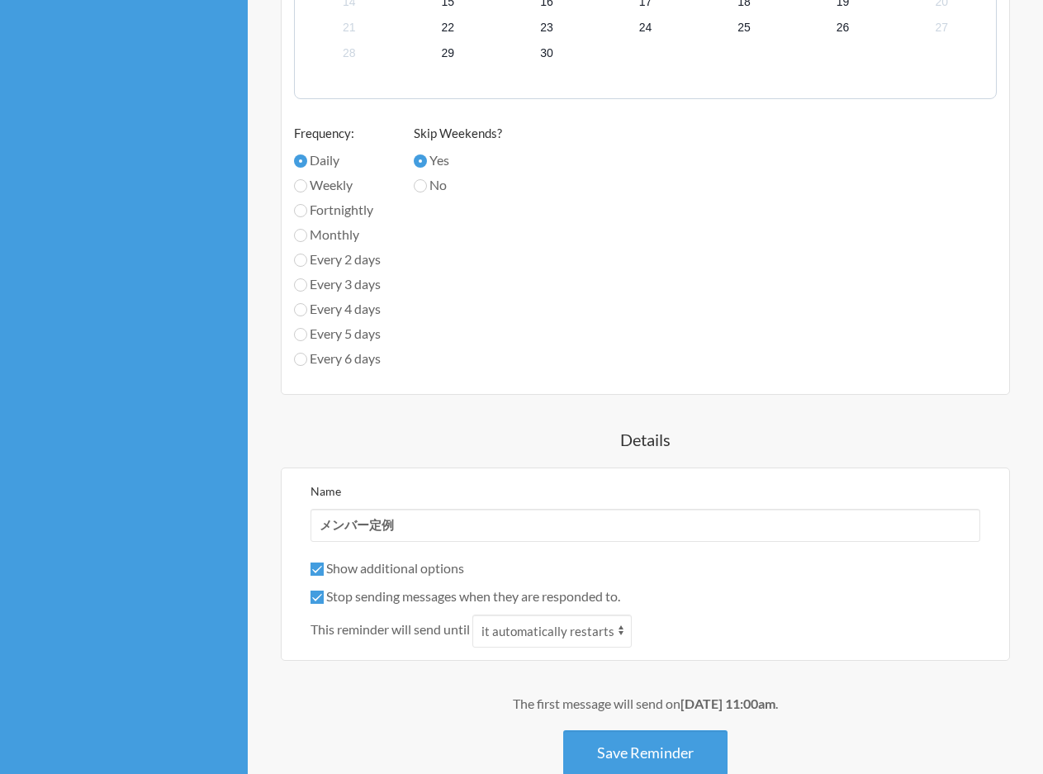
scroll to position [996, 0]
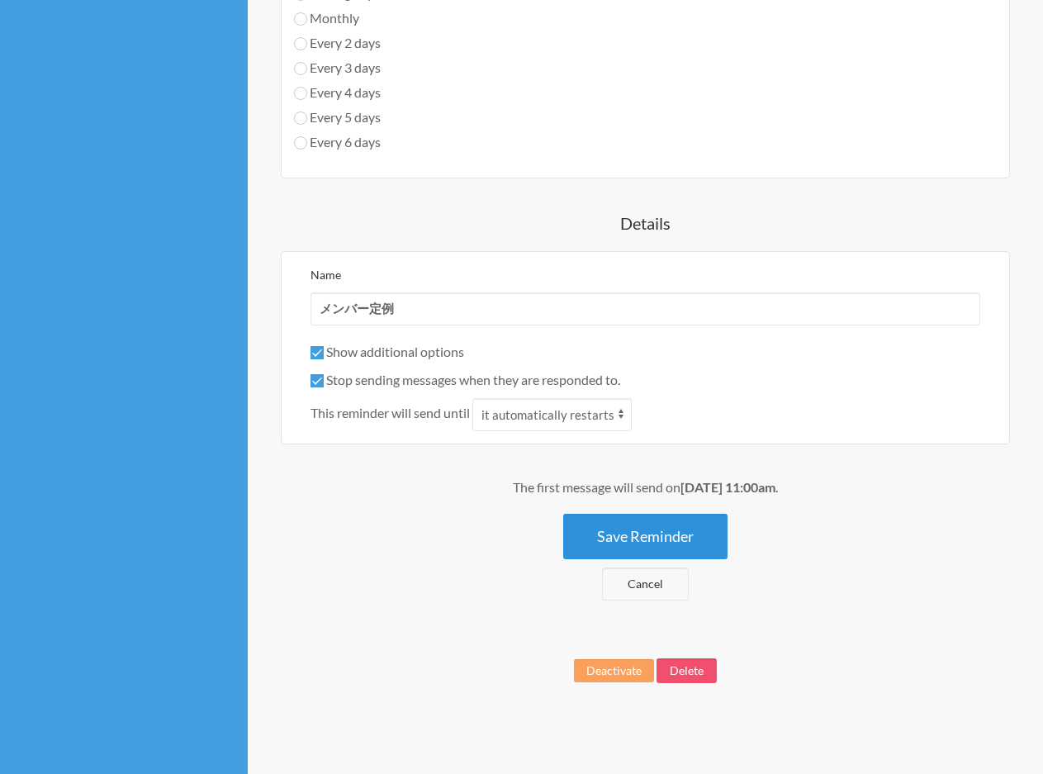
click at [668, 534] on button "Save Reminder" at bounding box center [645, 535] width 164 height 45
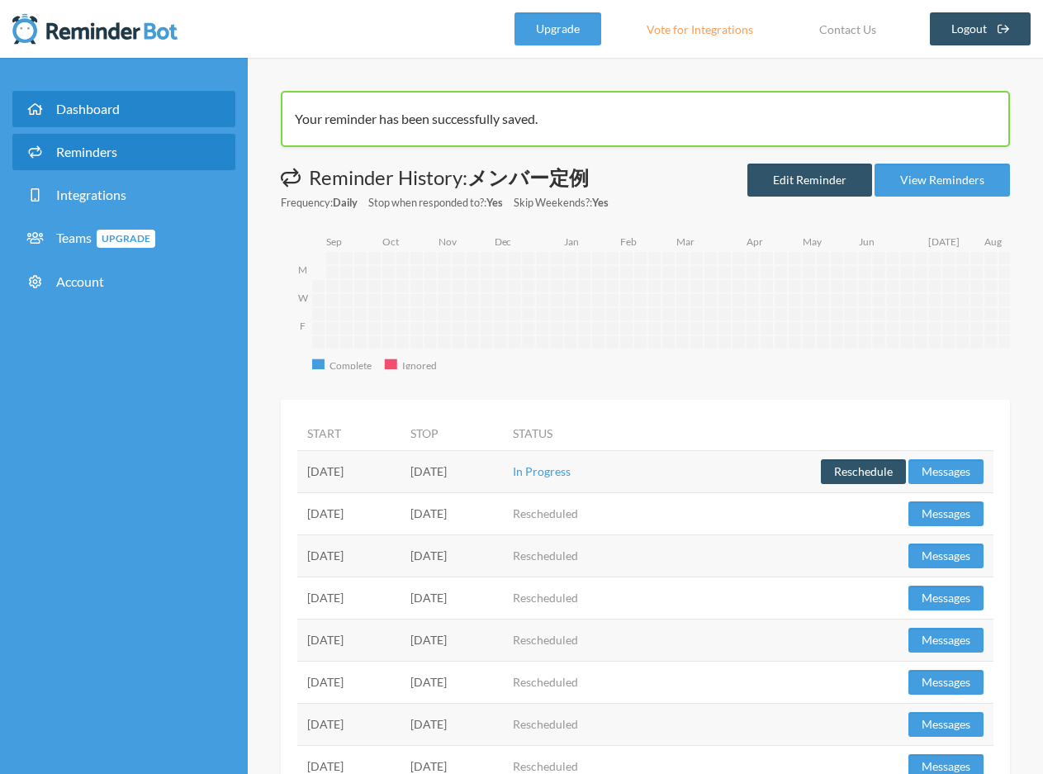
click at [140, 106] on link "Dashboard" at bounding box center [123, 109] width 223 height 36
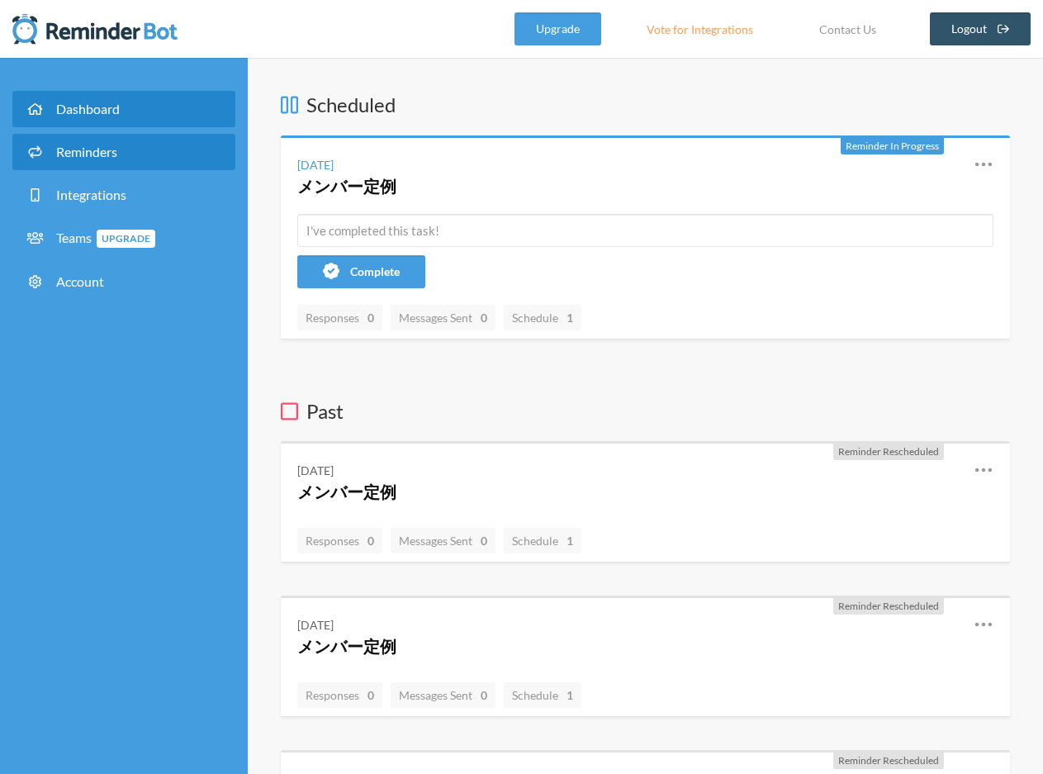
click at [140, 152] on link "Reminders" at bounding box center [123, 152] width 223 height 36
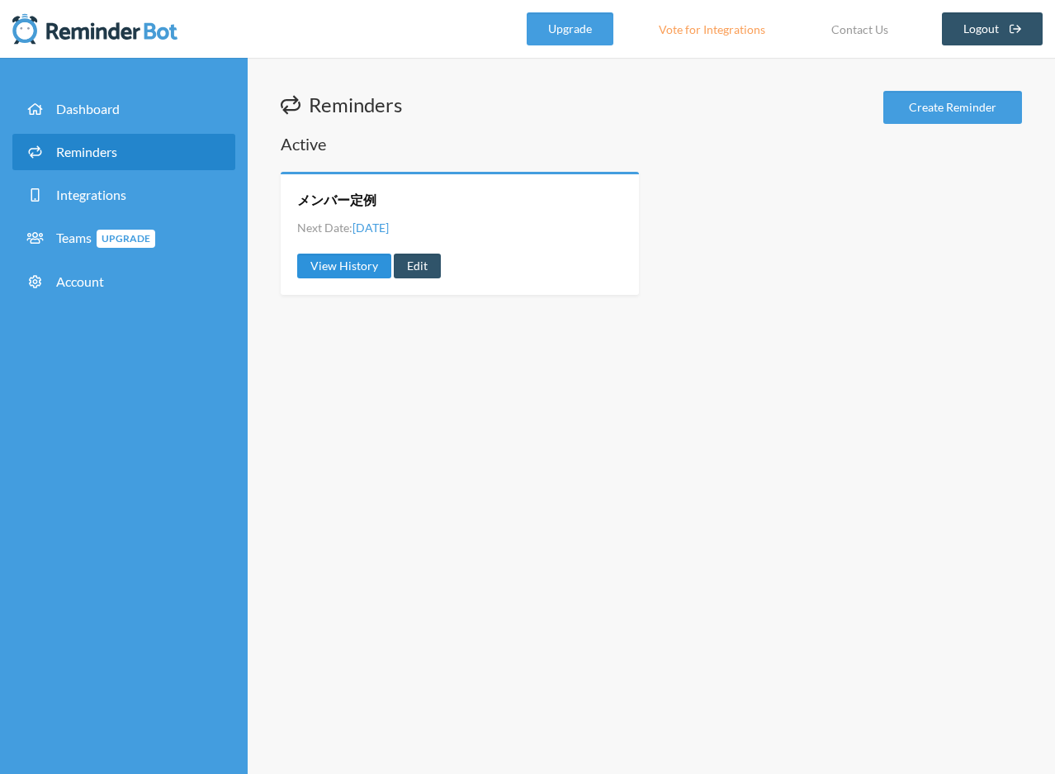
click at [310, 274] on link "View History" at bounding box center [344, 265] width 94 height 25
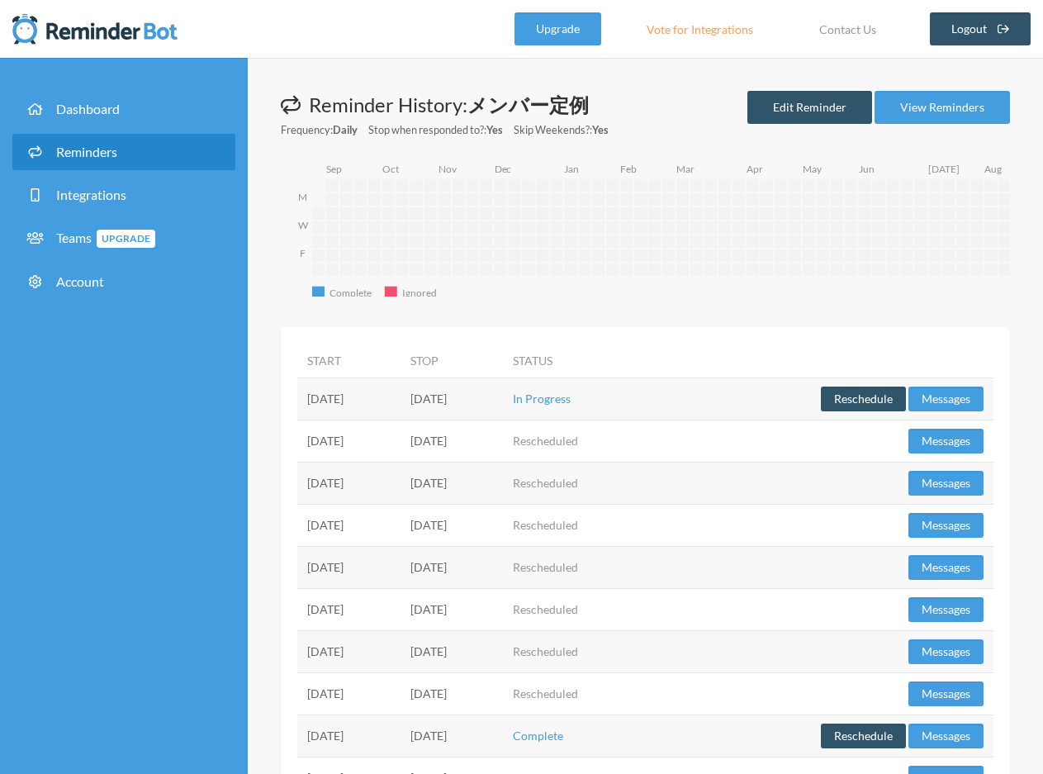
click at [659, 405] on td "In Progress" at bounding box center [581, 398] width 156 height 42
click at [659, 399] on td "In Progress" at bounding box center [581, 398] width 156 height 42
click at [841, 398] on button "Reschedule" at bounding box center [863, 398] width 85 height 25
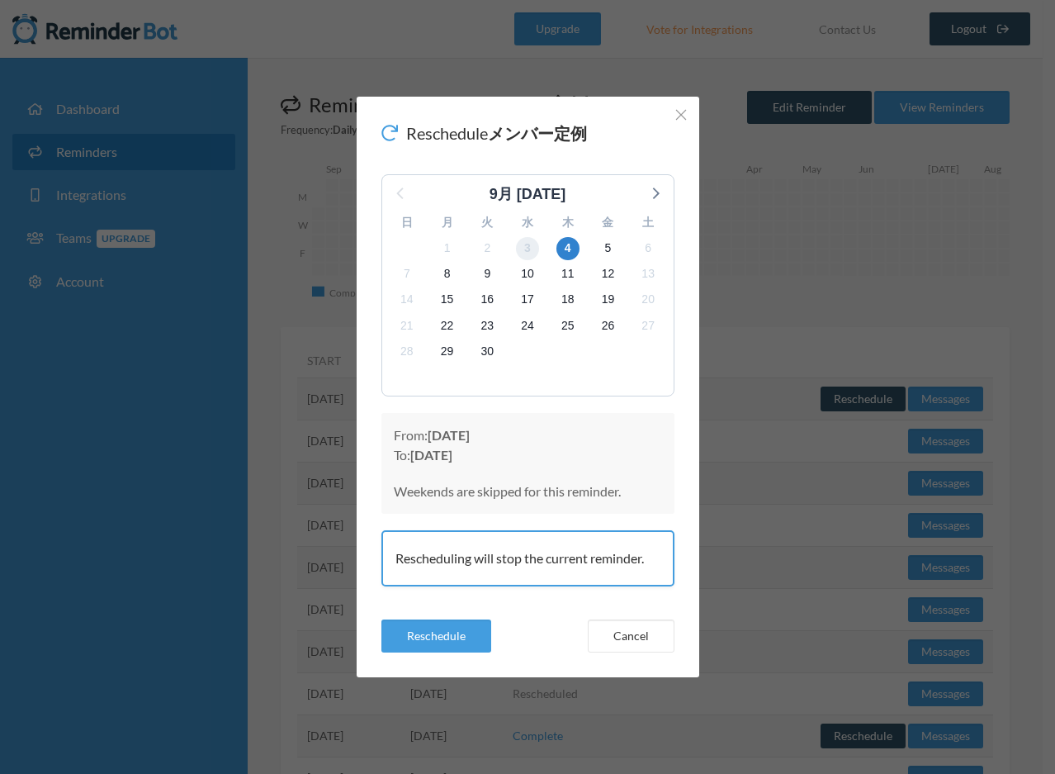
click at [524, 245] on span "3" at bounding box center [527, 248] width 23 height 23
click at [386, 631] on button "Reschedule" at bounding box center [436, 635] width 110 height 33
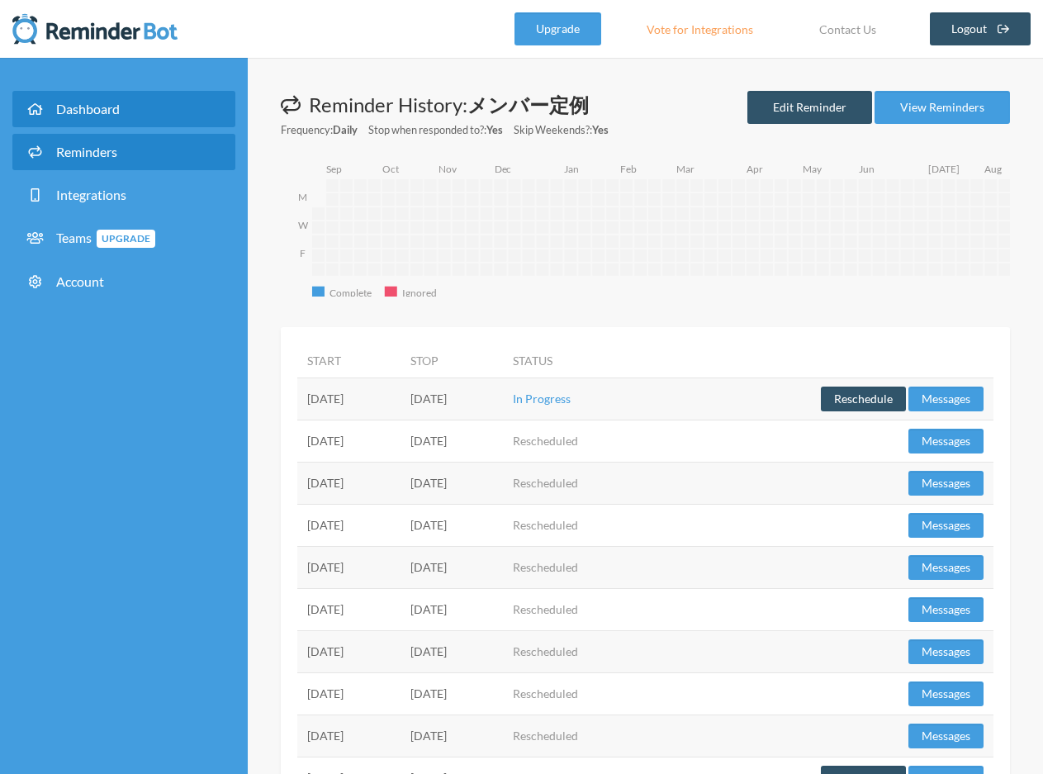
click at [97, 109] on span "Dashboard" at bounding box center [88, 109] width 64 height 16
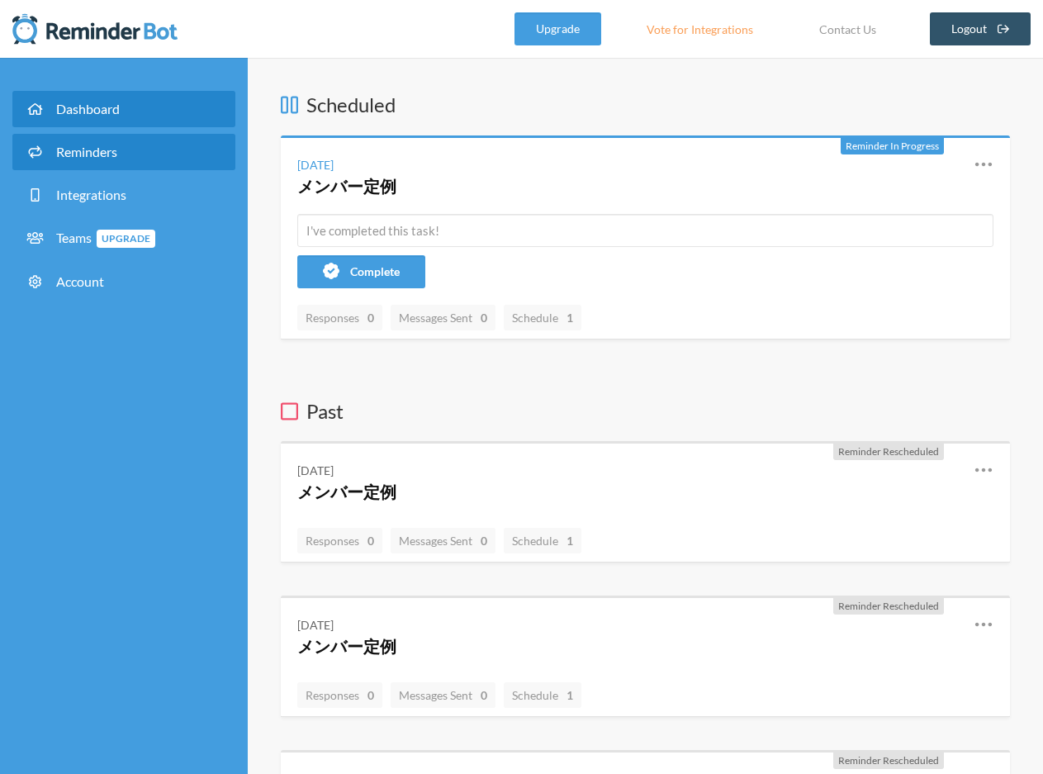
click at [97, 155] on span "Reminders" at bounding box center [86, 152] width 61 height 16
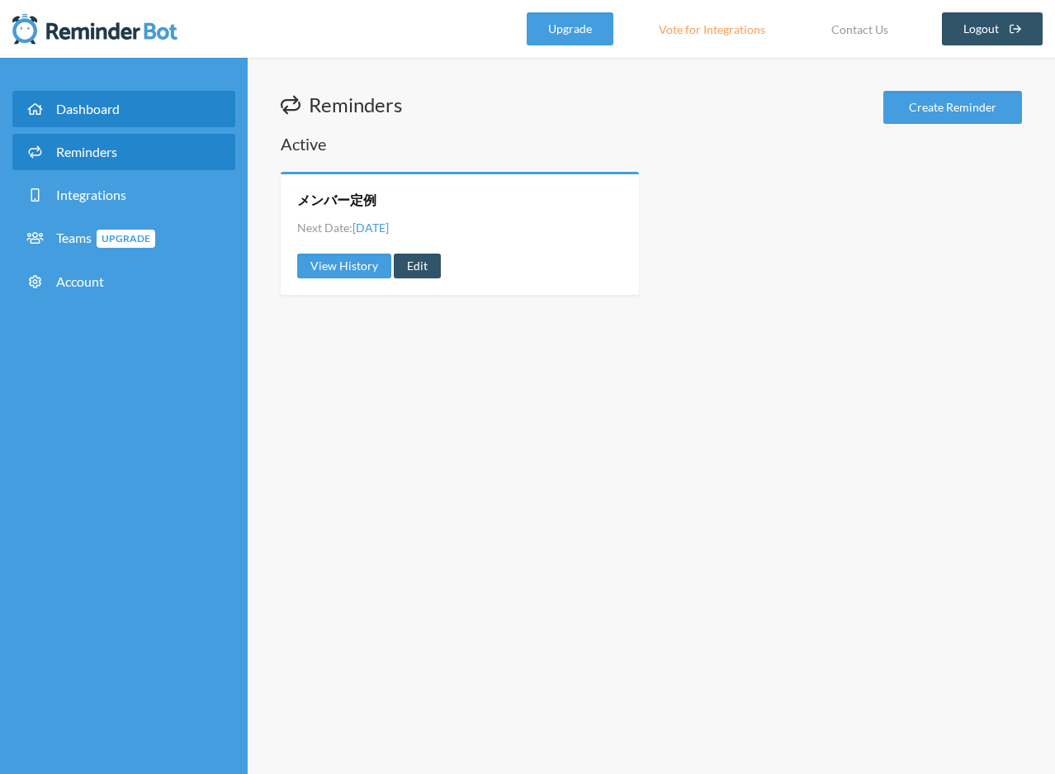
click at [109, 116] on link "Dashboard" at bounding box center [123, 109] width 223 height 36
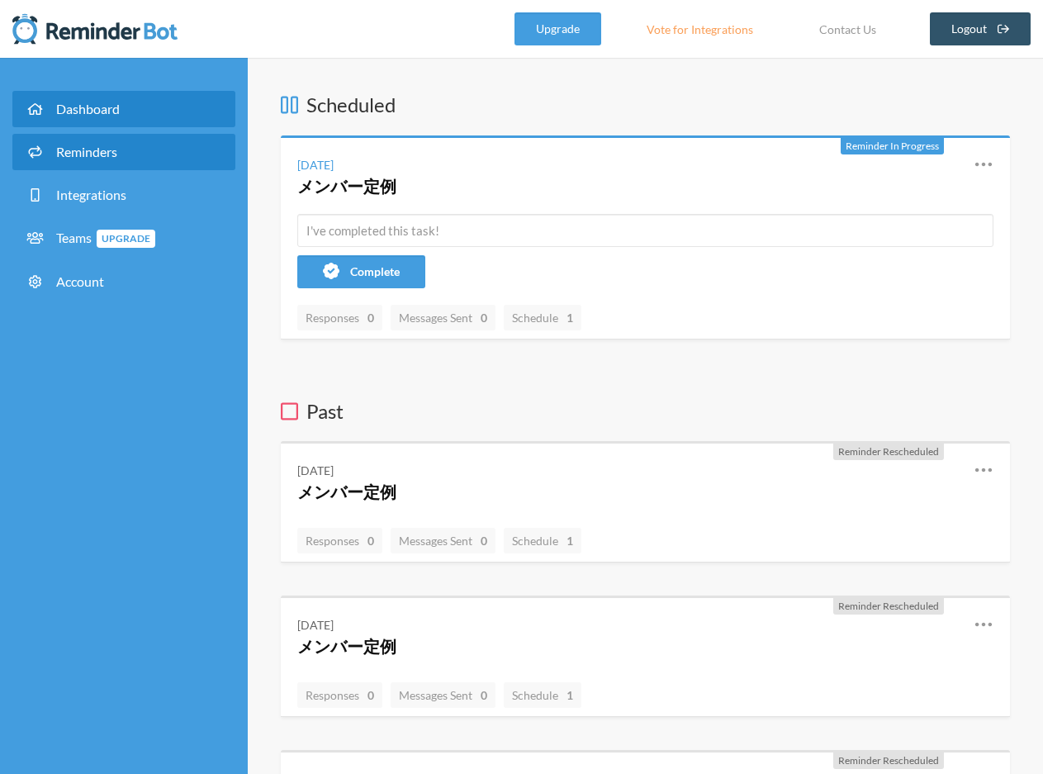
click at [141, 169] on link "Reminders" at bounding box center [123, 152] width 223 height 36
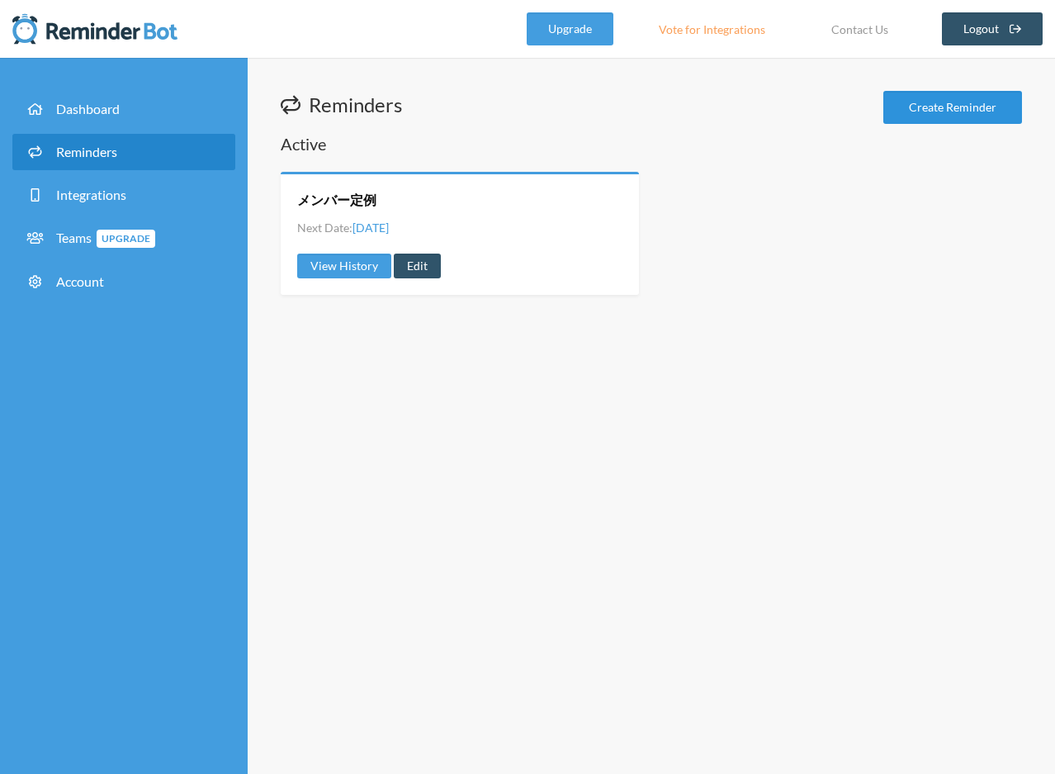
click at [920, 111] on link "Create Reminder" at bounding box center [952, 107] width 139 height 33
click at [434, 269] on link "Edit" at bounding box center [417, 265] width 47 height 25
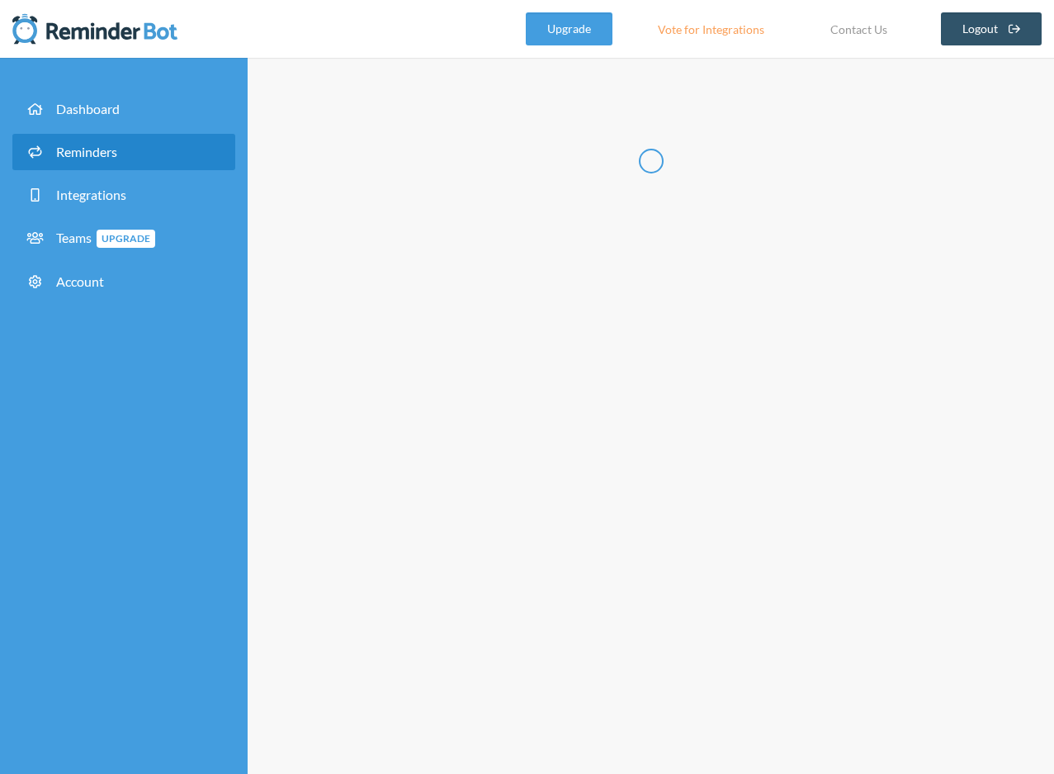
type input "メンバー定例"
checkbox input "true"
select select "11:00:00"
select select "11:15:00"
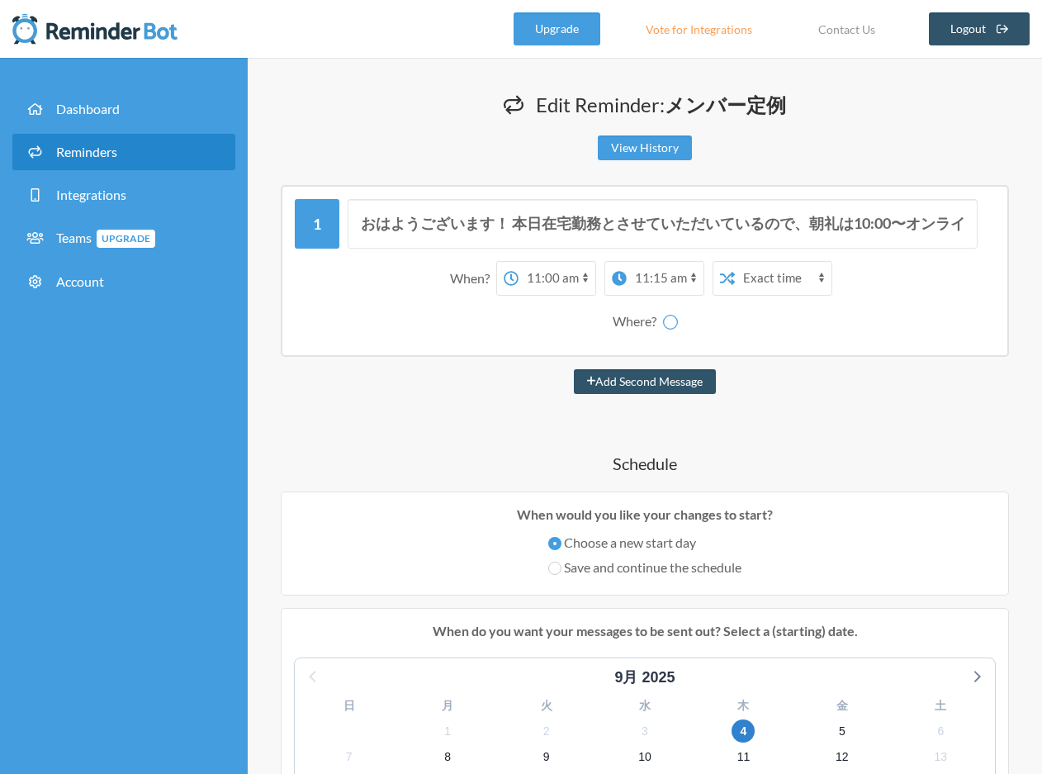
select select "spaces/AAAAc1575N0"
click at [573, 278] on select "12:00 am 12:15 am 12:30 am 12:45 am 1:00 am 1:15 am 1:30 am 1:45 am 2:00 am 2:1…" at bounding box center [556, 278] width 77 height 33
click at [564, 272] on select "12:00 am 12:15 am 12:30 am 12:45 am 1:00 am 1:15 am 1:30 am 1:45 am 2:00 am 2:1…" at bounding box center [556, 278] width 77 height 33
click at [518, 262] on select "12:00 am 12:15 am 12:30 am 12:45 am 1:00 am 1:15 am 1:30 am 1:45 am 2:00 am 2:1…" at bounding box center [556, 278] width 77 height 33
click at [561, 276] on select "12:00 am 12:15 am 12:30 am 12:45 am 1:00 am 1:15 am 1:30 am 1:45 am 2:00 am 2:1…" at bounding box center [556, 278] width 77 height 33
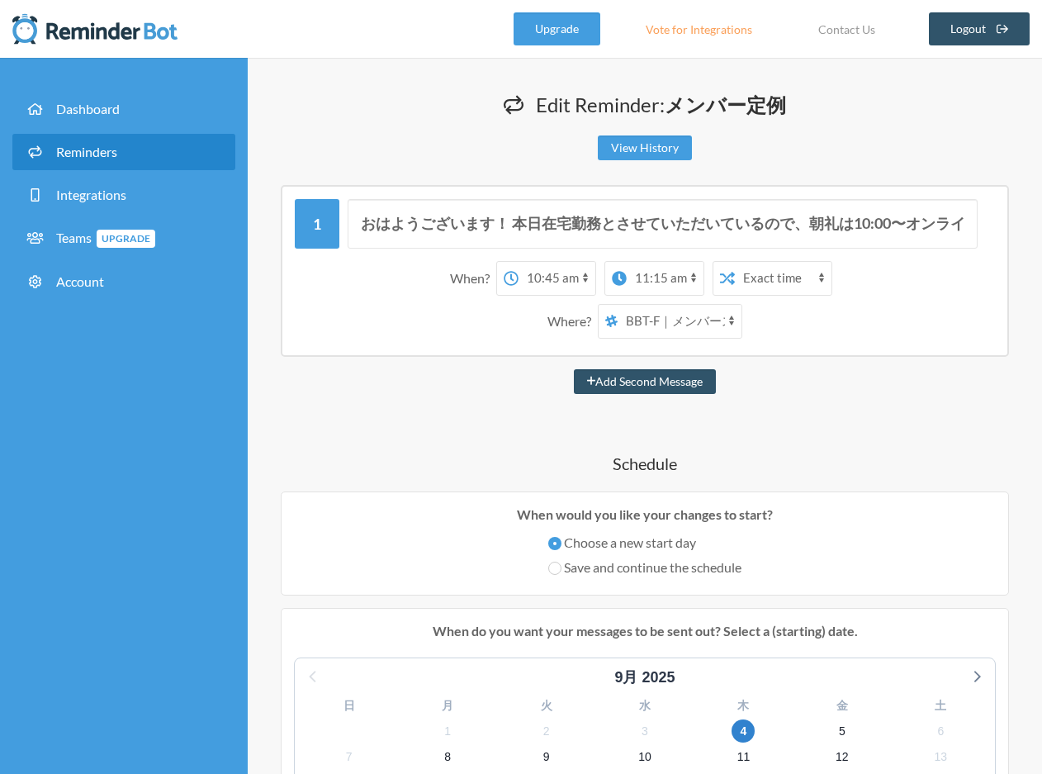
select select "09:45:00"
click at [518, 262] on select "12:00 am 12:15 am 12:30 am 12:45 am 1:00 am 1:15 am 1:30 am 1:45 am 2:00 am 2:1…" at bounding box center [556, 278] width 77 height 33
click at [656, 277] on select "12:00 am 12:15 am 12:30 am 12:45 am 1:00 am 1:15 am 1:30 am 1:45 am 2:00 am 2:1…" at bounding box center [665, 278] width 77 height 33
select select "10:00:00"
click at [627, 262] on select "12:00 am 12:15 am 12:30 am 12:45 am 1:00 am 1:15 am 1:30 am 1:45 am 2:00 am 2:1…" at bounding box center [665, 278] width 77 height 33
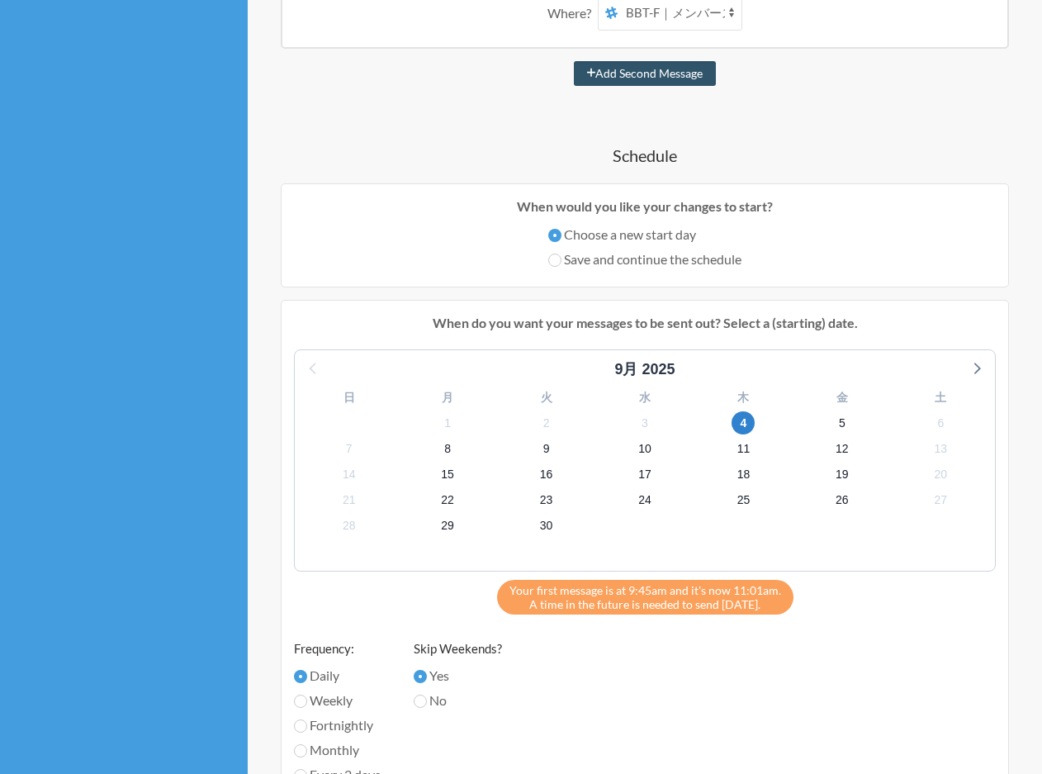
scroll to position [307, 0]
click at [640, 452] on span "10" at bounding box center [644, 449] width 23 height 23
click at [311, 696] on label "Weekly" at bounding box center [337, 701] width 87 height 20
click at [307, 696] on input "Weekly" at bounding box center [300, 701] width 13 height 13
radio input "true"
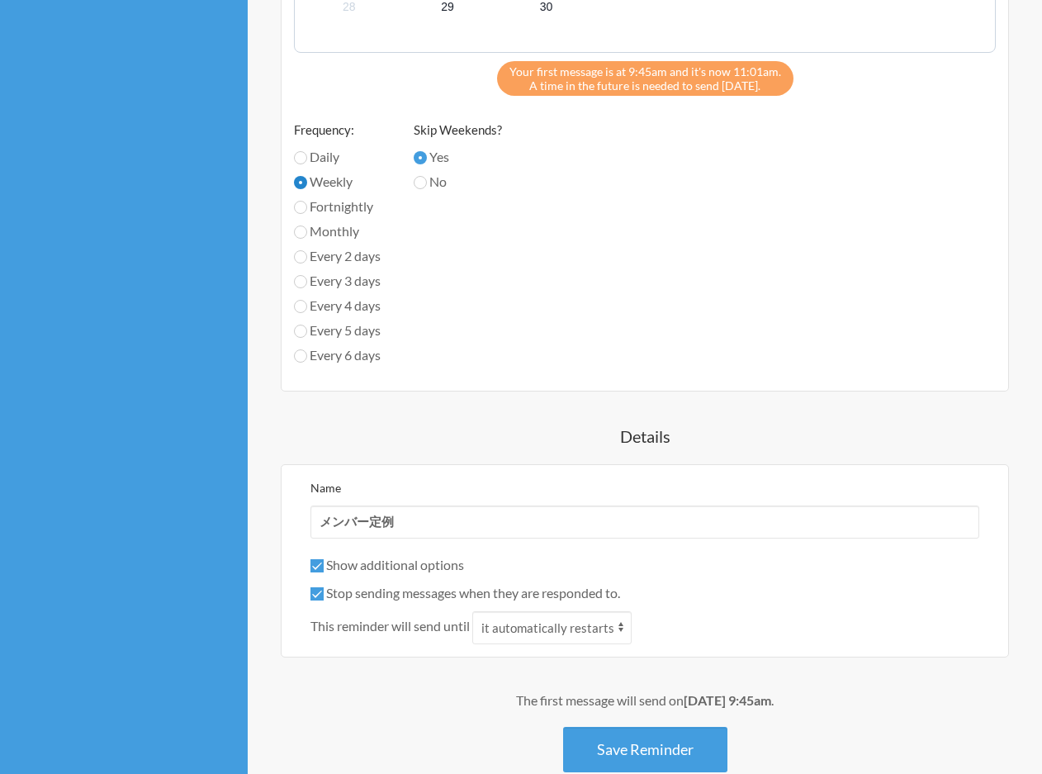
scroll to position [839, 0]
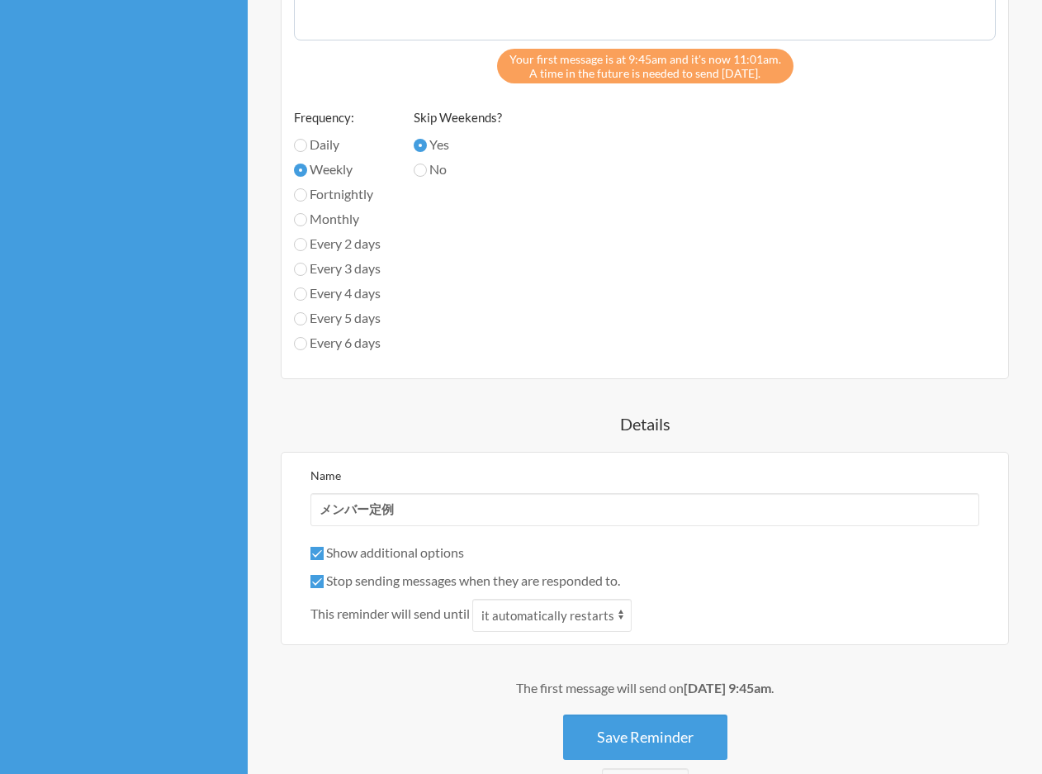
click at [449, 586] on label "Stop sending messages when they are responded to." at bounding box center [465, 580] width 310 height 16
click at [324, 586] on input "Stop sending messages when they are responded to." at bounding box center [316, 581] width 13 height 13
checkbox input "false"
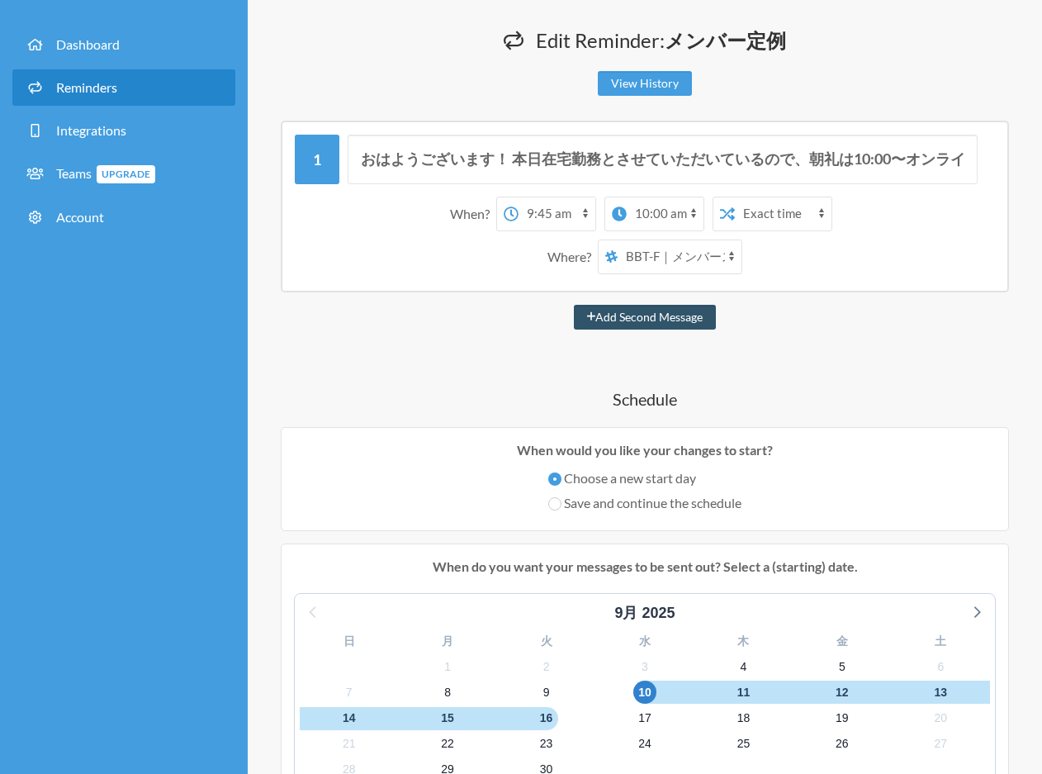
scroll to position [0, 0]
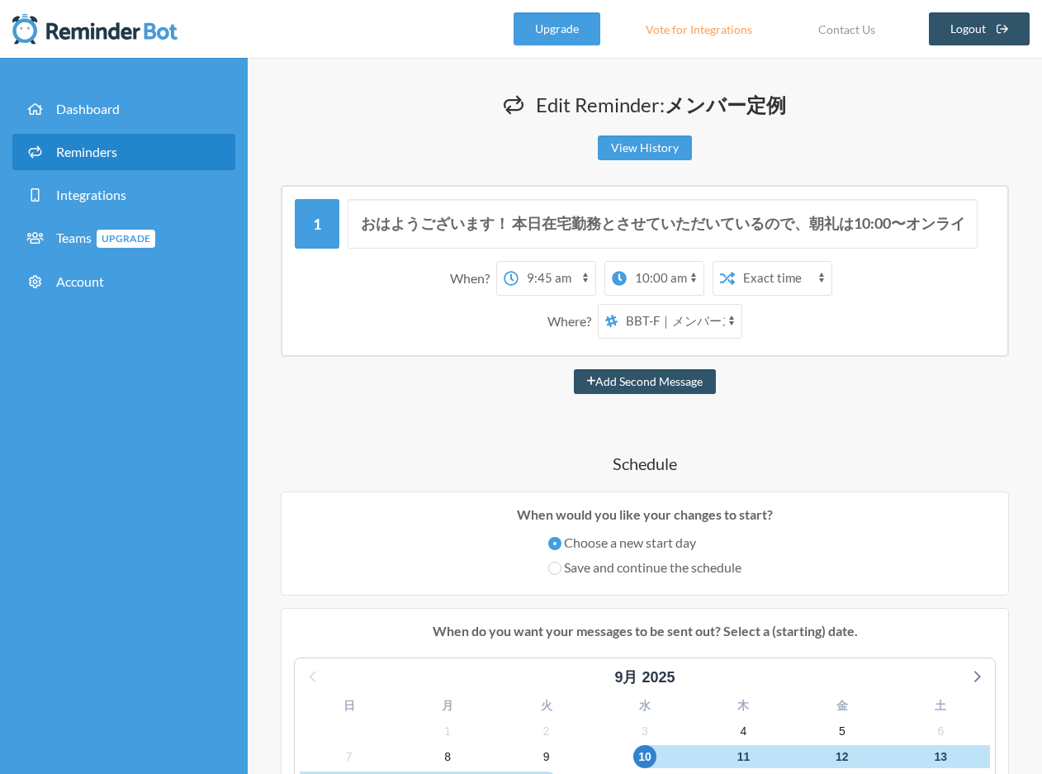
click at [647, 310] on select "[PERSON_NAME] BBT-F｜メンバースペース fujiwara_test" at bounding box center [680, 321] width 124 height 33
click at [618, 305] on select "[PERSON_NAME] BBT-F｜メンバースペース fujiwara_test" at bounding box center [680, 321] width 124 height 33
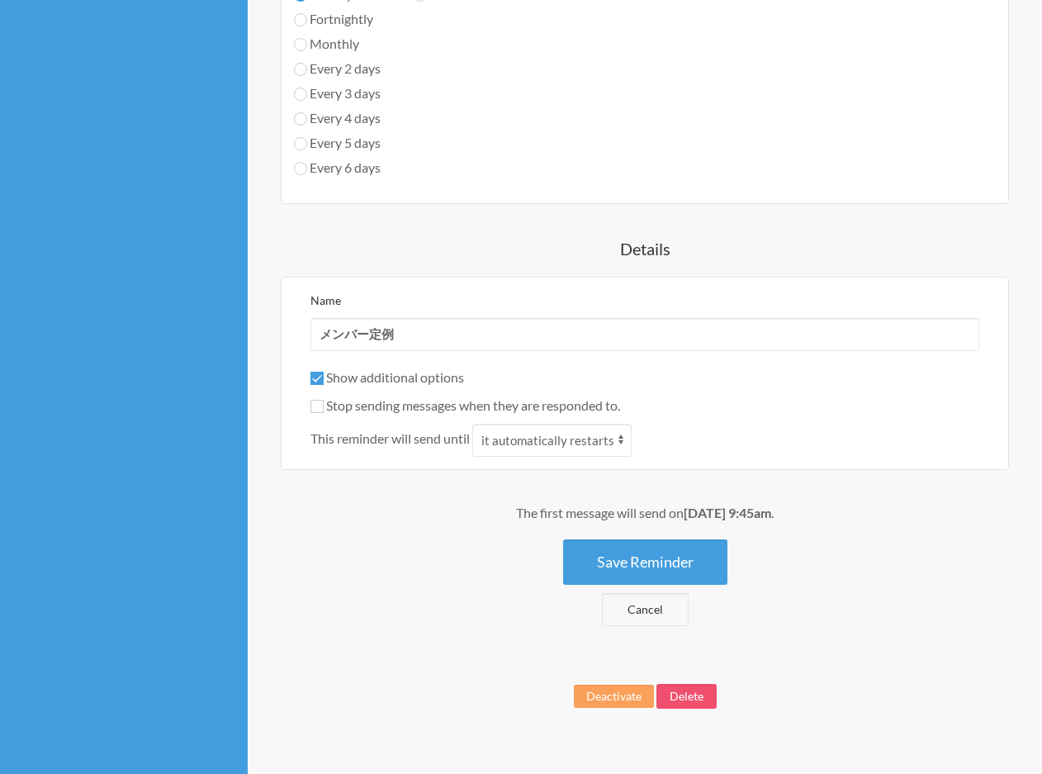
scroll to position [1039, 0]
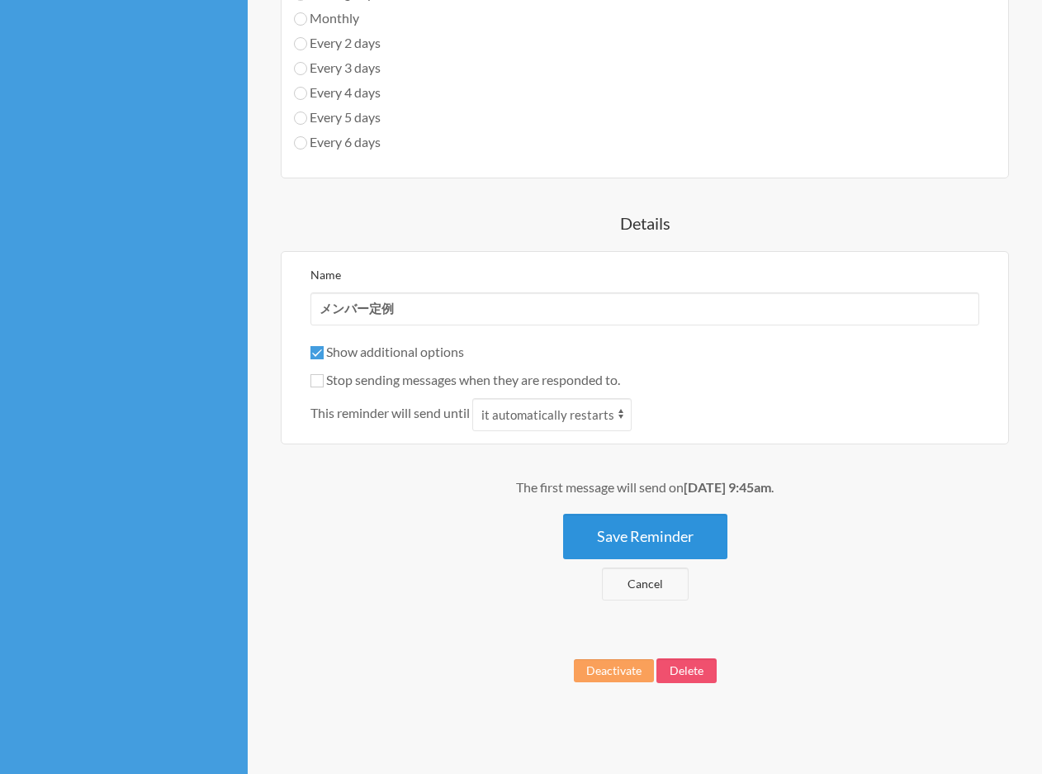
click at [641, 542] on button "Save Reminder" at bounding box center [645, 535] width 164 height 45
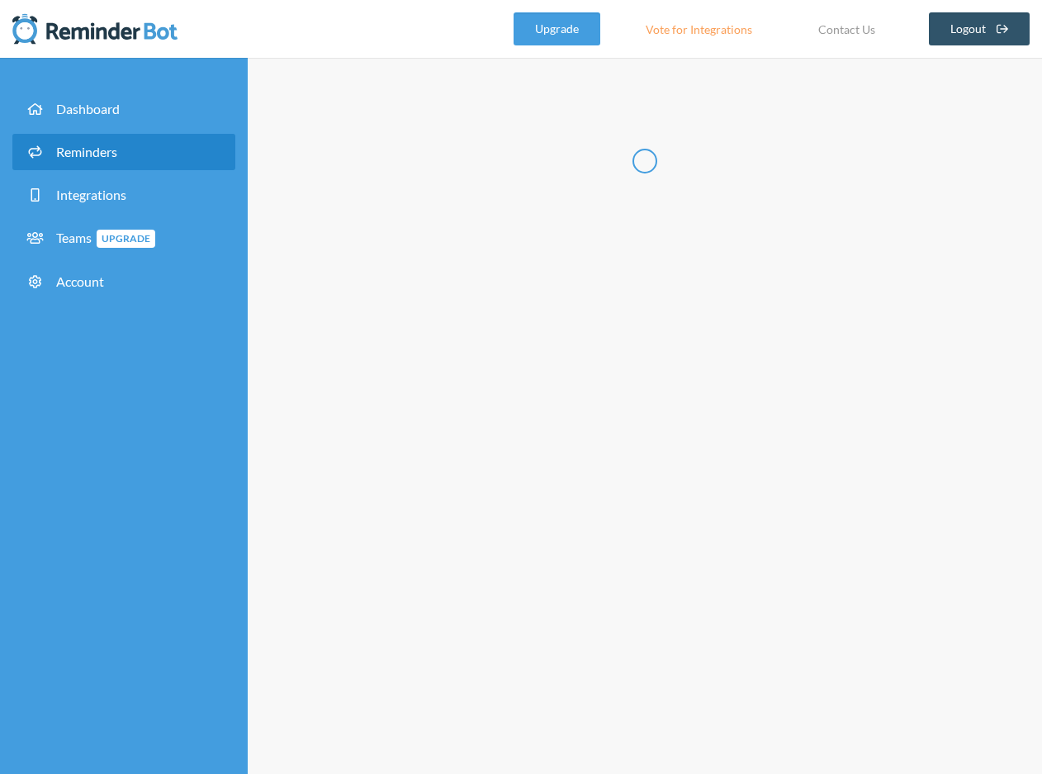
scroll to position [0, 0]
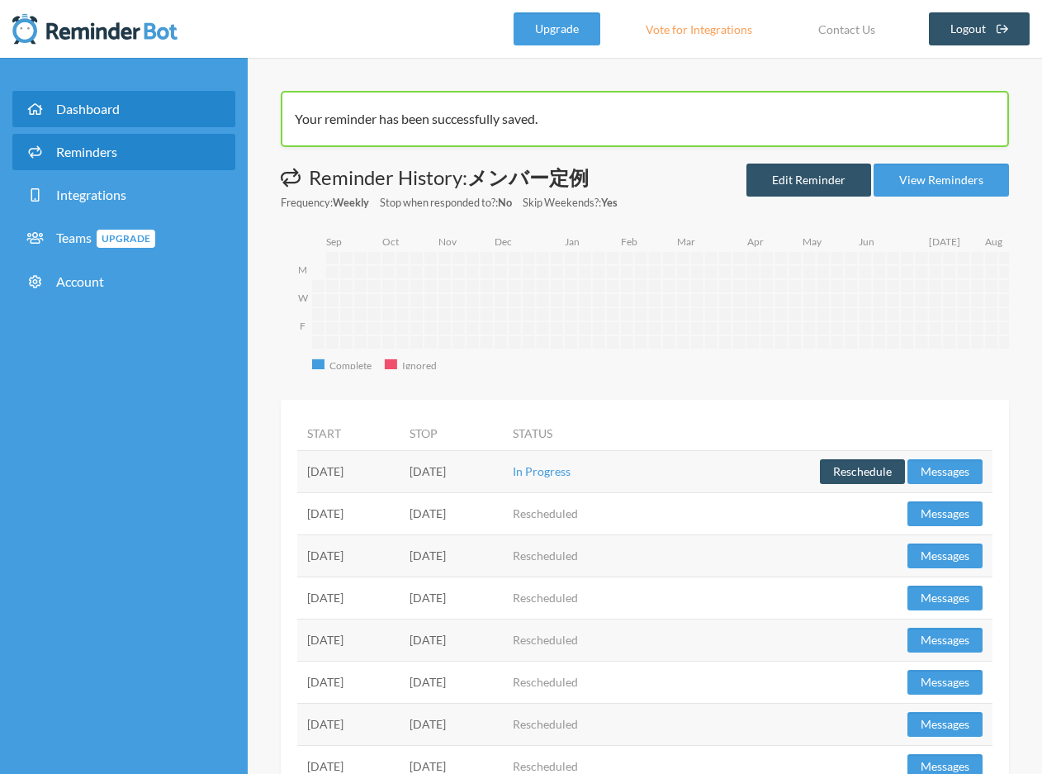
click at [29, 115] on icon at bounding box center [35, 108] width 21 height 13
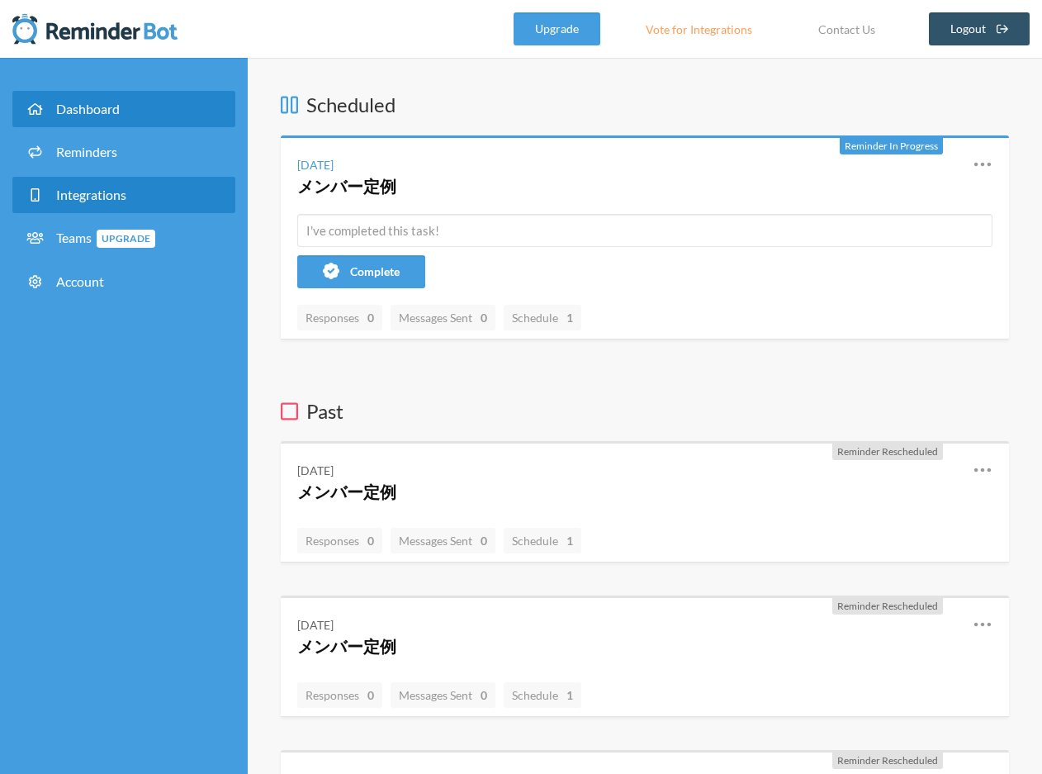
click at [76, 207] on link "Integrations" at bounding box center [123, 195] width 223 height 36
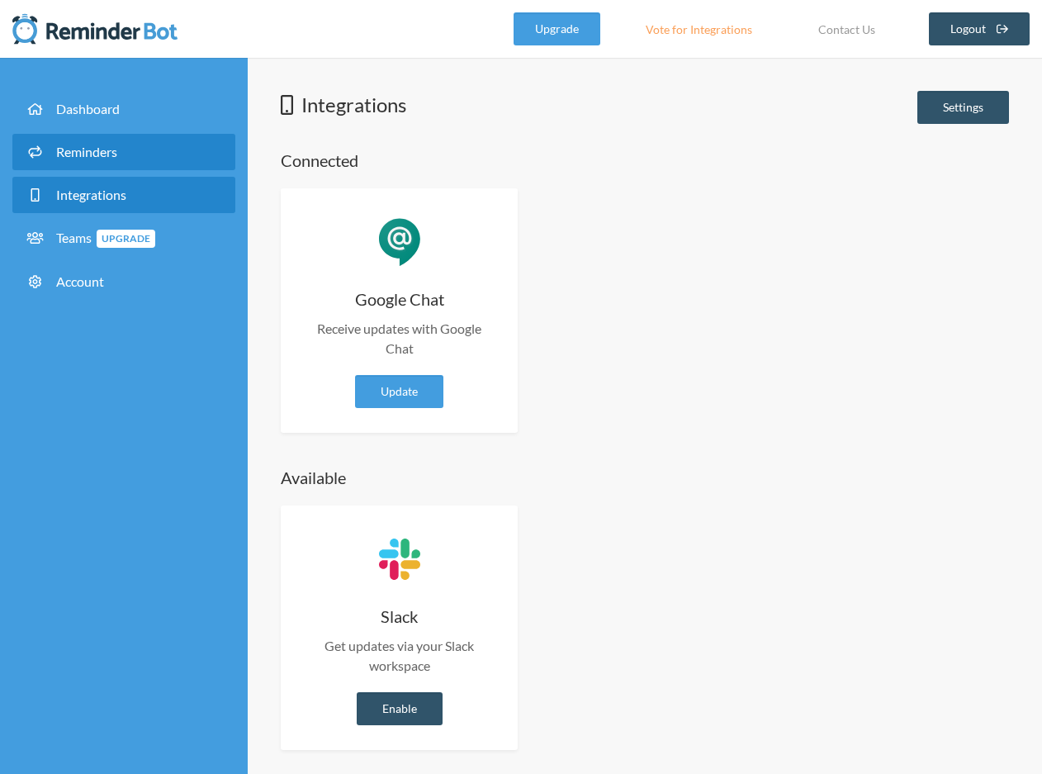
click at [73, 164] on link "Reminders" at bounding box center [123, 152] width 223 height 36
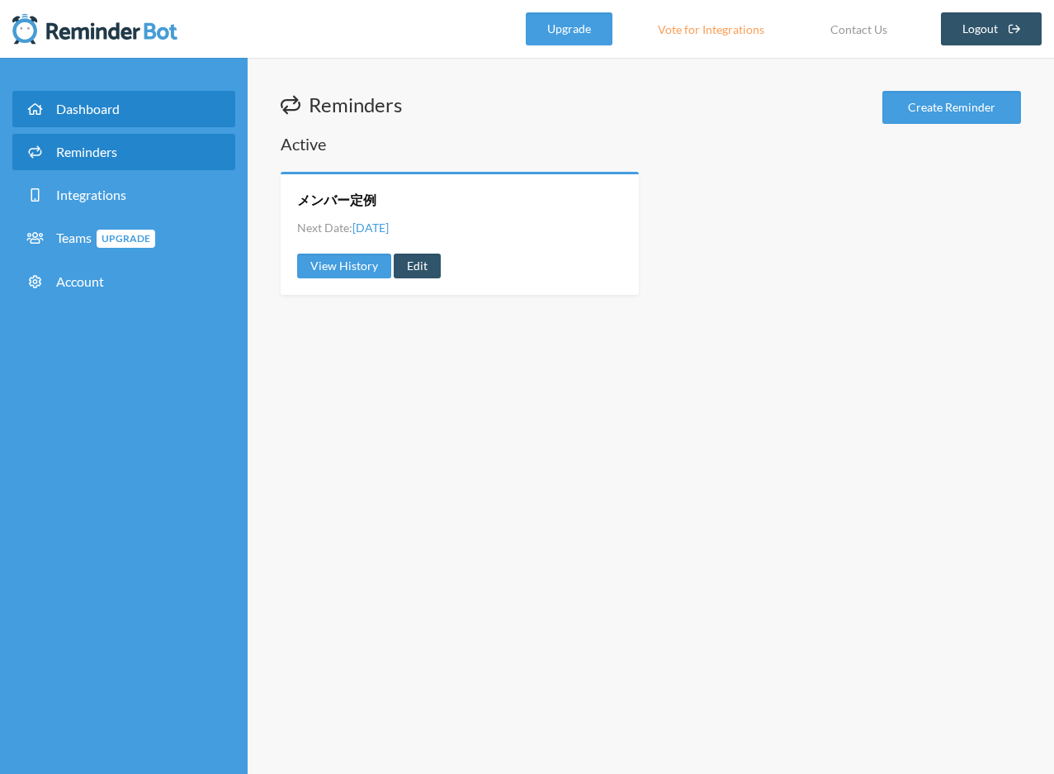
click at [82, 125] on link "Dashboard" at bounding box center [123, 109] width 223 height 36
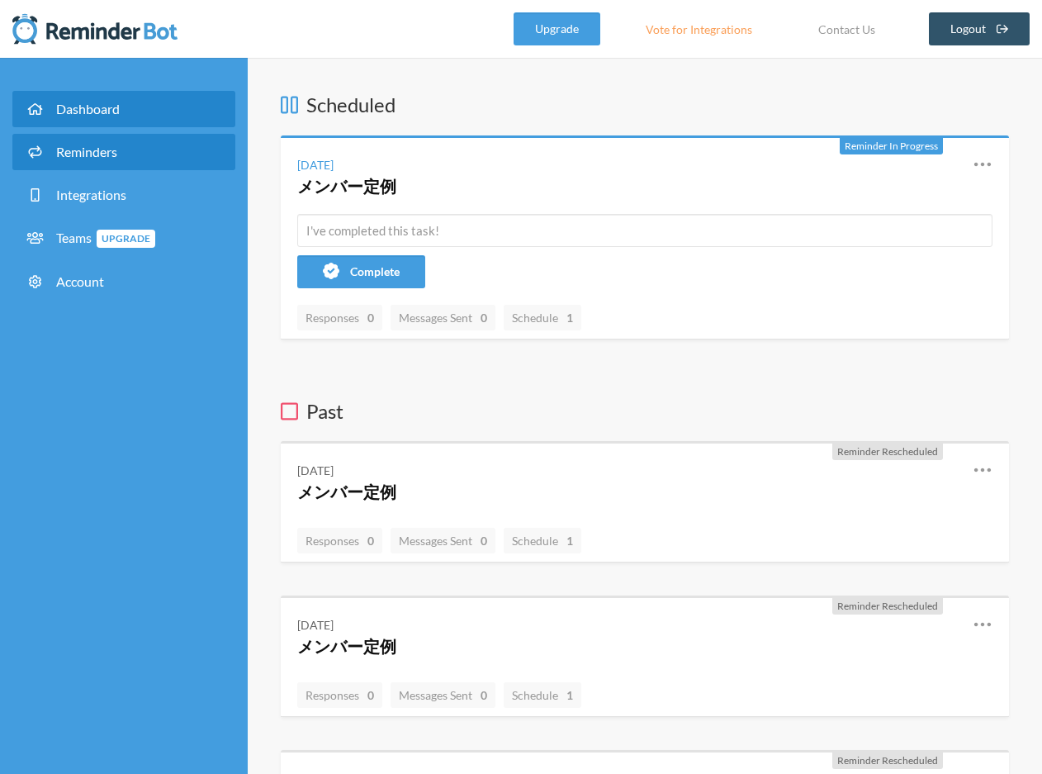
click at [86, 139] on link "Reminders" at bounding box center [123, 152] width 223 height 36
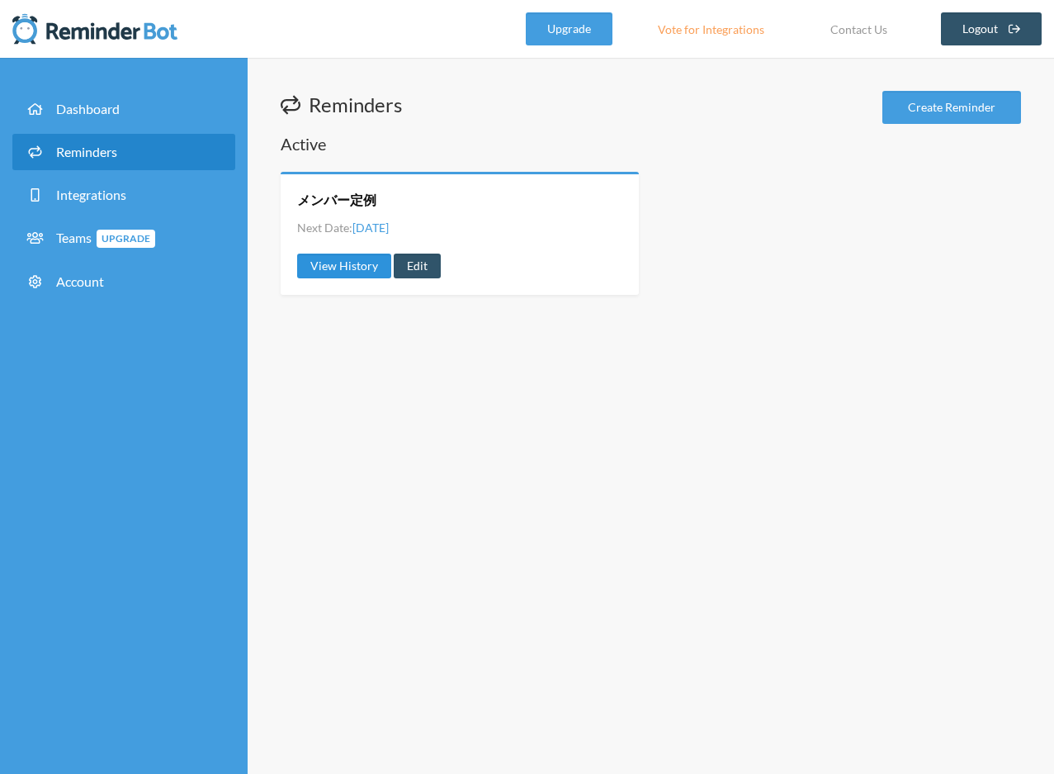
click at [323, 269] on link "View History" at bounding box center [344, 265] width 94 height 25
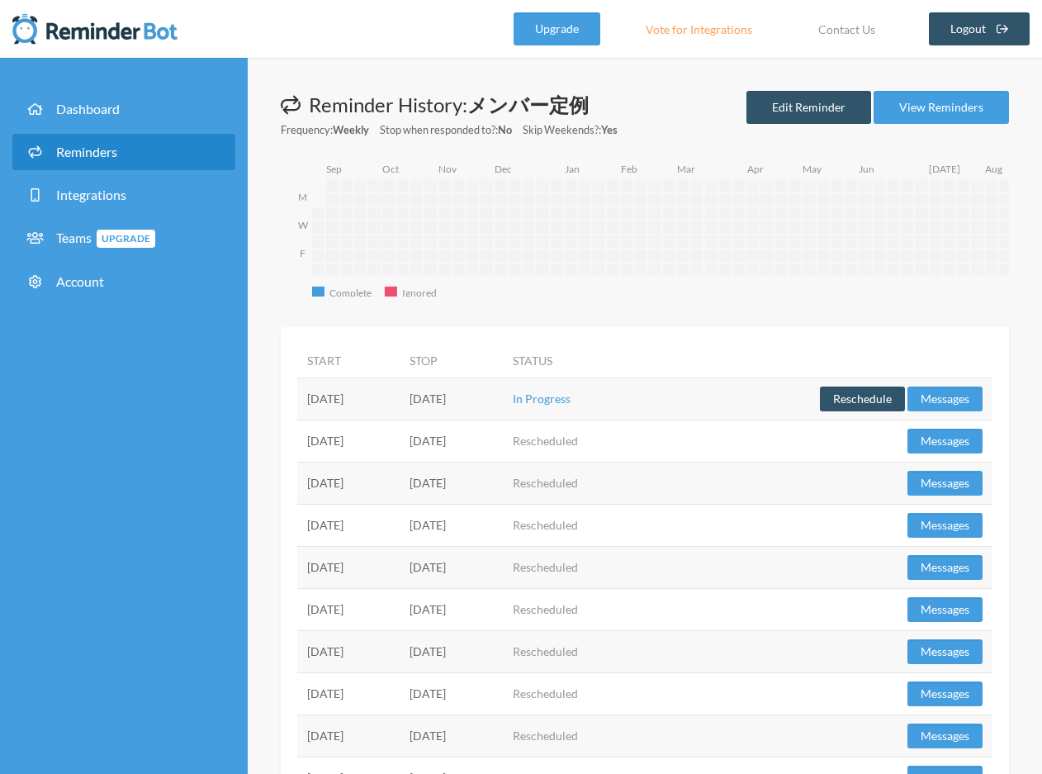
drag, startPoint x: 308, startPoint y: 295, endPoint x: 315, endPoint y: 288, distance: 9.9
click at [308, 295] on icon "Complete Complete Ignored Ignored M W F [DATE] [DATE] [DATE] [DATE] [DATE] [DAT…" at bounding box center [653, 228] width 712 height 136
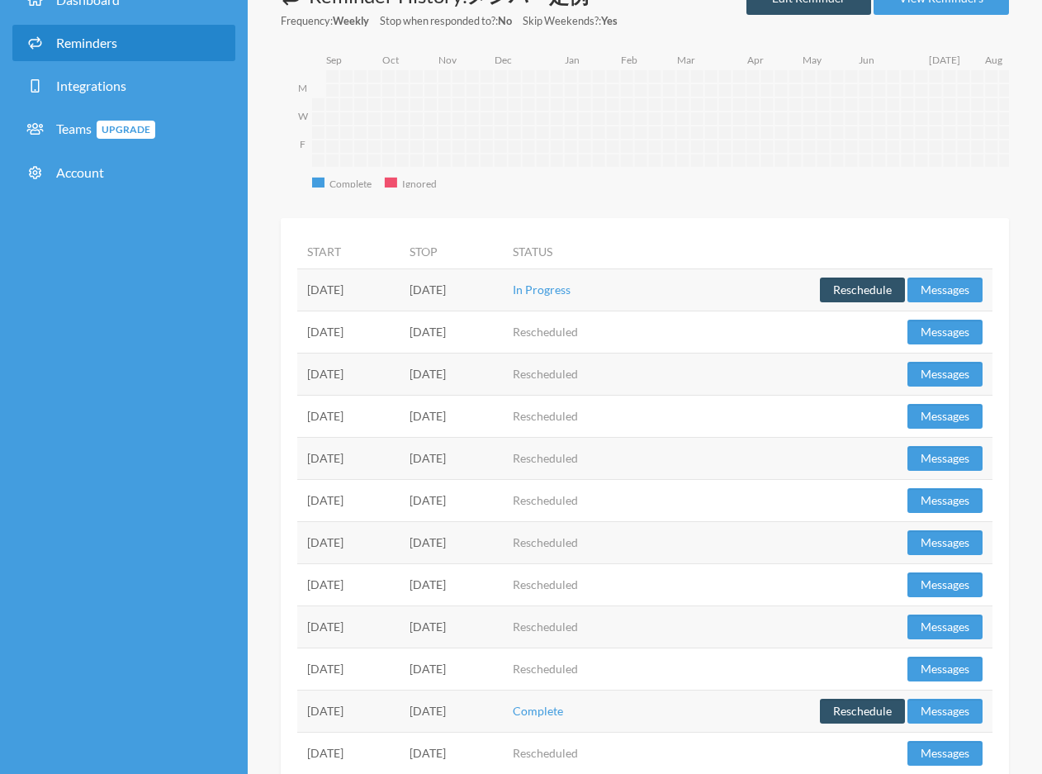
scroll to position [159, 0]
